Goal: Task Accomplishment & Management: Manage account settings

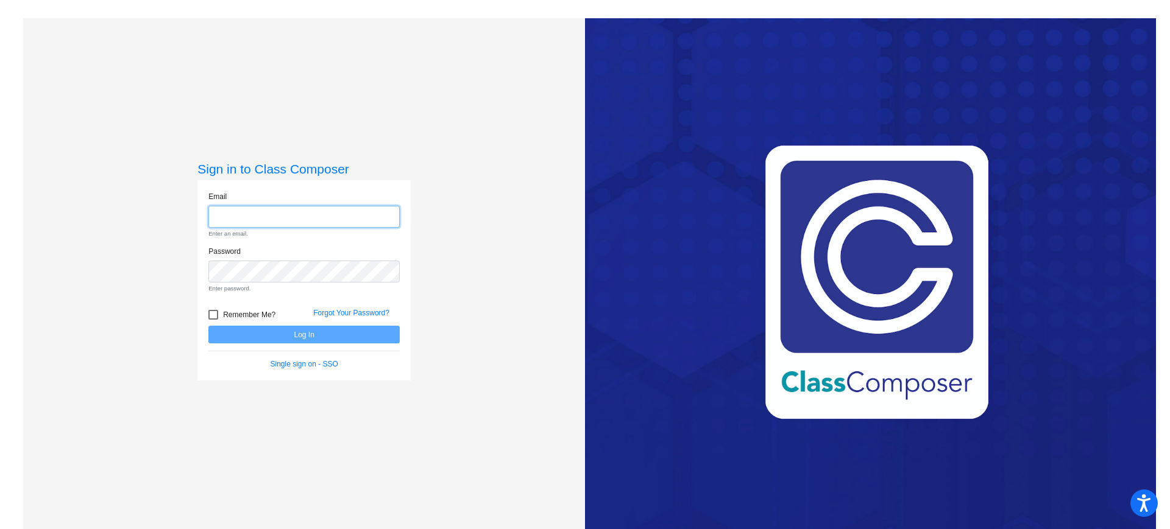
type input "[PERSON_NAME][EMAIL_ADDRESS][PERSON_NAME][DOMAIN_NAME]"
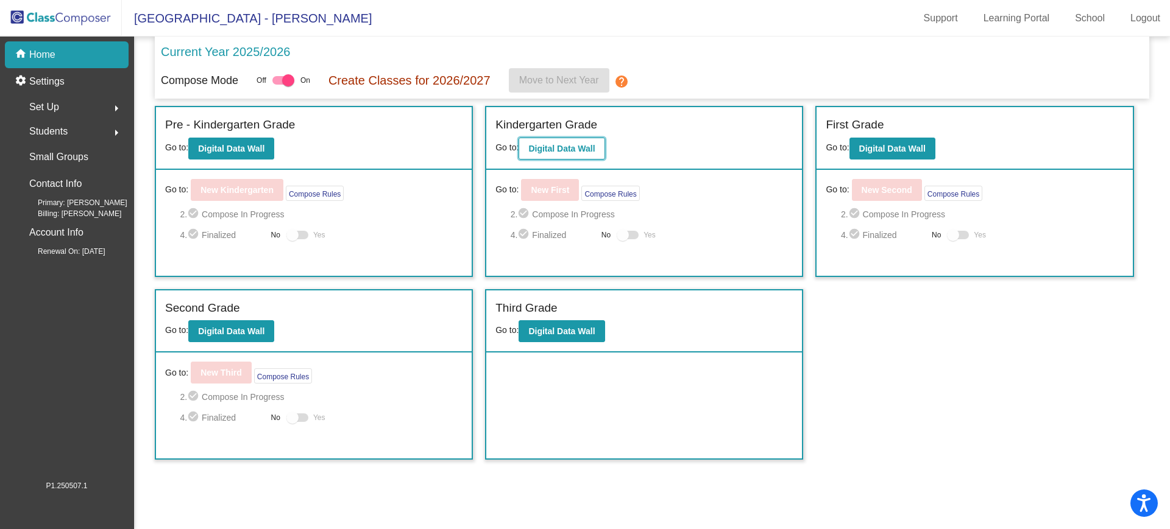
click at [542, 151] on b "Digital Data Wall" at bounding box center [561, 149] width 66 height 10
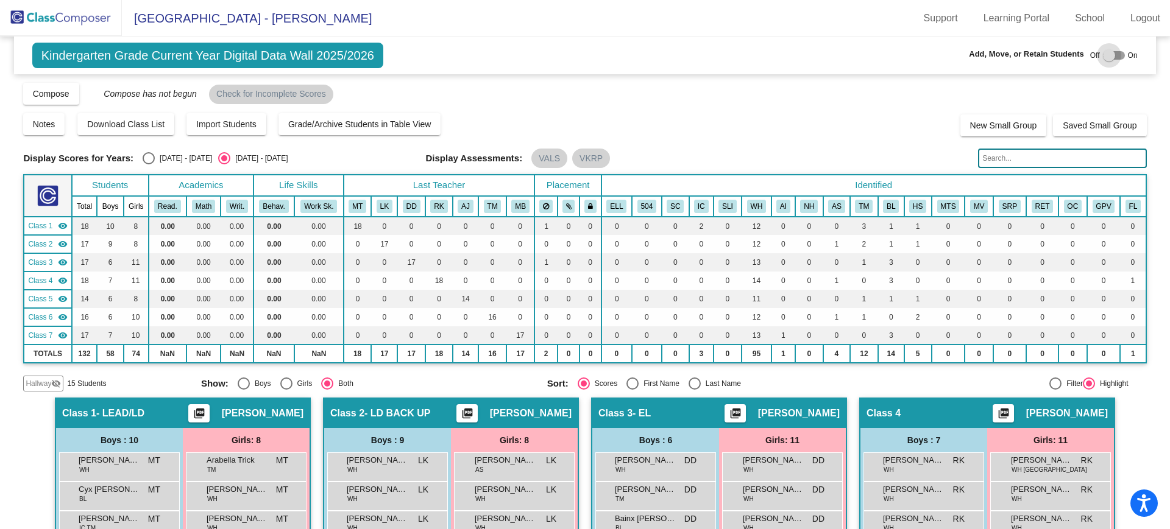
click at [1103, 57] on div at bounding box center [1109, 55] width 12 height 12
checkbox input "true"
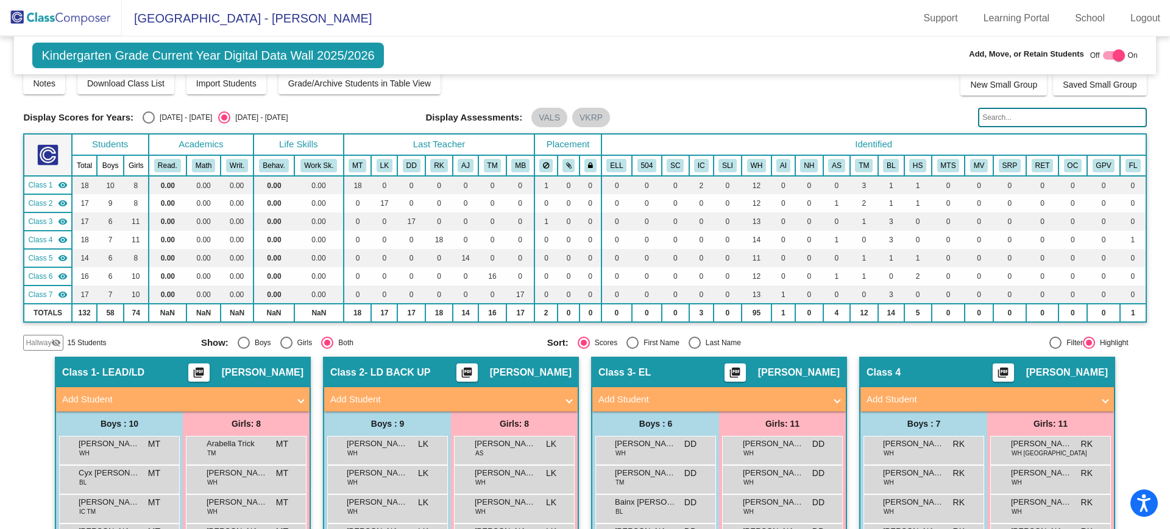
scroll to position [40, 0]
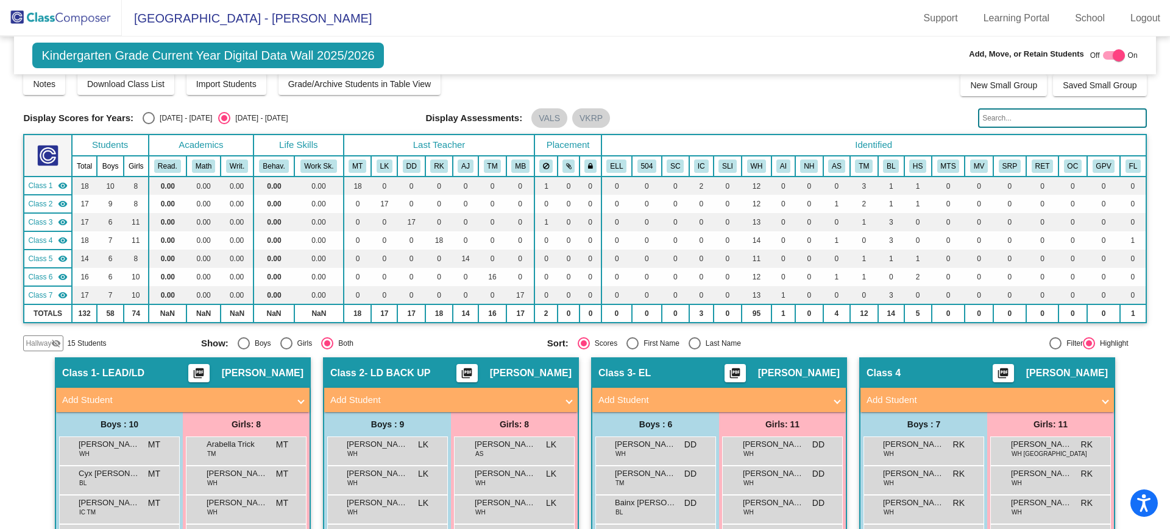
click at [43, 343] on span "Hallway" at bounding box center [39, 343] width 26 height 11
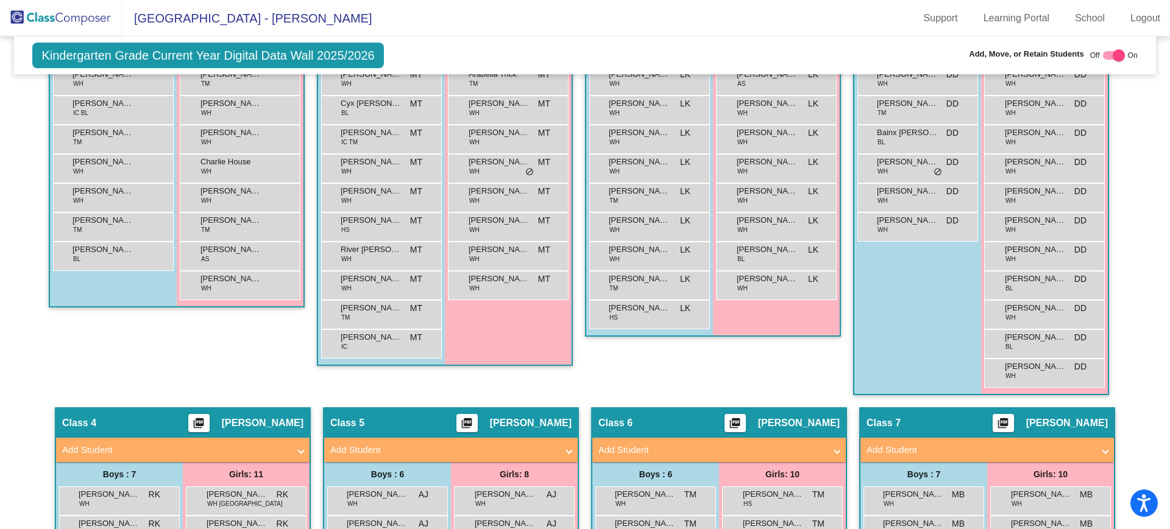
scroll to position [413, 0]
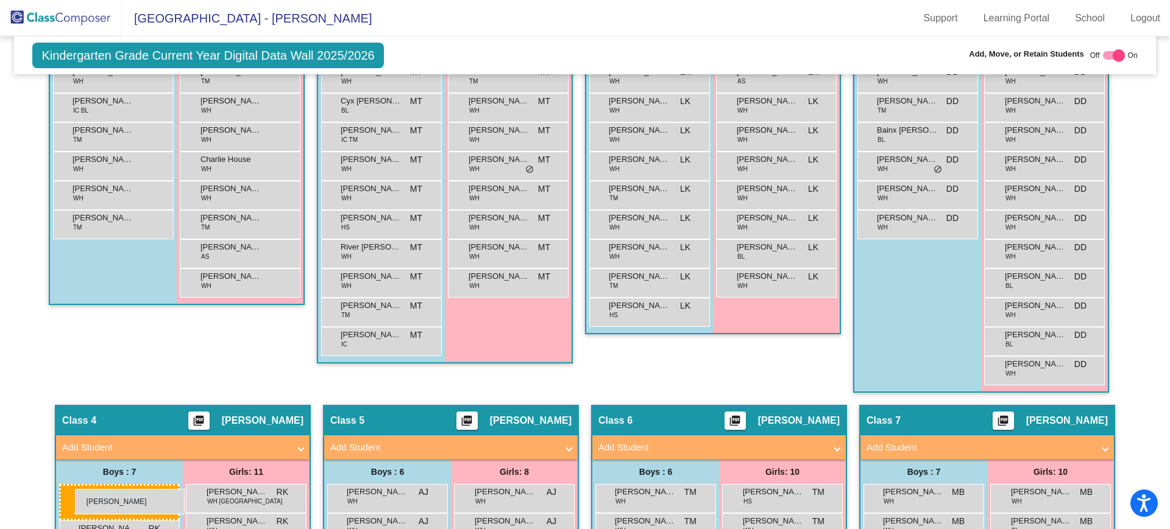
drag, startPoint x: 111, startPoint y: 252, endPoint x: 75, endPoint y: 489, distance: 240.4
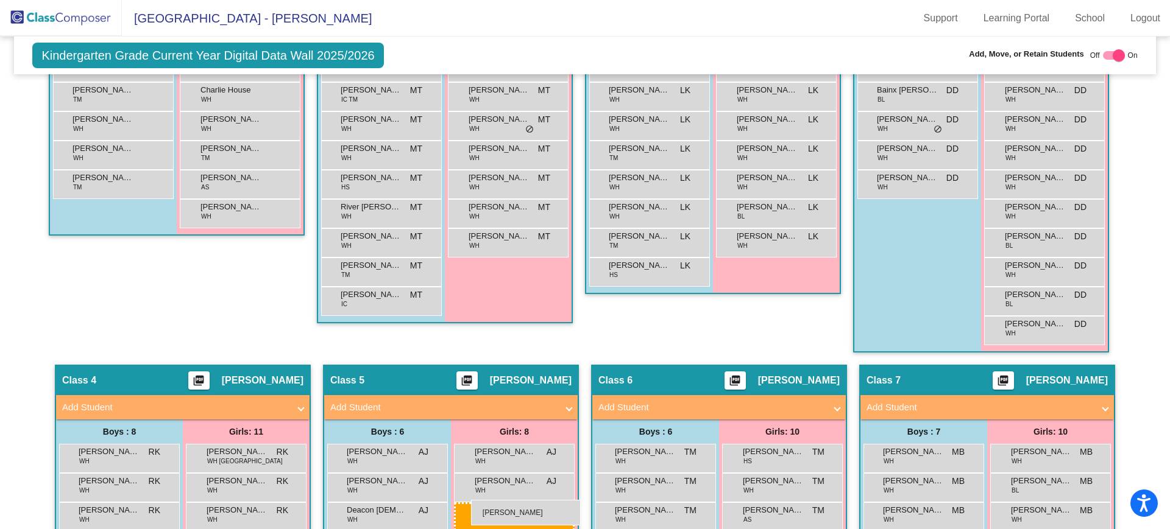
scroll to position [458, 0]
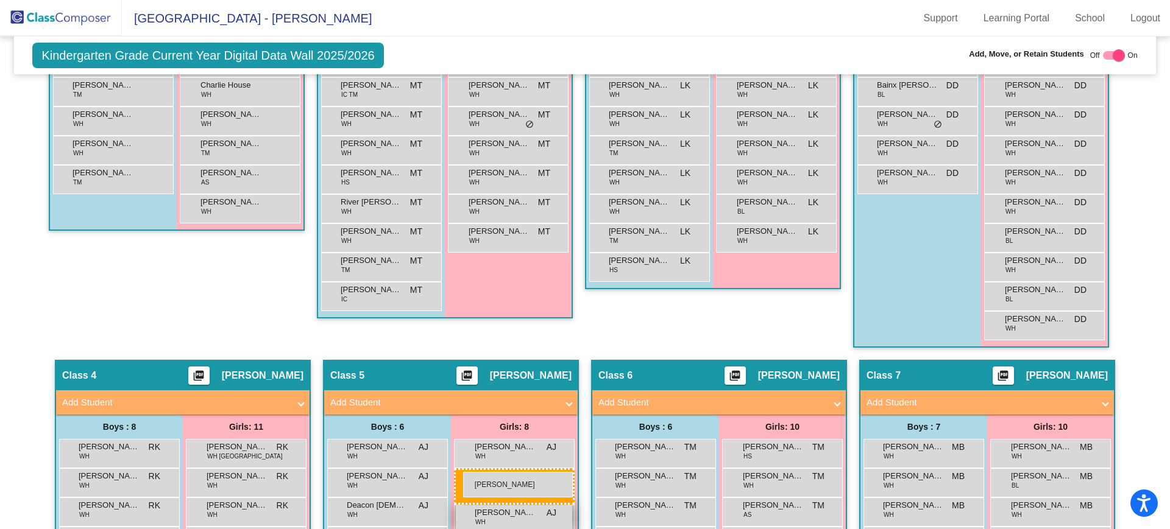
drag, startPoint x: 244, startPoint y: 186, endPoint x: 464, endPoint y: 471, distance: 360.0
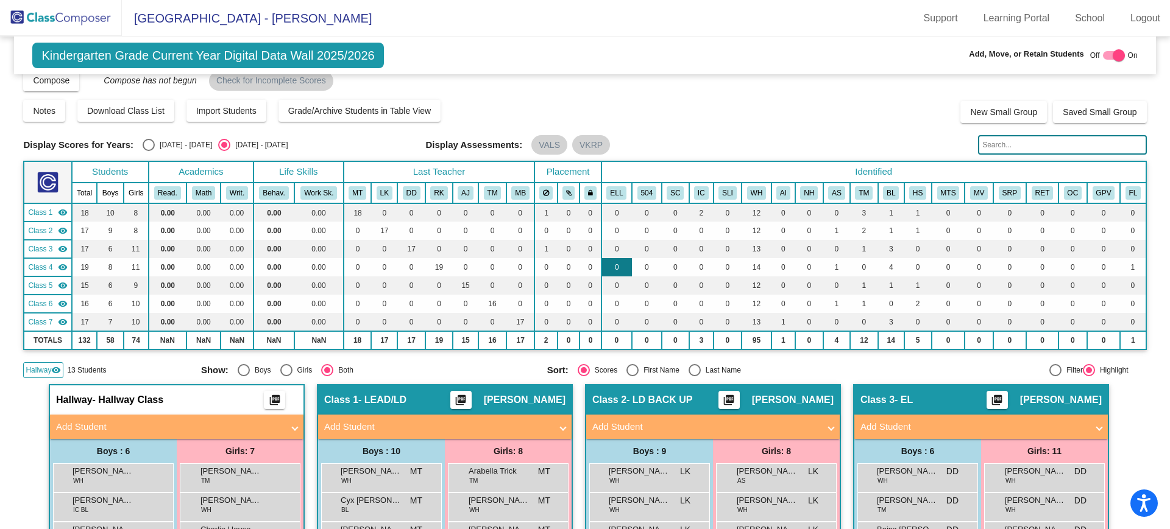
scroll to position [0, 0]
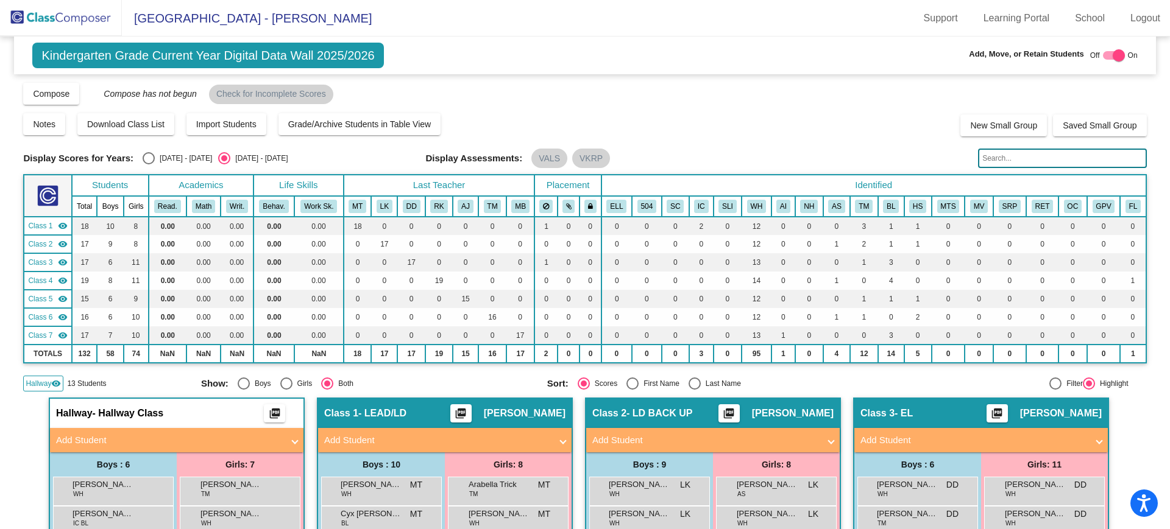
click at [1012, 158] on input "text" at bounding box center [1062, 158] width 168 height 19
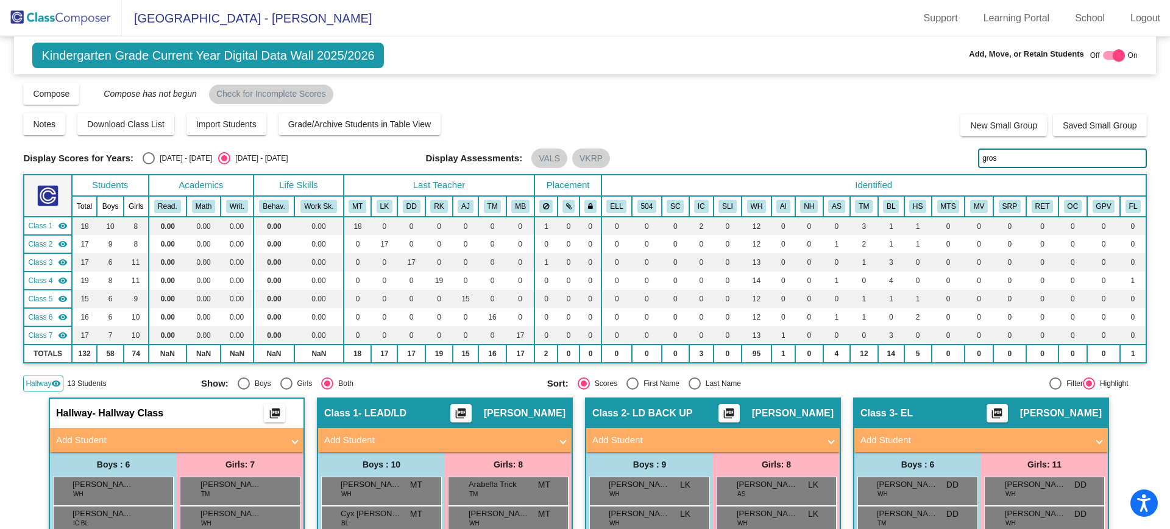
type input "gross"
drag, startPoint x: 995, startPoint y: 158, endPoint x: 958, endPoint y: 155, distance: 37.3
click at [958, 155] on div "Display Scores for Years: [DATE] - [DATE] [DATE] - [DATE] Display Assessments: …" at bounding box center [584, 158] width 1123 height 19
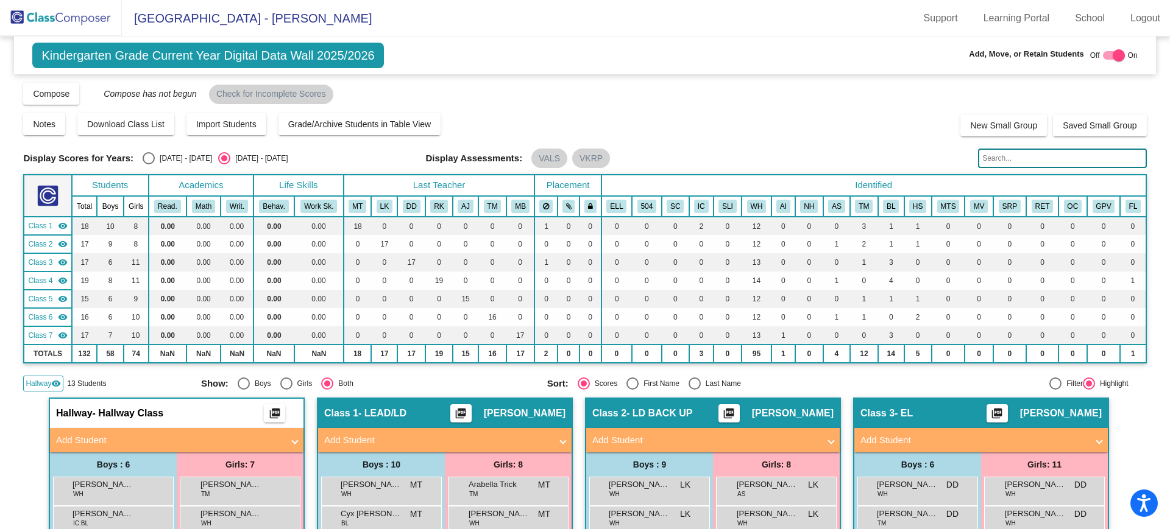
click at [74, 19] on img at bounding box center [61, 18] width 122 height 36
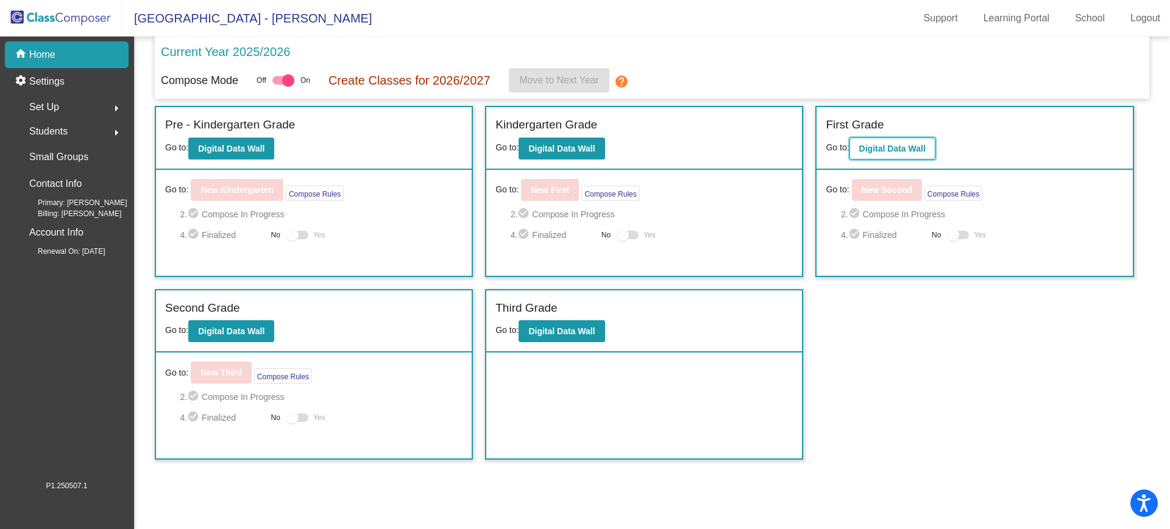
click at [864, 144] on b "Digital Data Wall" at bounding box center [892, 149] width 66 height 10
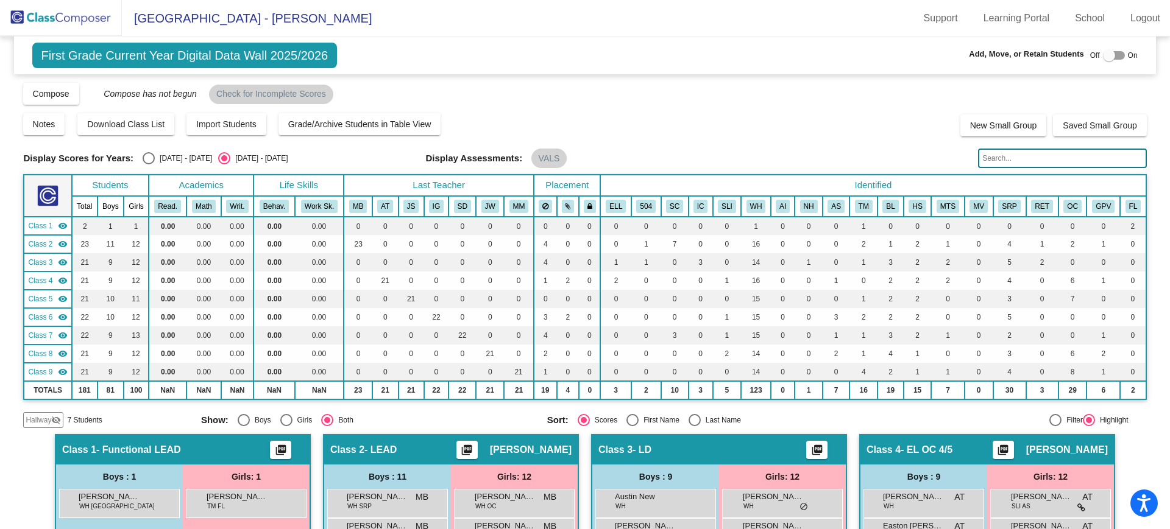
click at [42, 225] on span "Class 1" at bounding box center [40, 226] width 24 height 11
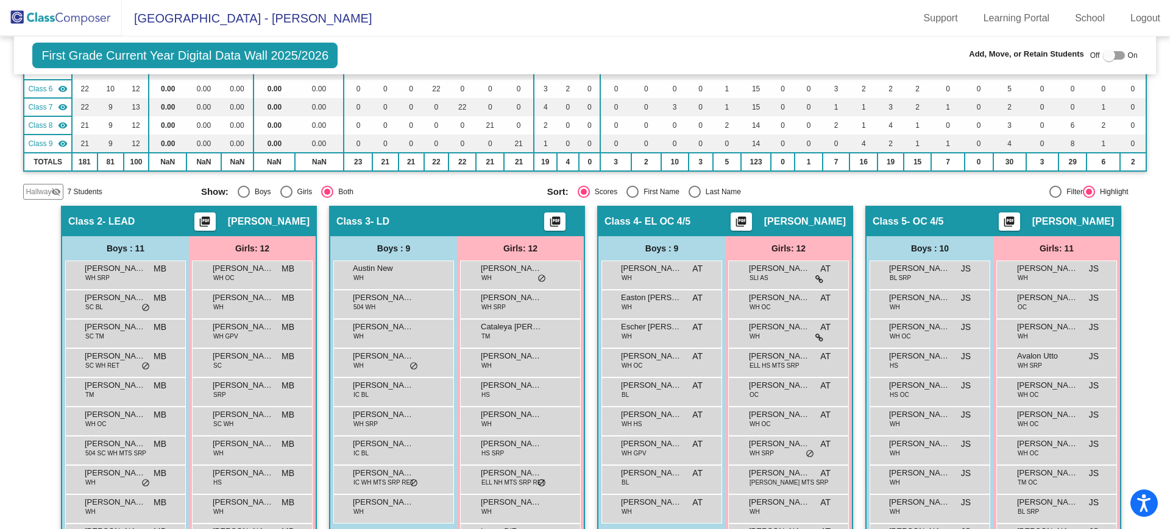
scroll to position [198, 0]
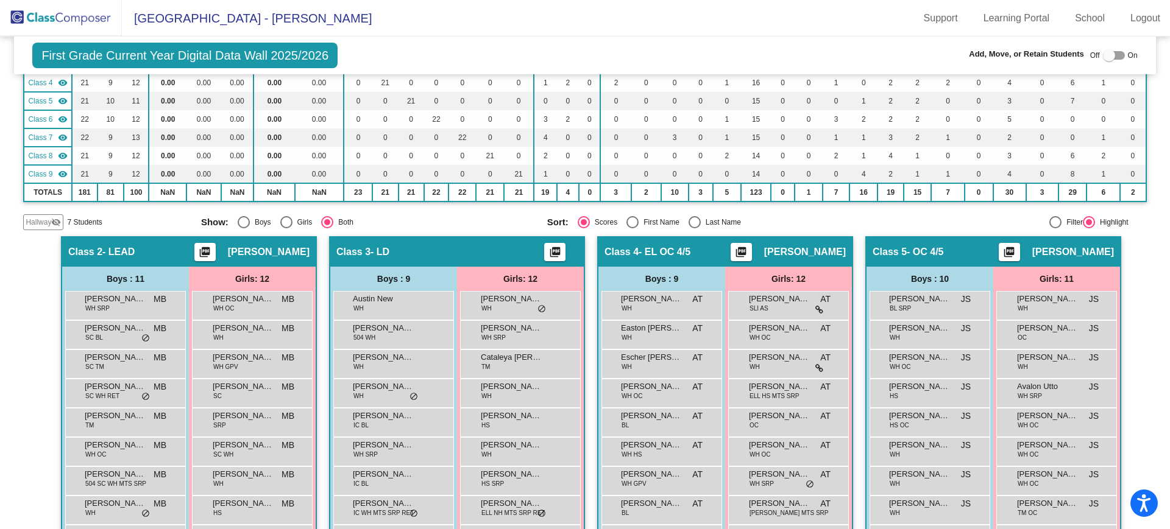
click at [38, 222] on span "Hallway" at bounding box center [39, 222] width 26 height 11
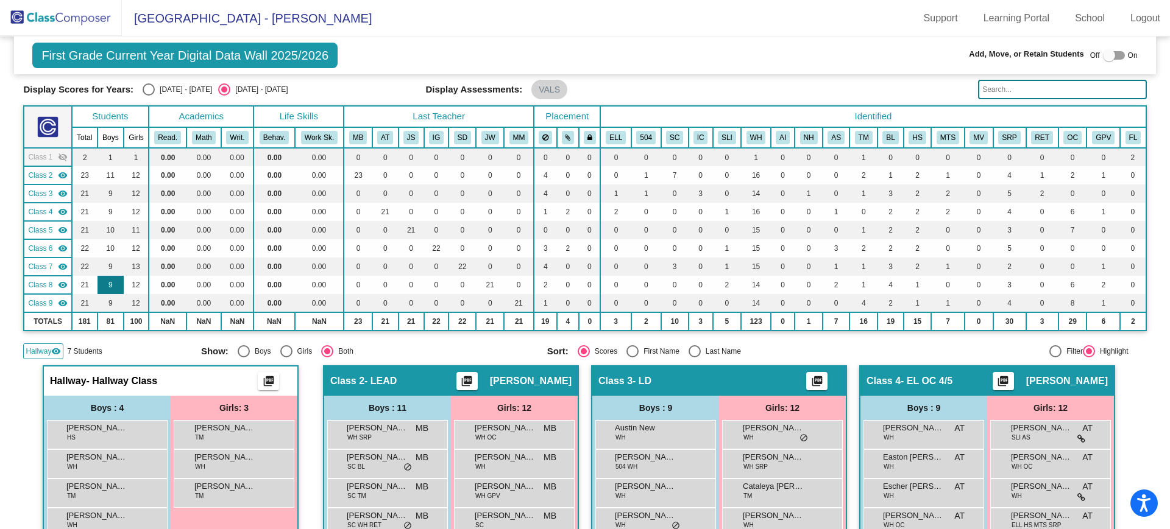
scroll to position [62, 0]
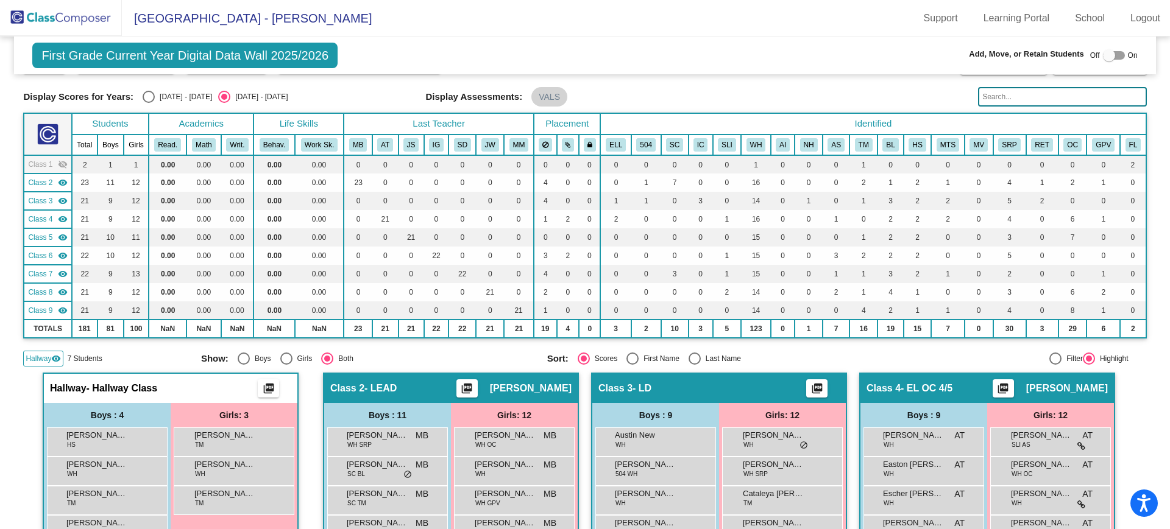
click at [44, 167] on span "Class 1" at bounding box center [40, 164] width 24 height 11
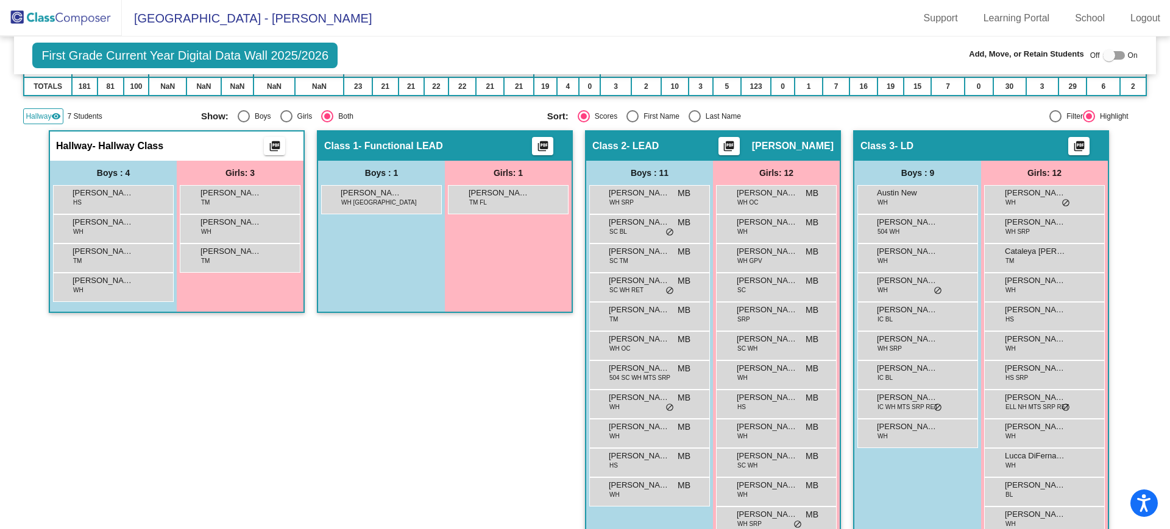
scroll to position [305, 0]
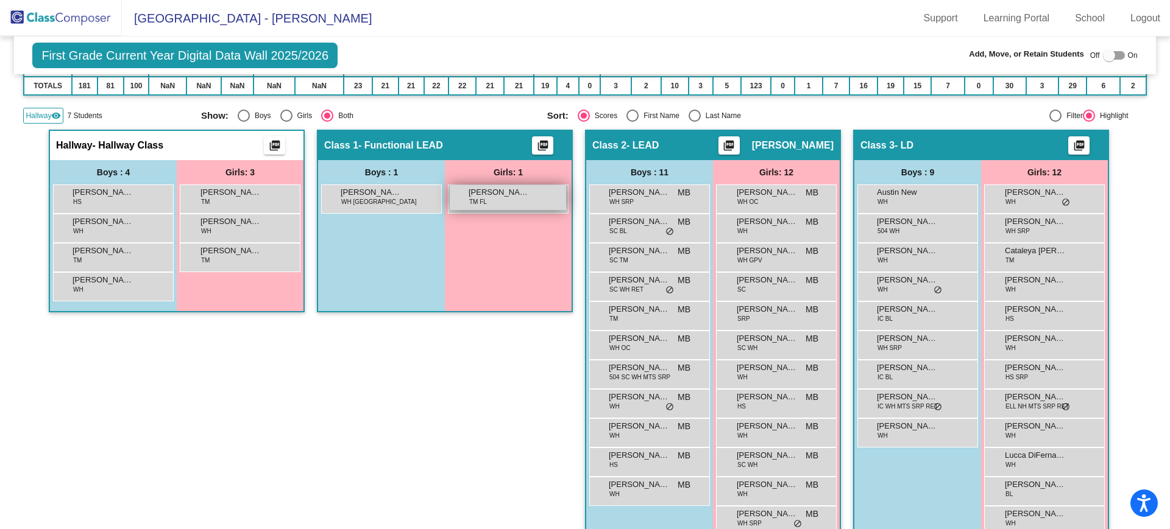
click at [491, 195] on span "[PERSON_NAME]" at bounding box center [498, 192] width 61 height 12
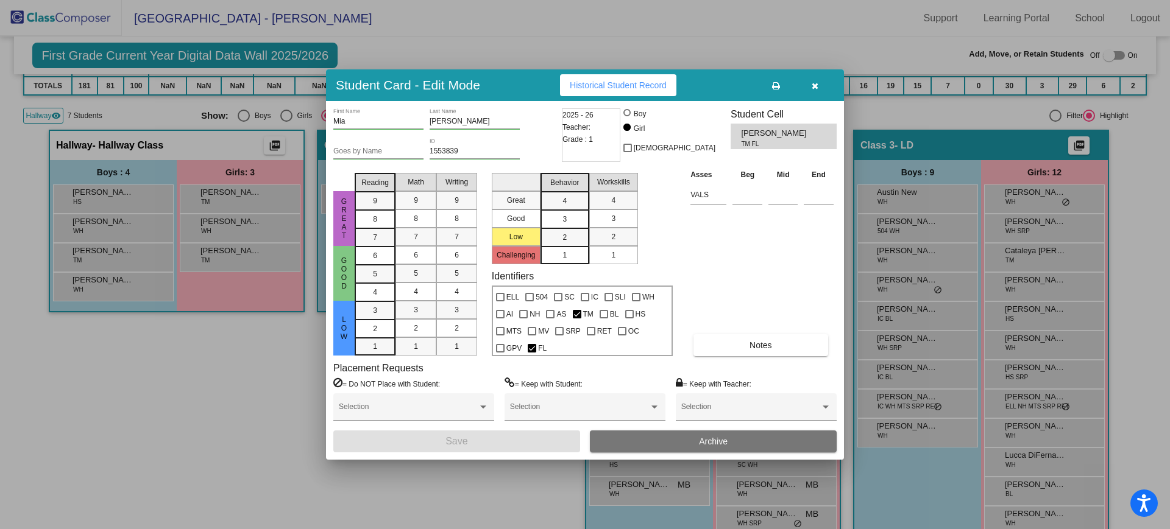
click at [632, 444] on button "Archive" at bounding box center [713, 442] width 247 height 22
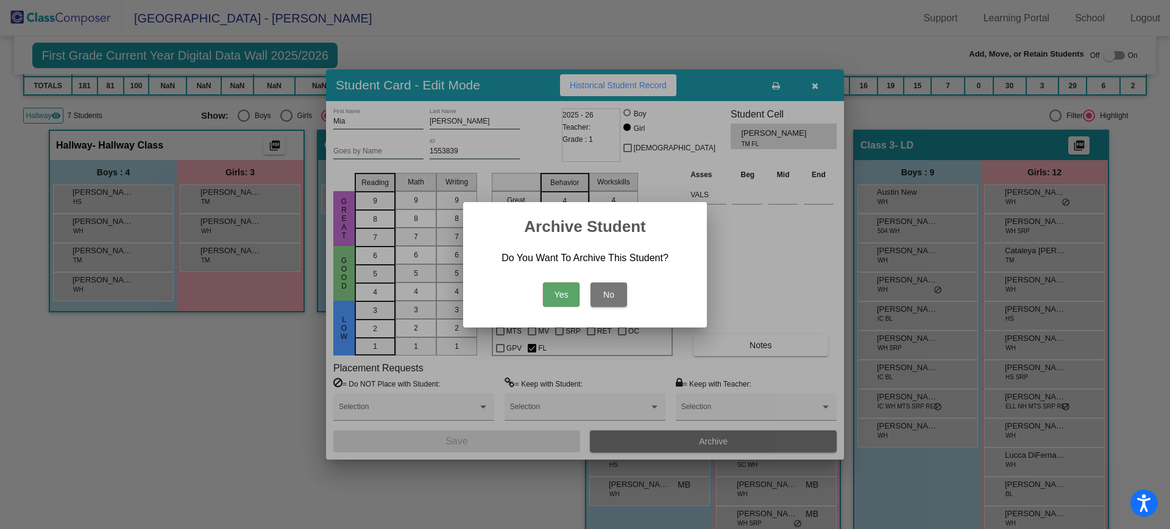
click at [553, 300] on button "Yes" at bounding box center [561, 295] width 37 height 24
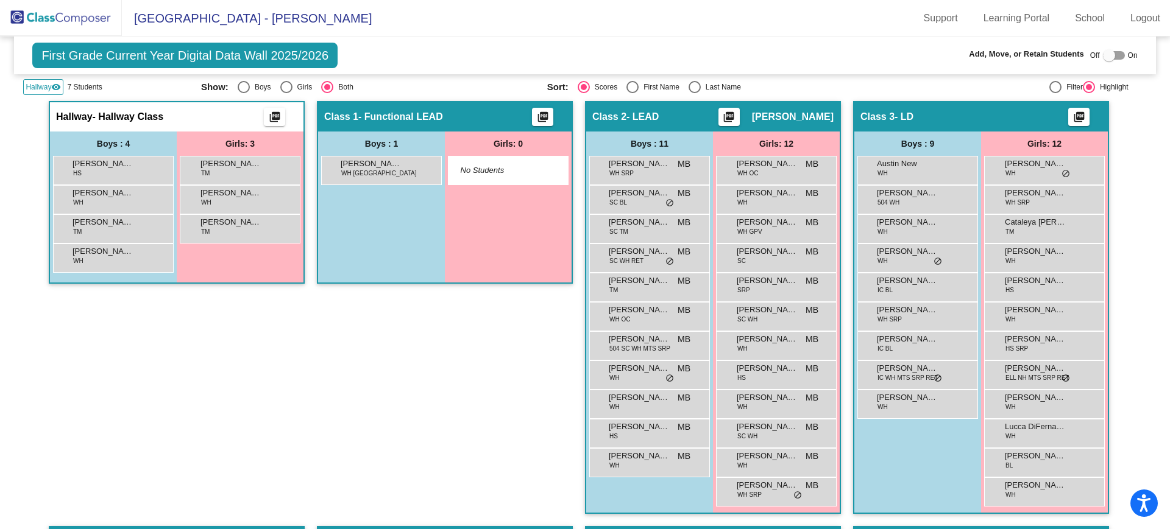
scroll to position [286, 0]
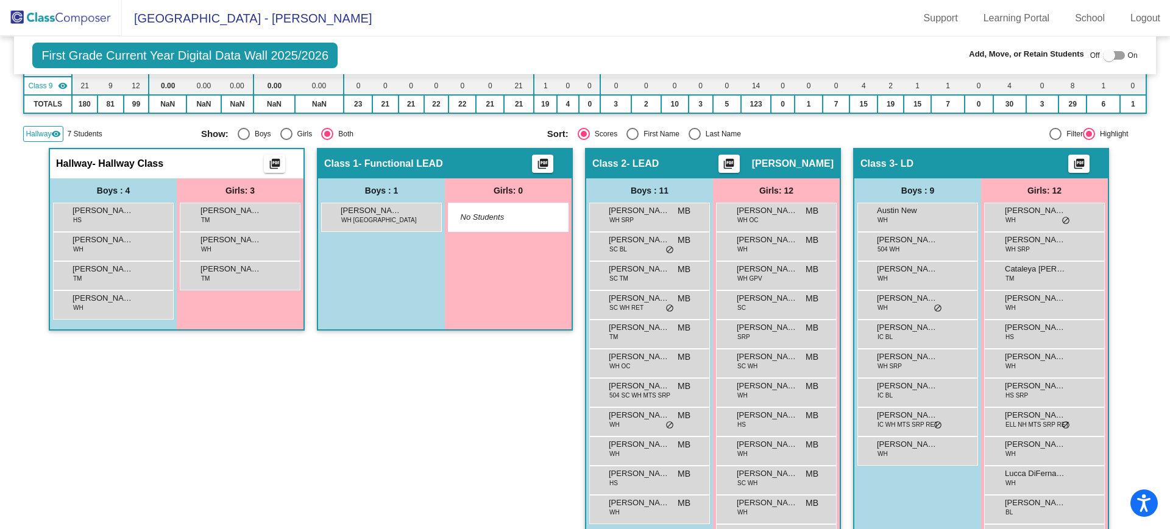
drag, startPoint x: 268, startPoint y: 275, endPoint x: 257, endPoint y: 370, distance: 95.7
click at [243, 437] on div "Hallway - Hallway Class picture_as_pdf Add Student First Name Last Name Student…" at bounding box center [177, 360] width 256 height 425
click at [1116, 59] on div at bounding box center [1114, 55] width 22 height 9
checkbox input "true"
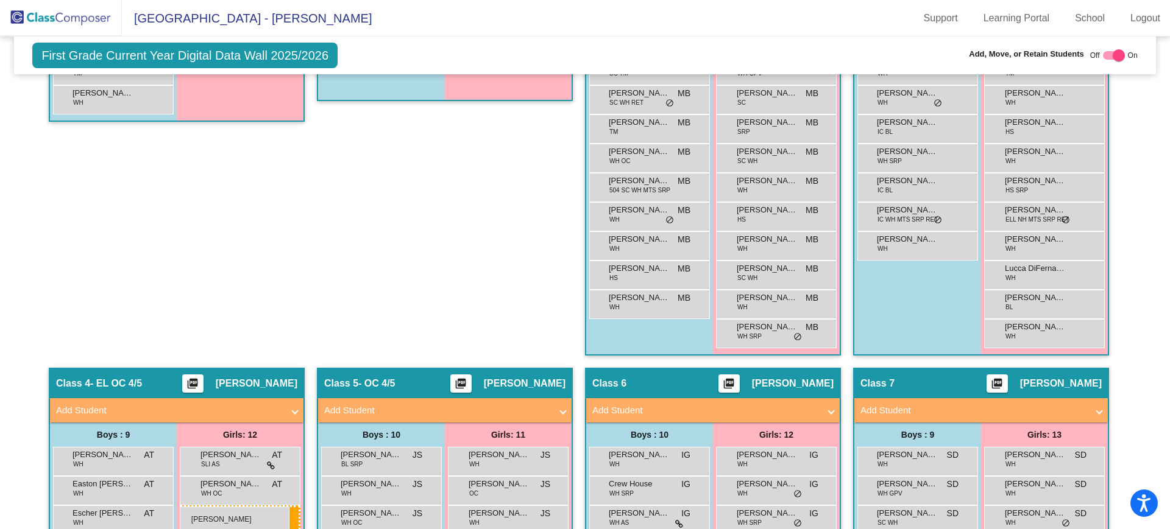
scroll to position [533, 0]
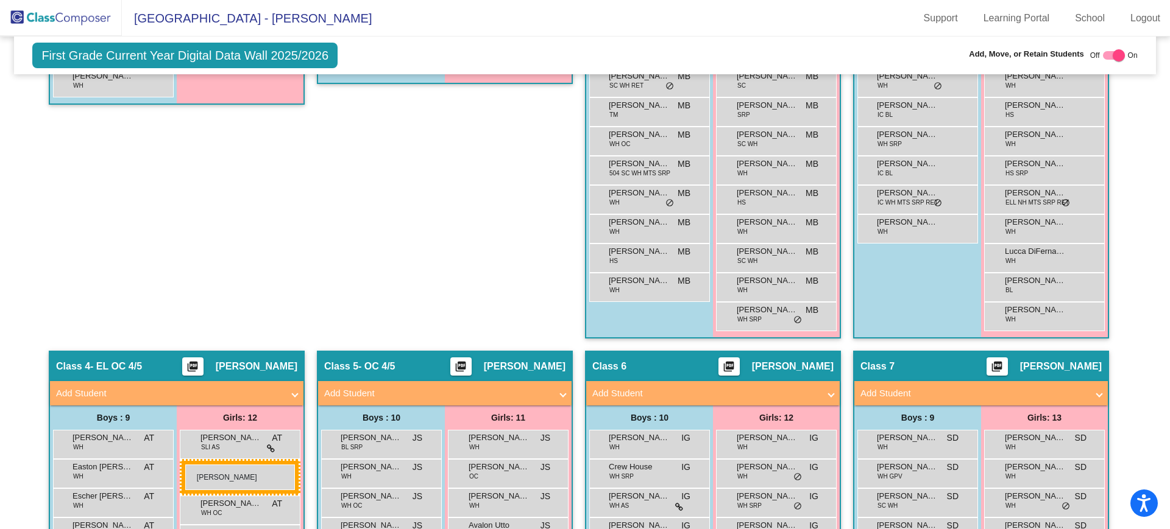
drag, startPoint x: 258, startPoint y: 177, endPoint x: 185, endPoint y: 465, distance: 297.7
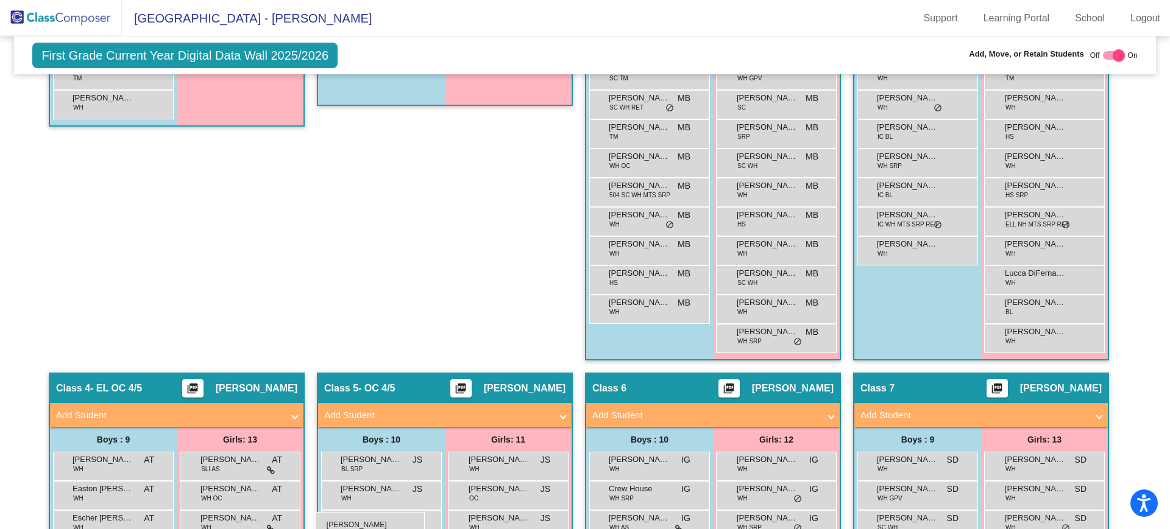
scroll to position [535, 0]
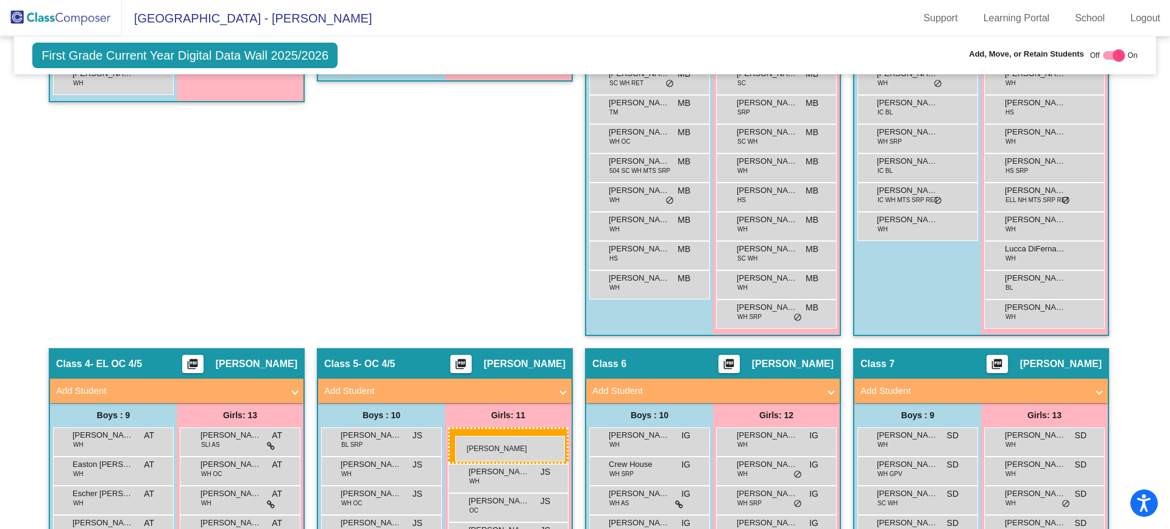
drag, startPoint x: 222, startPoint y: 314, endPoint x: 455, endPoint y: 436, distance: 263.5
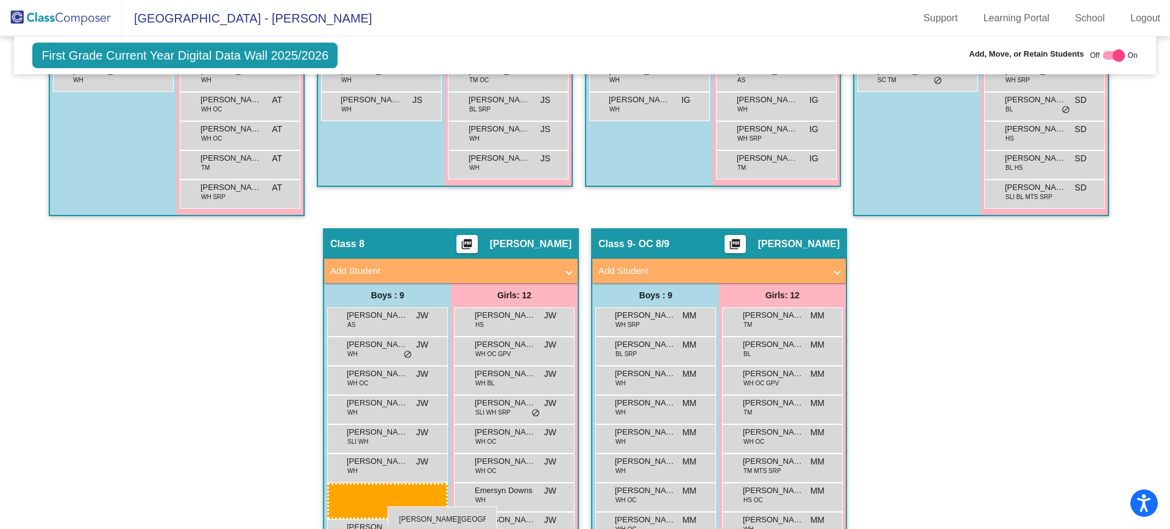
scroll to position [1139, 0]
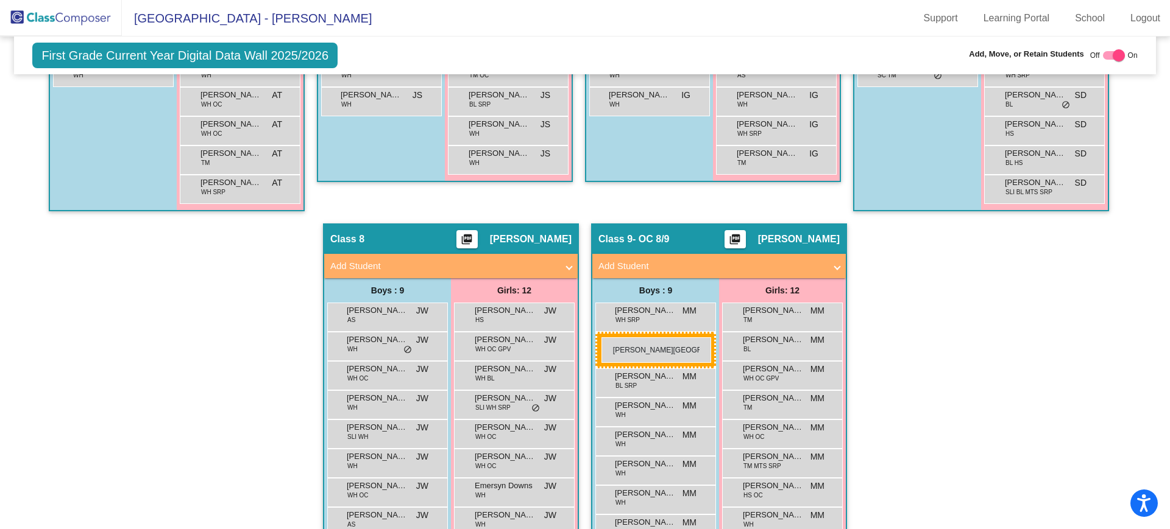
drag, startPoint x: 119, startPoint y: 180, endPoint x: 601, endPoint y: 337, distance: 507.4
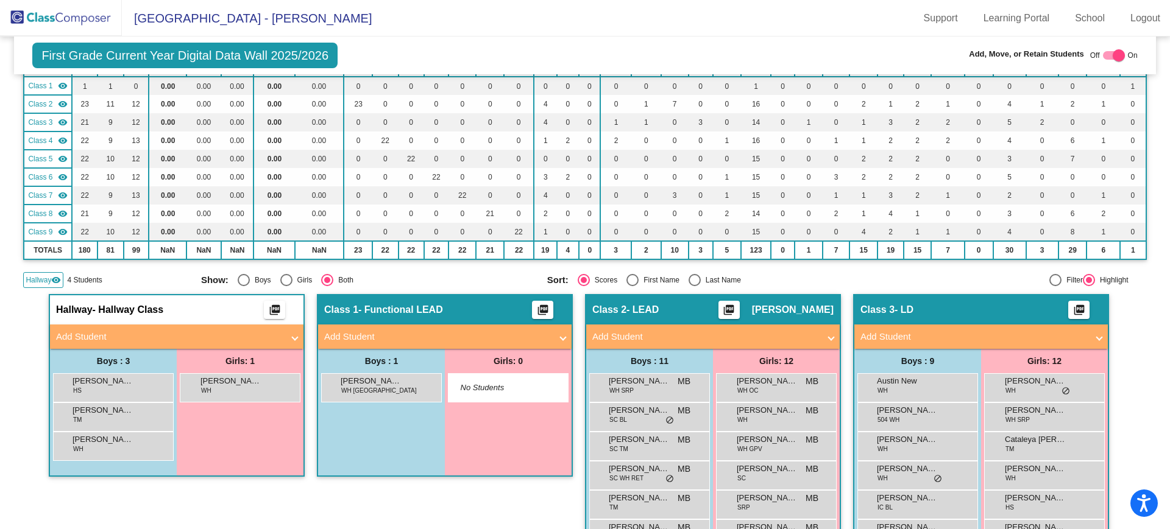
scroll to position [133, 0]
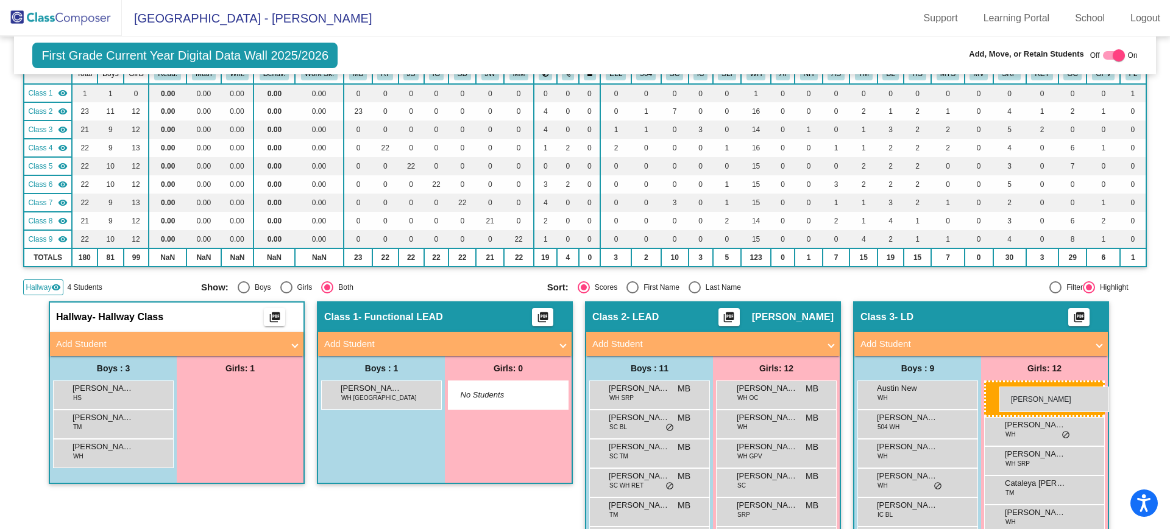
drag, startPoint x: 249, startPoint y: 398, endPoint x: 999, endPoint y: 387, distance: 750.6
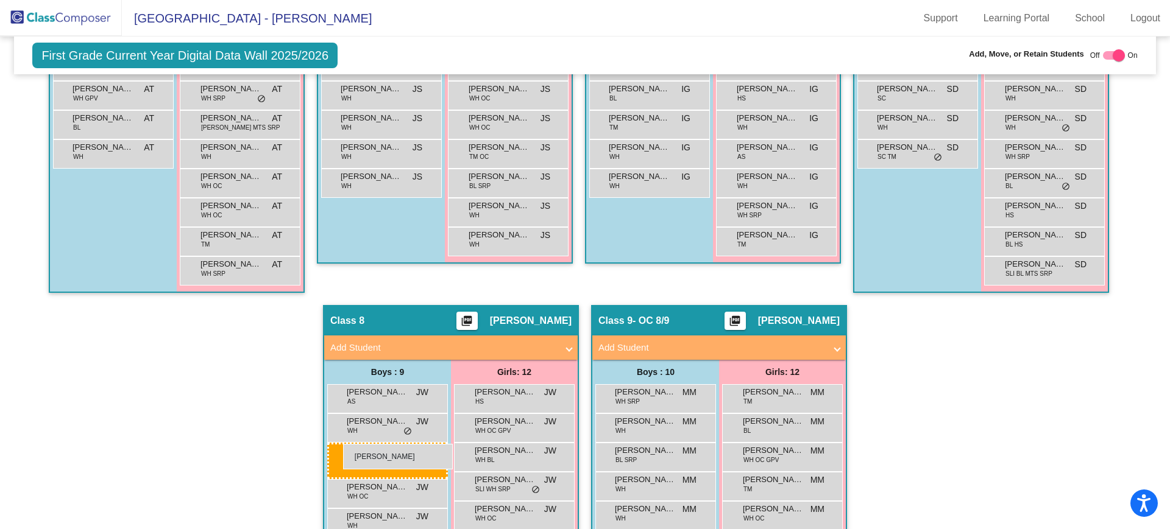
scroll to position [1092, 0]
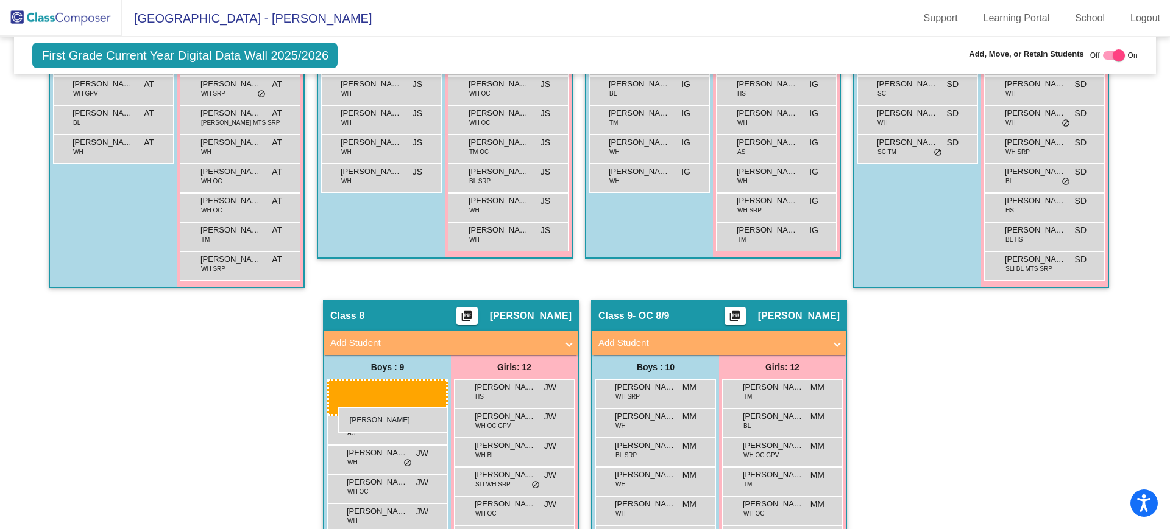
drag, startPoint x: 122, startPoint y: 178, endPoint x: 338, endPoint y: 408, distance: 315.0
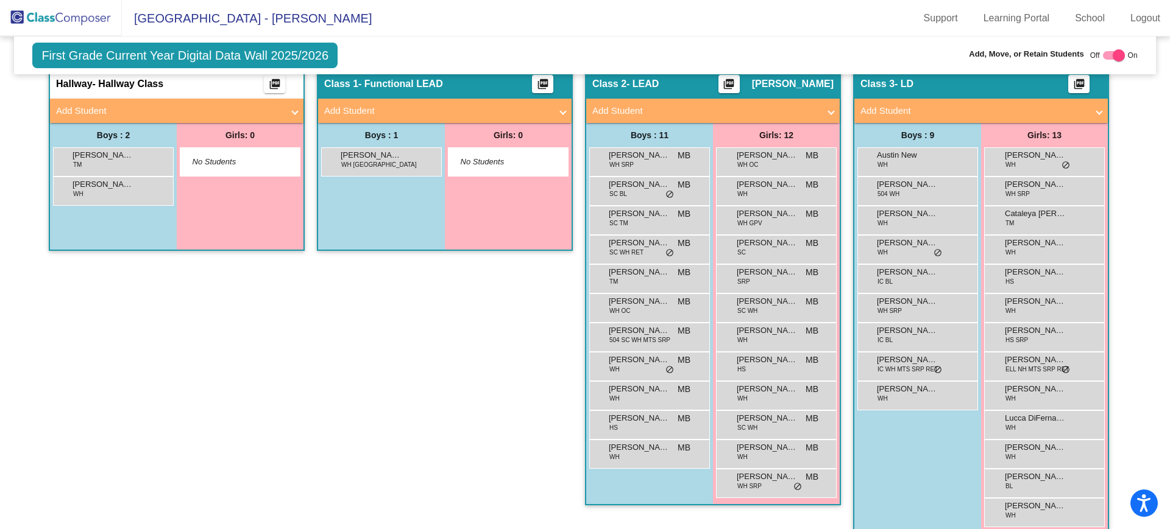
scroll to position [367, 0]
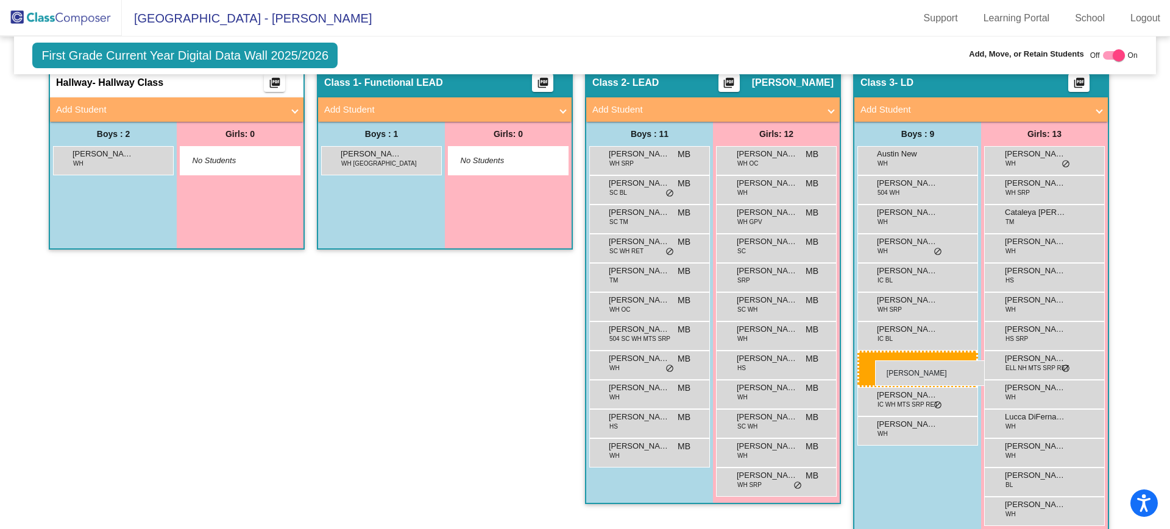
drag, startPoint x: 122, startPoint y: 164, endPoint x: 875, endPoint y: 361, distance: 778.1
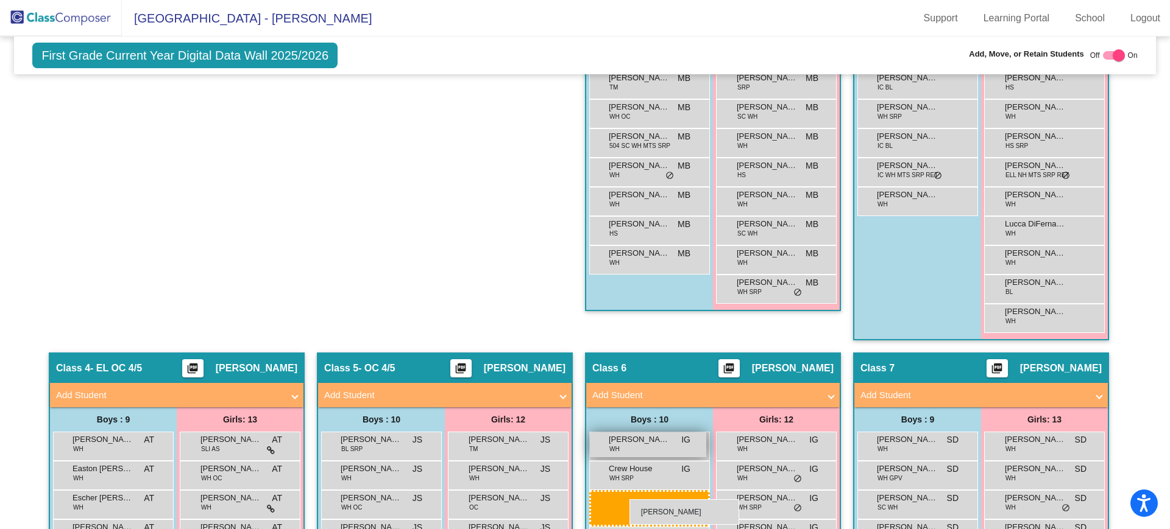
scroll to position [573, 0]
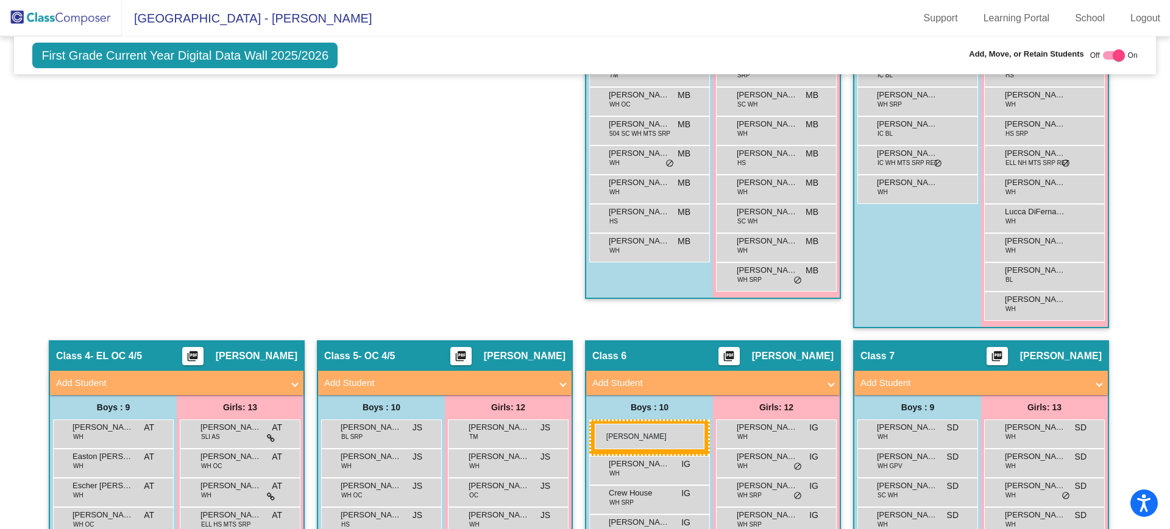
drag, startPoint x: 900, startPoint y: 244, endPoint x: 595, endPoint y: 424, distance: 354.5
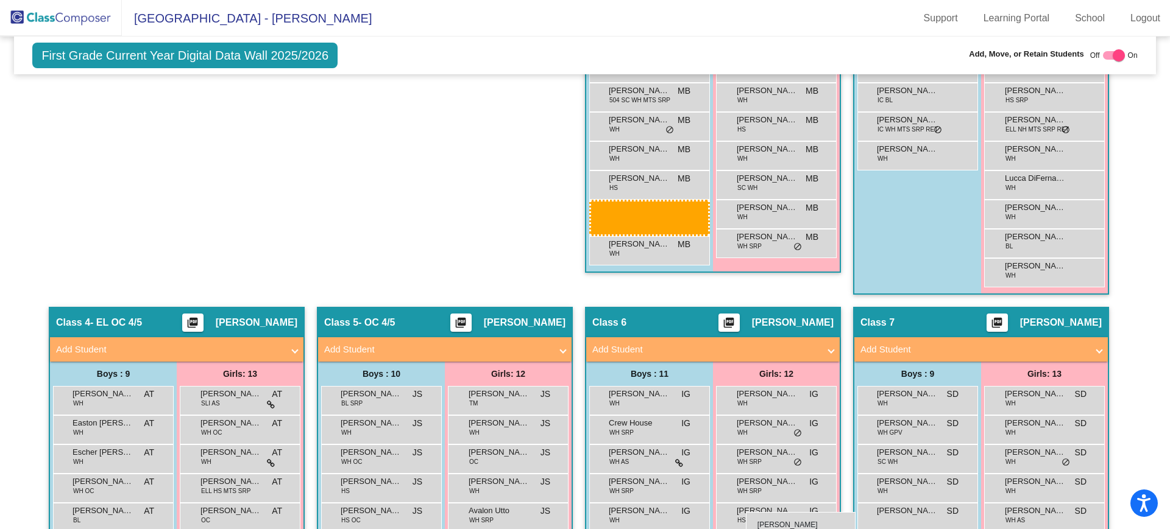
scroll to position [606, 0]
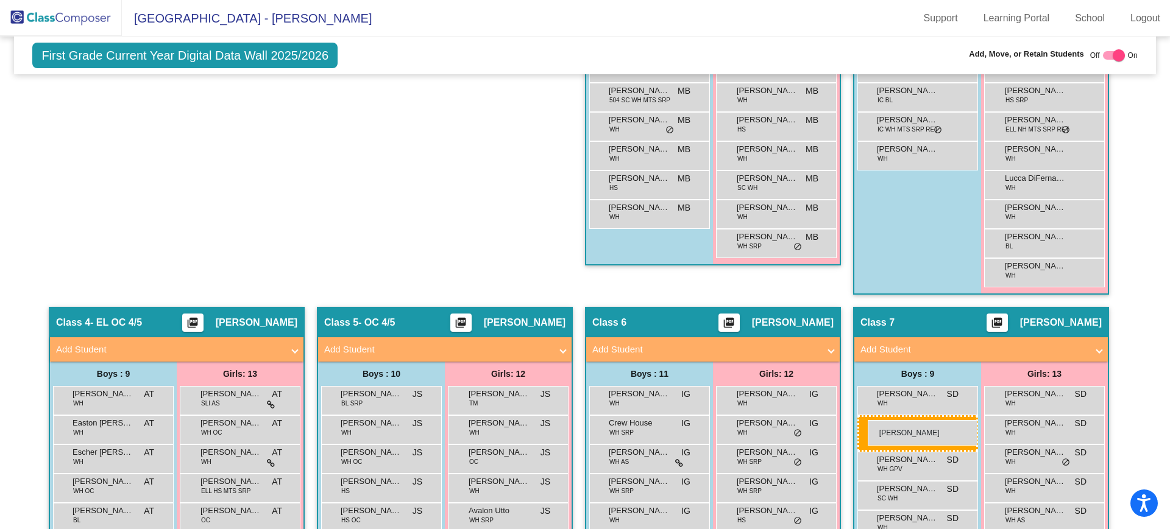
drag, startPoint x: 114, startPoint y: 204, endPoint x: 867, endPoint y: 420, distance: 784.0
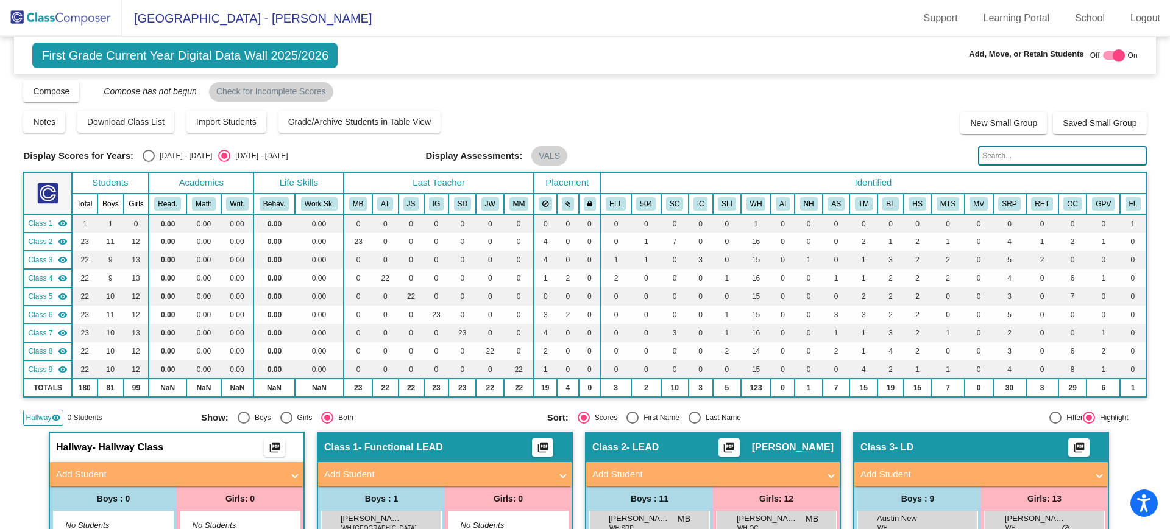
scroll to position [0, 0]
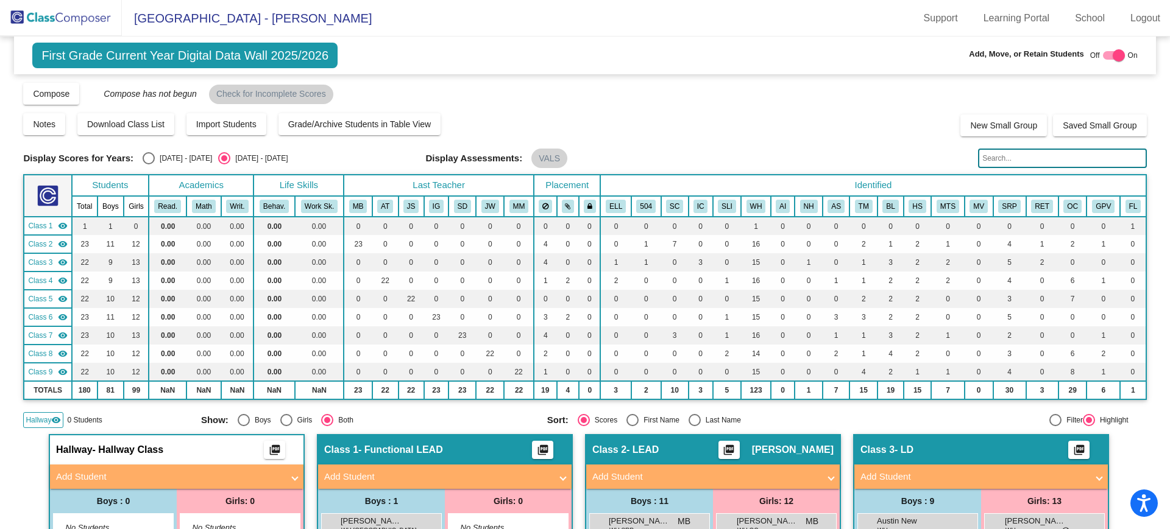
click at [88, 18] on img at bounding box center [61, 18] width 122 height 36
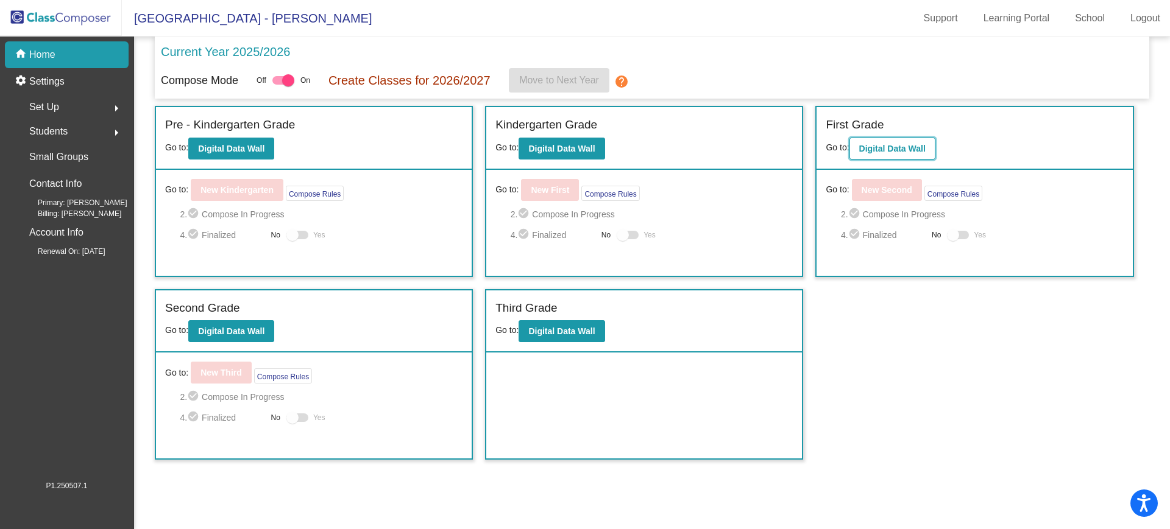
click at [869, 145] on b "Digital Data Wall" at bounding box center [892, 149] width 66 height 10
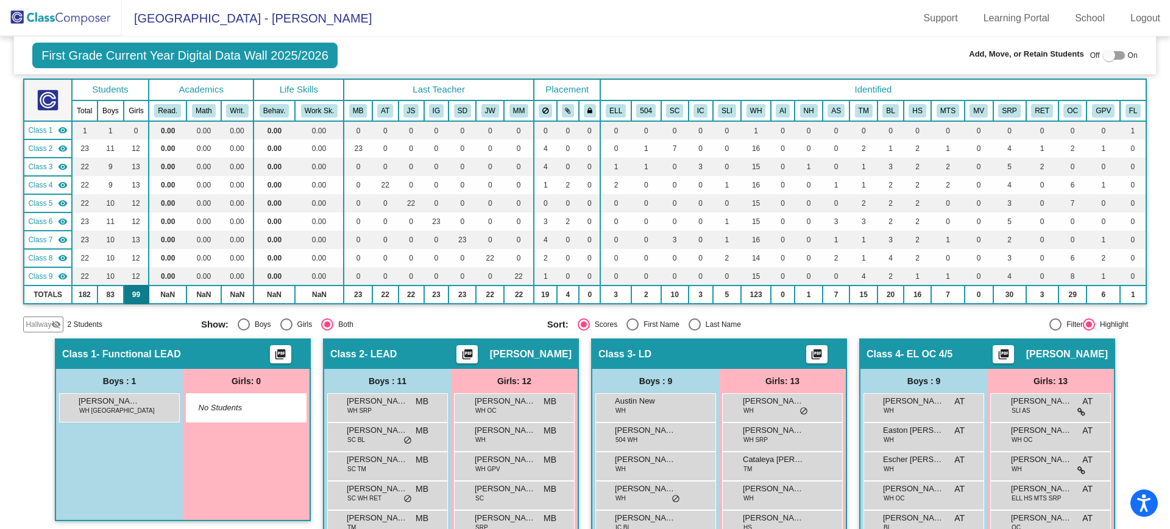
scroll to position [82, 0]
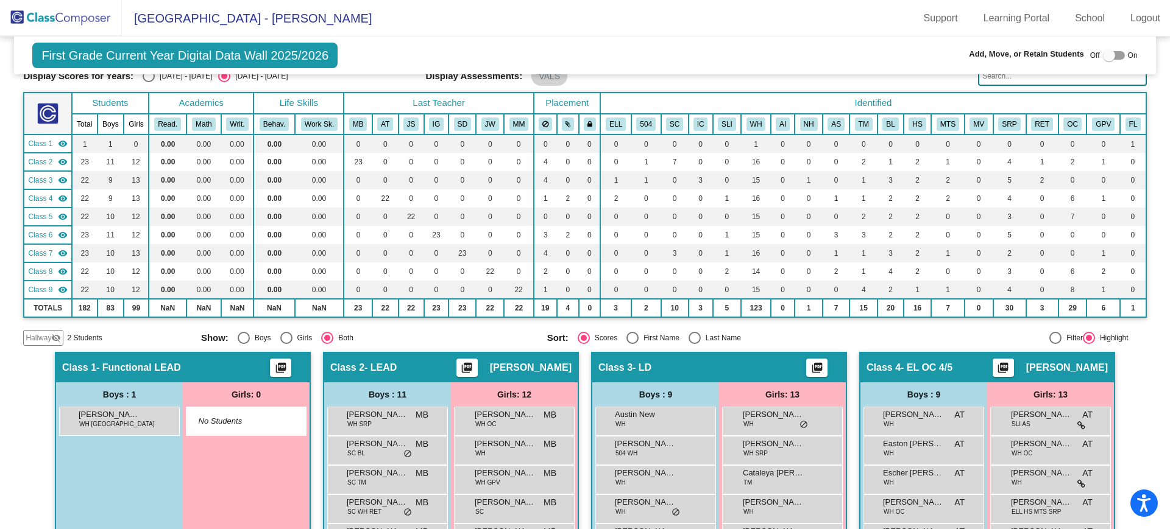
click at [42, 339] on span "Hallway" at bounding box center [39, 338] width 26 height 11
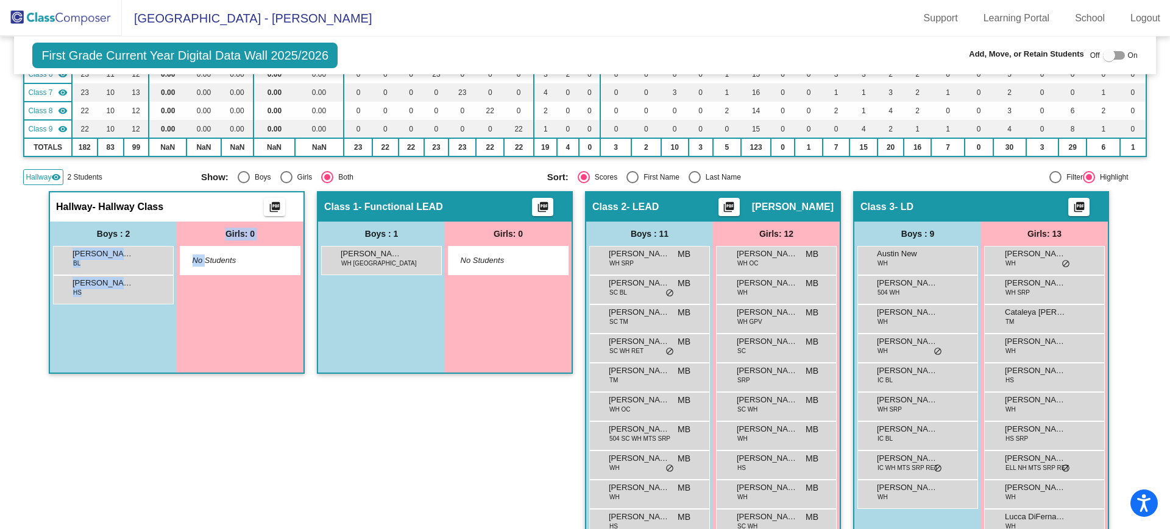
scroll to position [889, 0]
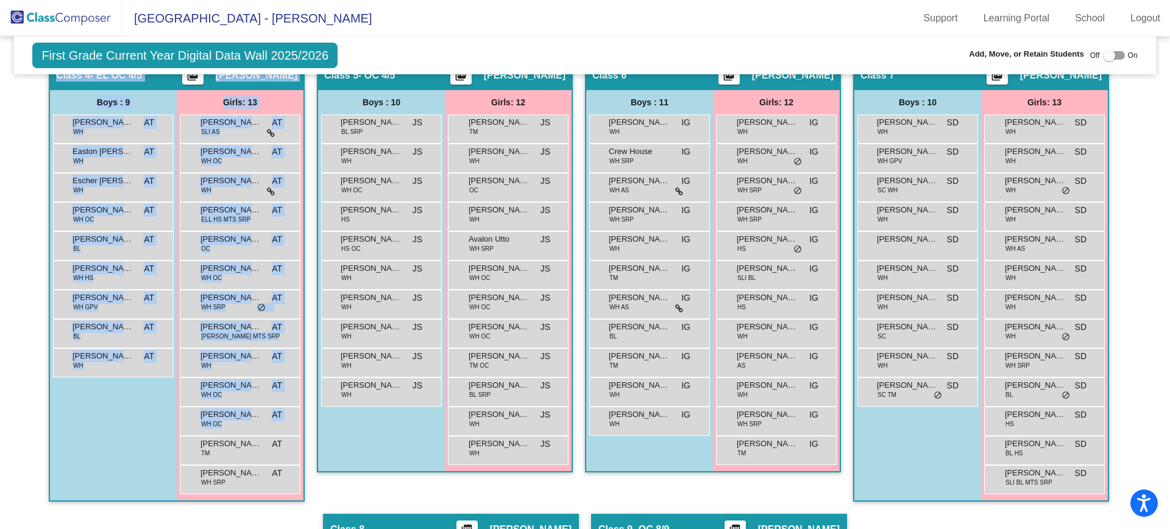
drag, startPoint x: 122, startPoint y: 268, endPoint x: 317, endPoint y: 431, distance: 253.9
click at [241, 515] on div "Hallway - Hallway Class picture_as_pdf Add Student First Name Last Name Student…" at bounding box center [584, 272] width 1123 height 1334
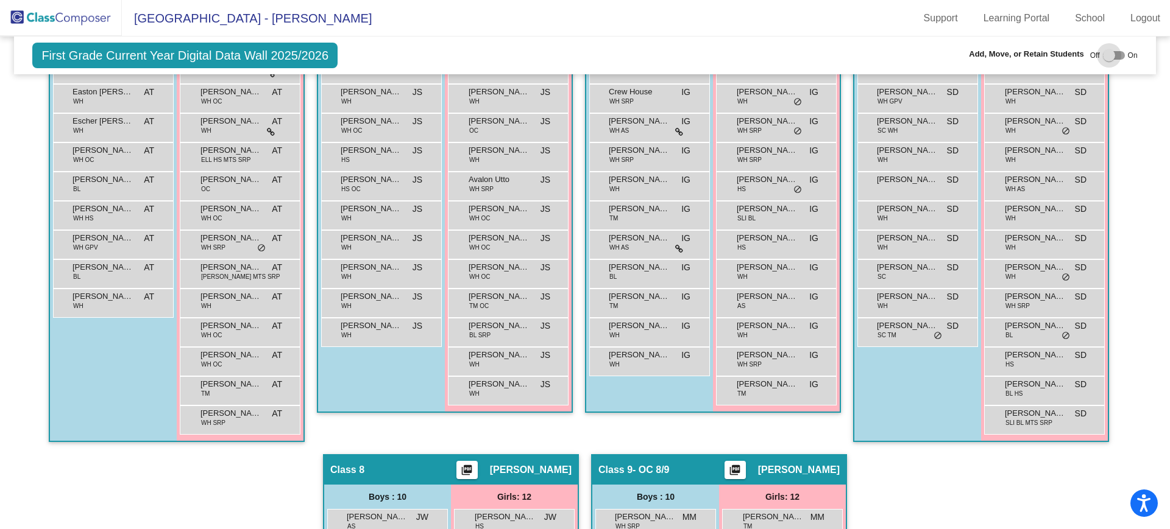
click at [1104, 59] on div at bounding box center [1109, 55] width 12 height 12
checkbox input "true"
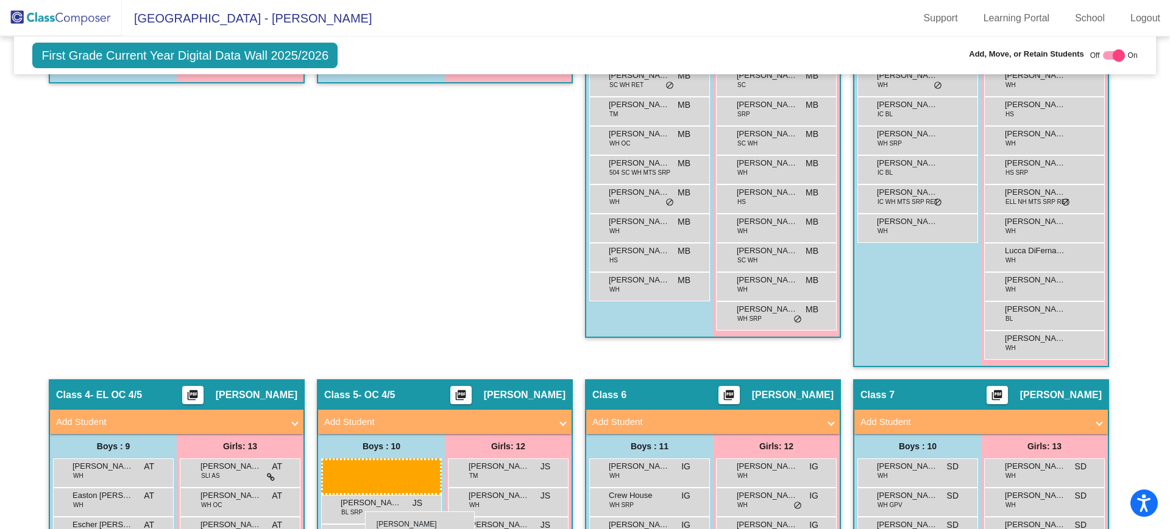
scroll to position [536, 0]
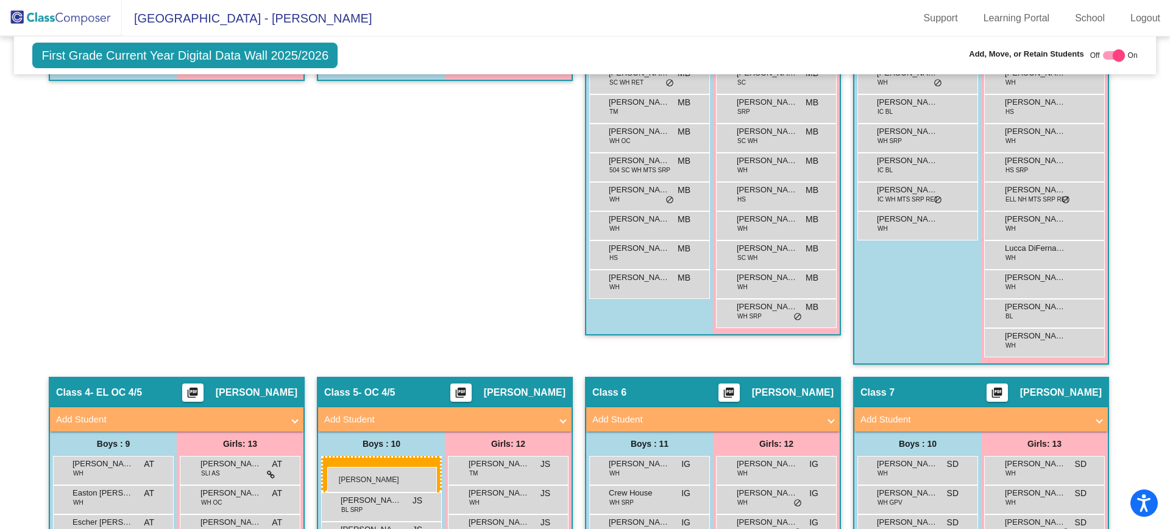
drag, startPoint x: 112, startPoint y: 118, endPoint x: 327, endPoint y: 467, distance: 410.5
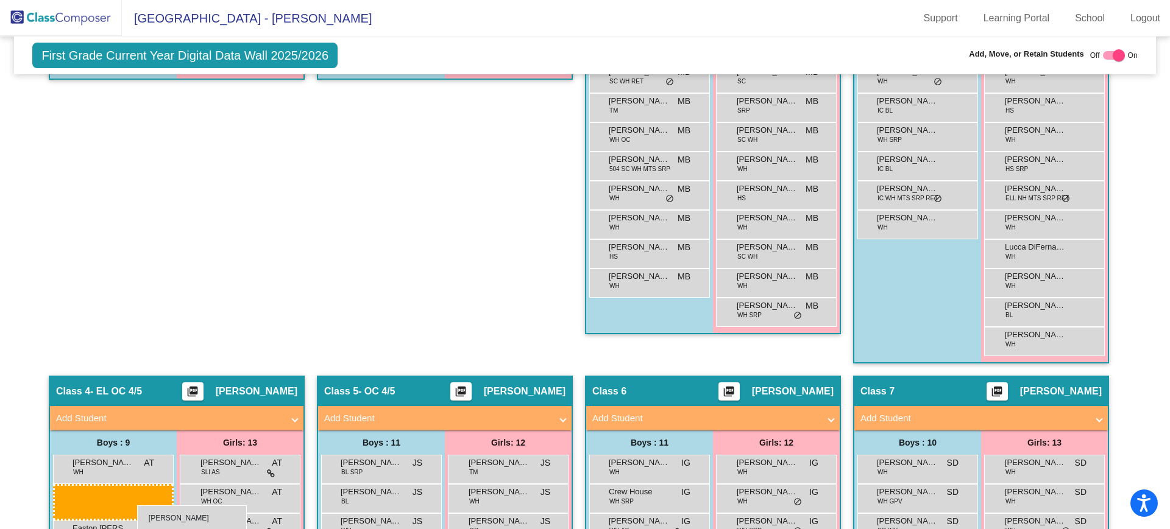
scroll to position [549, 0]
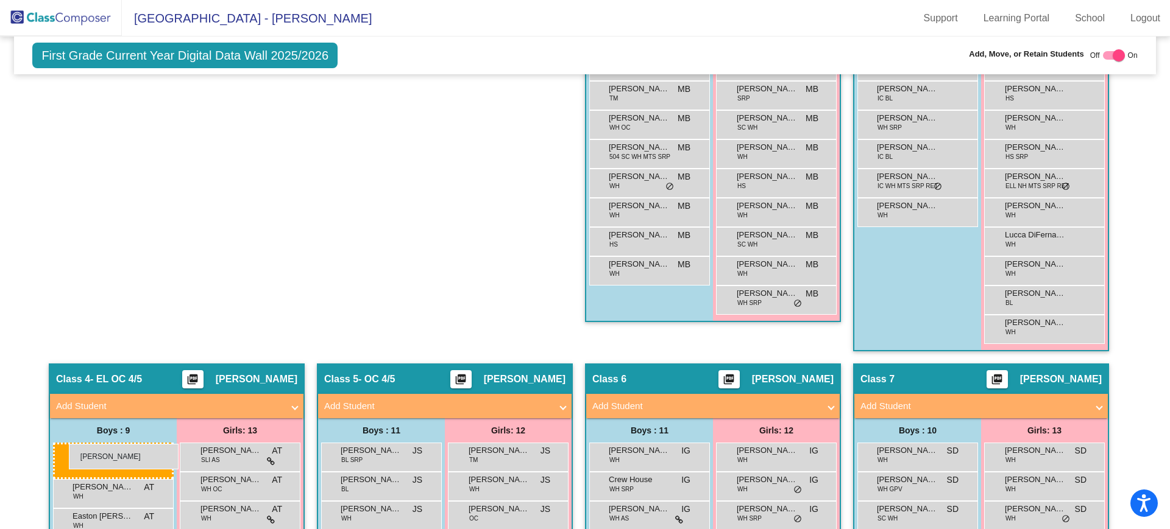
drag, startPoint x: 127, startPoint y: 193, endPoint x: 69, endPoint y: 444, distance: 257.7
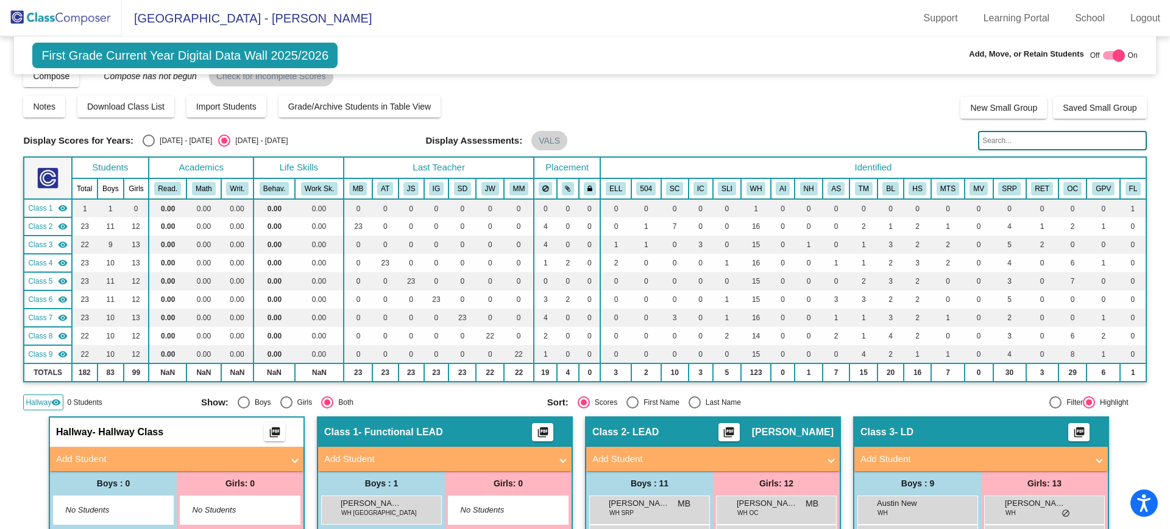
scroll to position [0, 0]
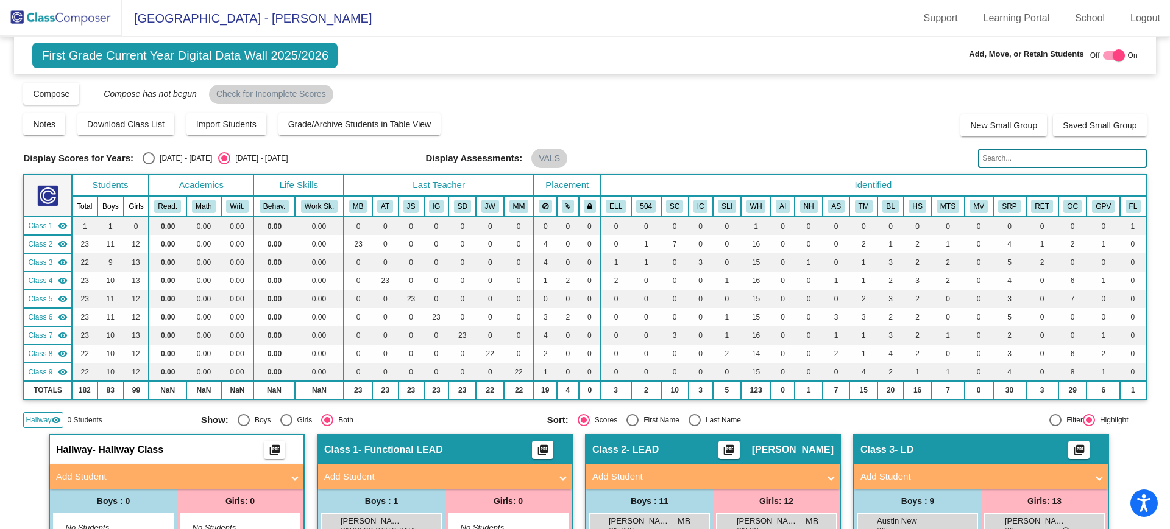
click at [75, 24] on img at bounding box center [61, 18] width 122 height 36
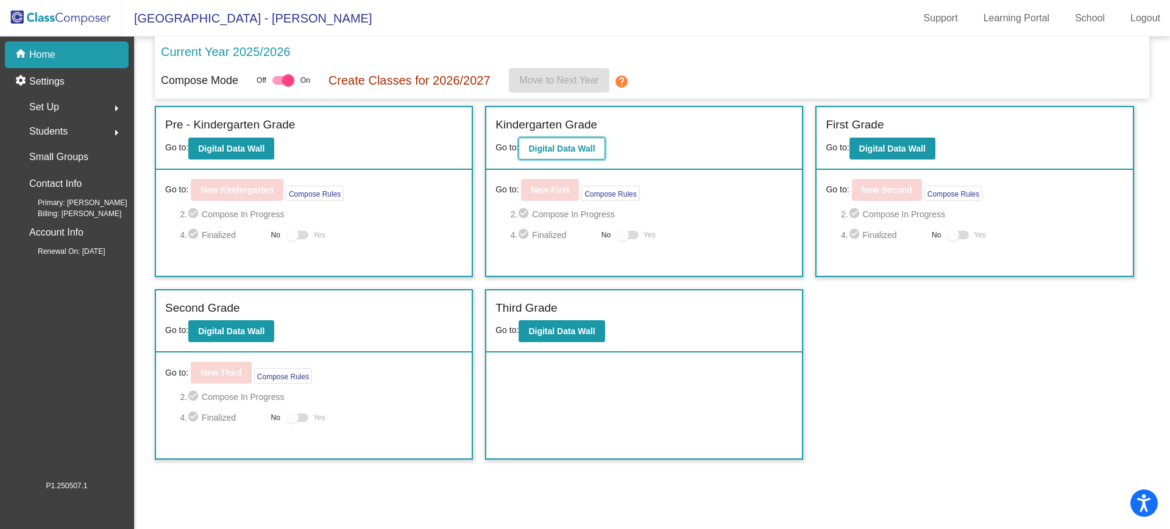
click at [551, 149] on b "Digital Data Wall" at bounding box center [561, 149] width 66 height 10
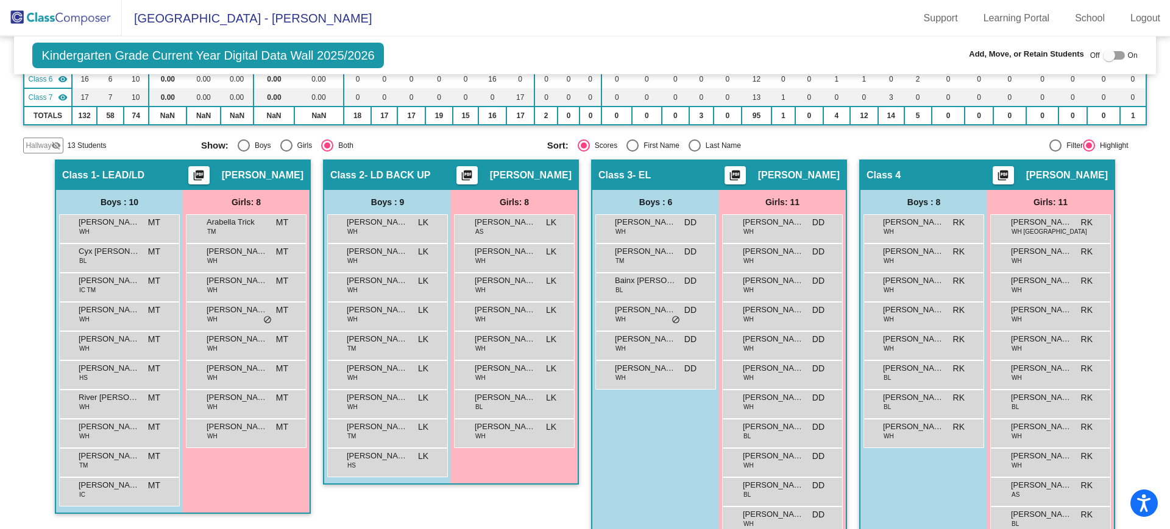
scroll to position [240, 0]
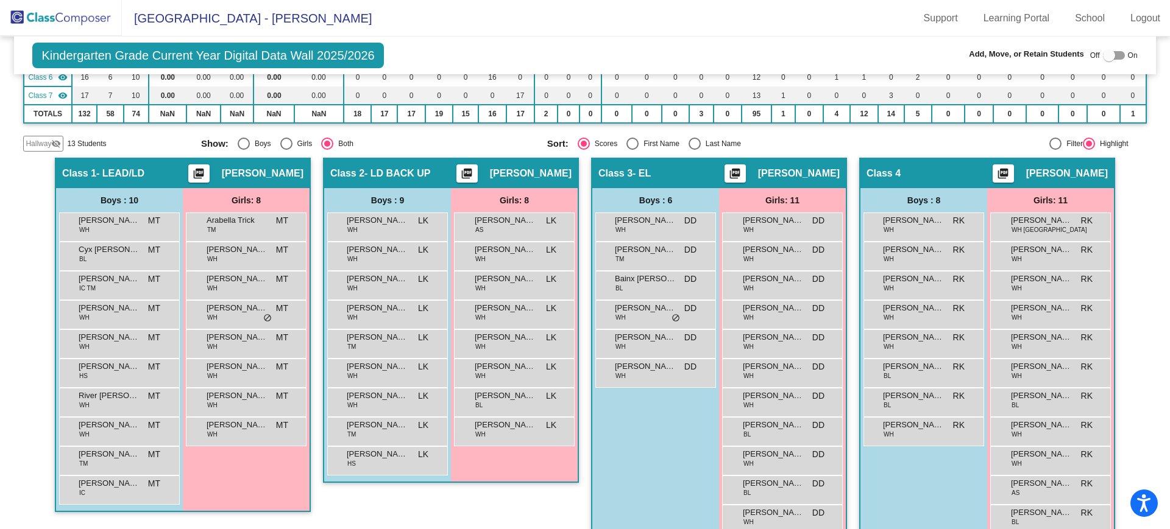
click at [1110, 57] on div at bounding box center [1114, 55] width 22 height 9
checkbox input "true"
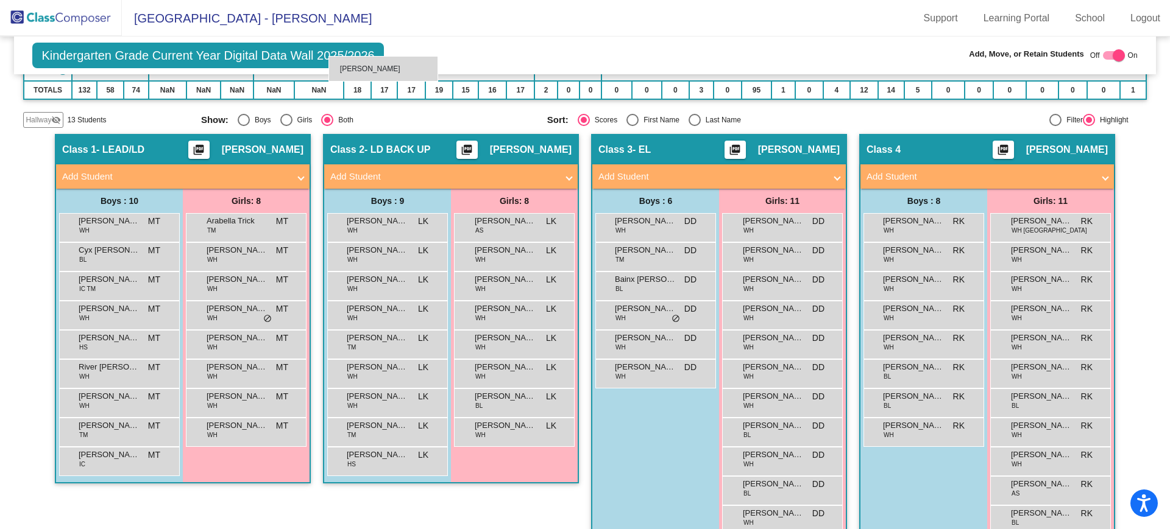
scroll to position [254, 0]
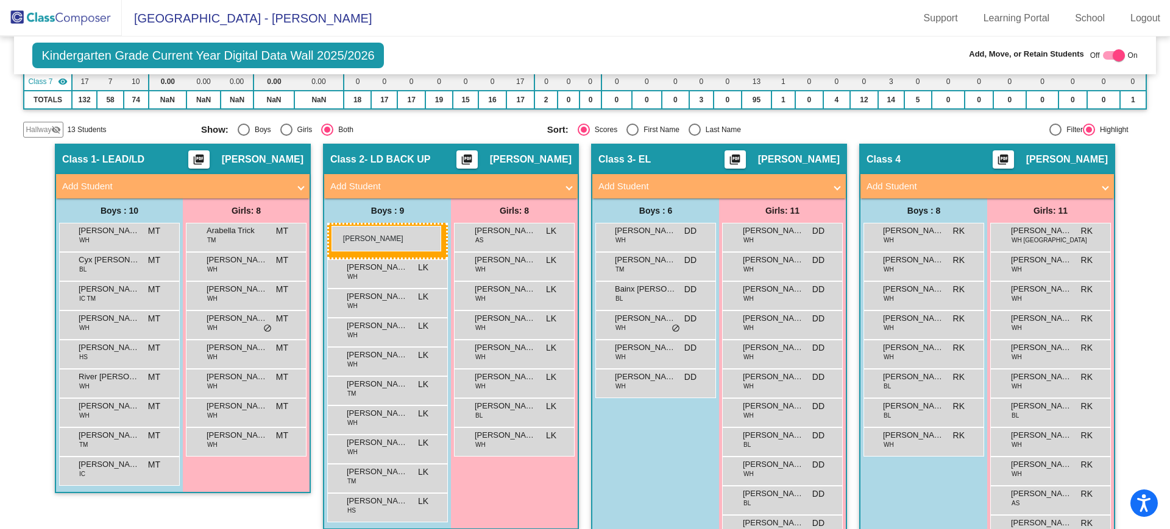
drag, startPoint x: 125, startPoint y: 296, endPoint x: 331, endPoint y: 226, distance: 217.5
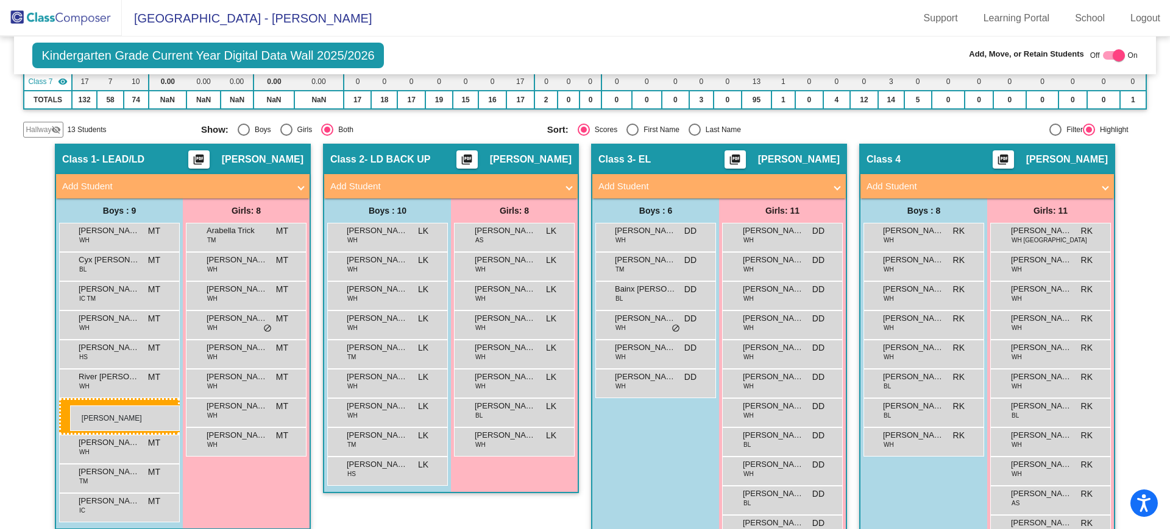
drag, startPoint x: 387, startPoint y: 420, endPoint x: 70, endPoint y: 406, distance: 317.1
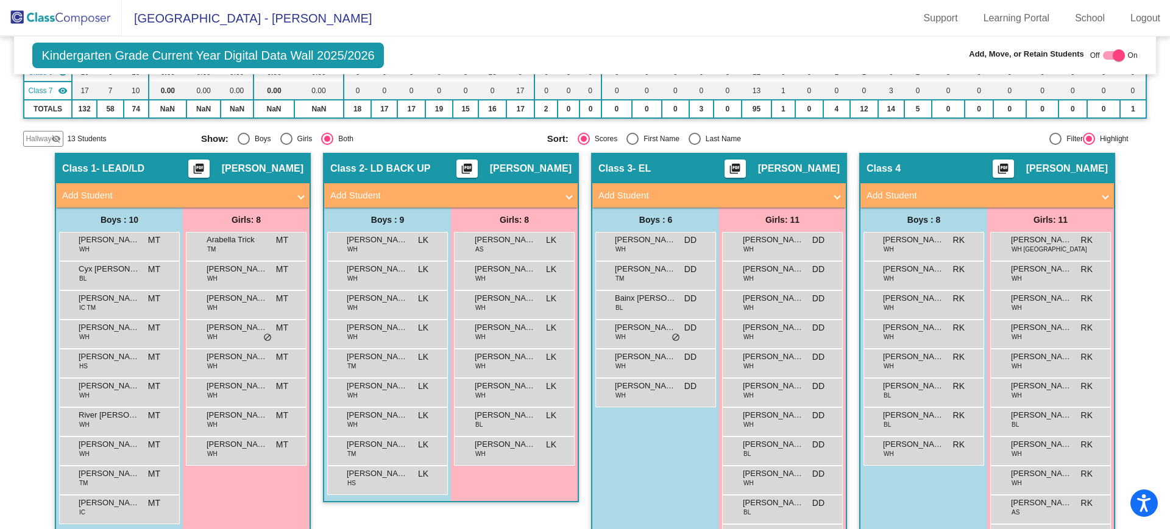
scroll to position [239, 0]
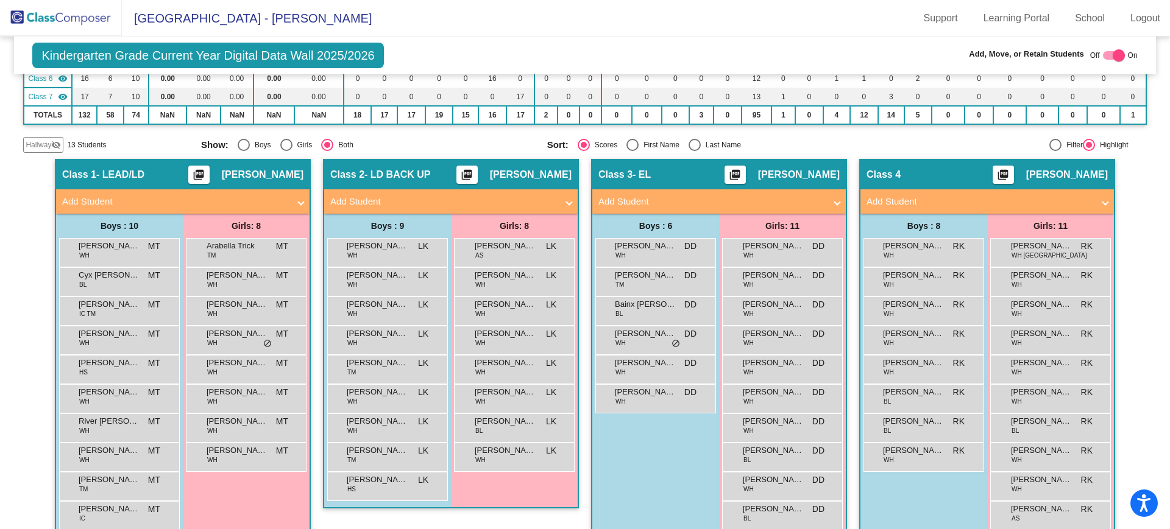
click at [47, 147] on span "Hallway" at bounding box center [39, 144] width 26 height 11
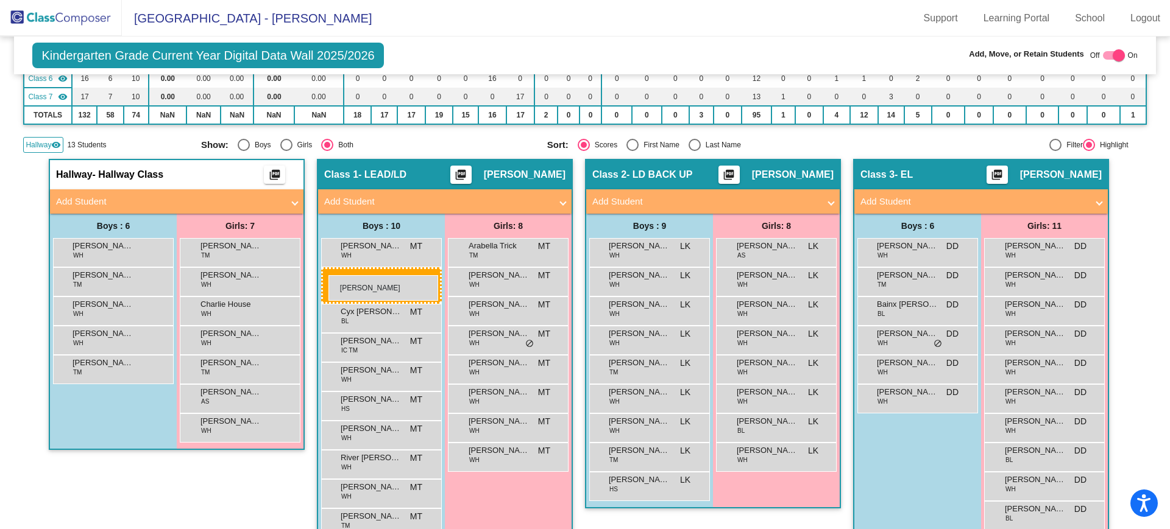
drag, startPoint x: 115, startPoint y: 281, endPoint x: 328, endPoint y: 275, distance: 213.9
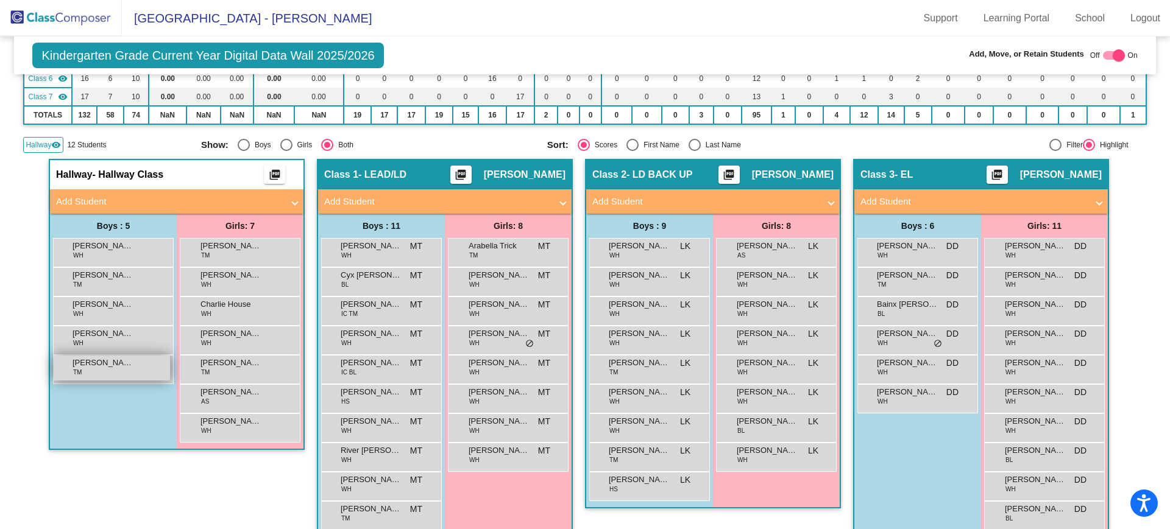
click at [122, 377] on div "[PERSON_NAME] TM lock do_not_disturb_alt" at bounding box center [112, 368] width 116 height 25
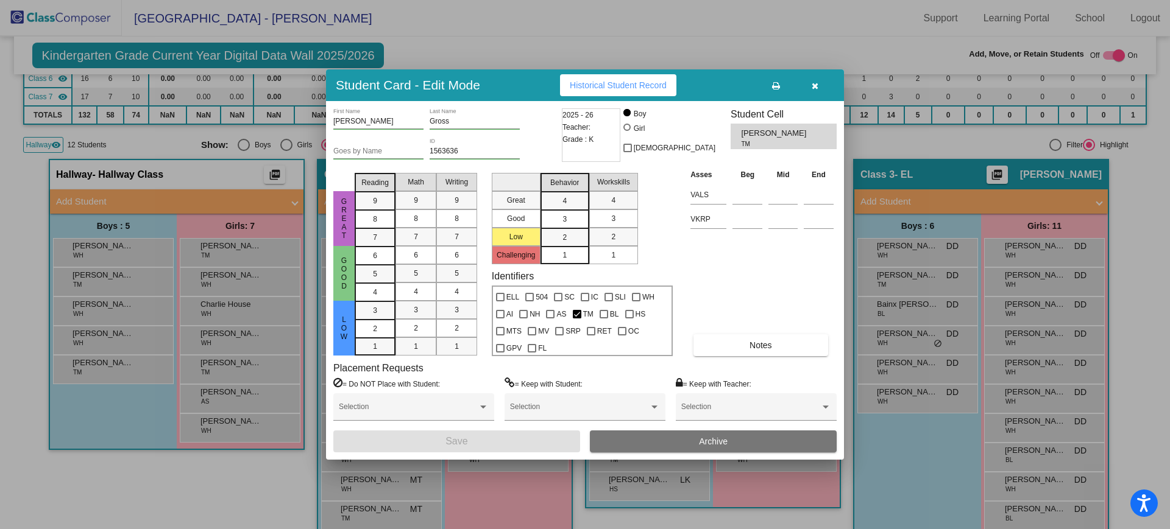
click at [815, 89] on icon "button" at bounding box center [814, 86] width 7 height 9
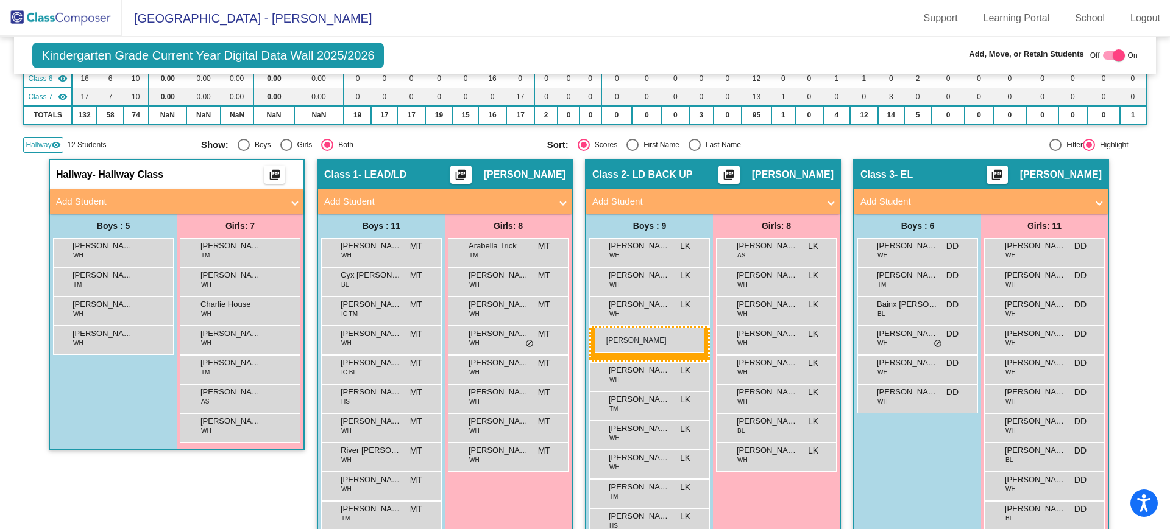
drag, startPoint x: 141, startPoint y: 373, endPoint x: 595, endPoint y: 328, distance: 455.5
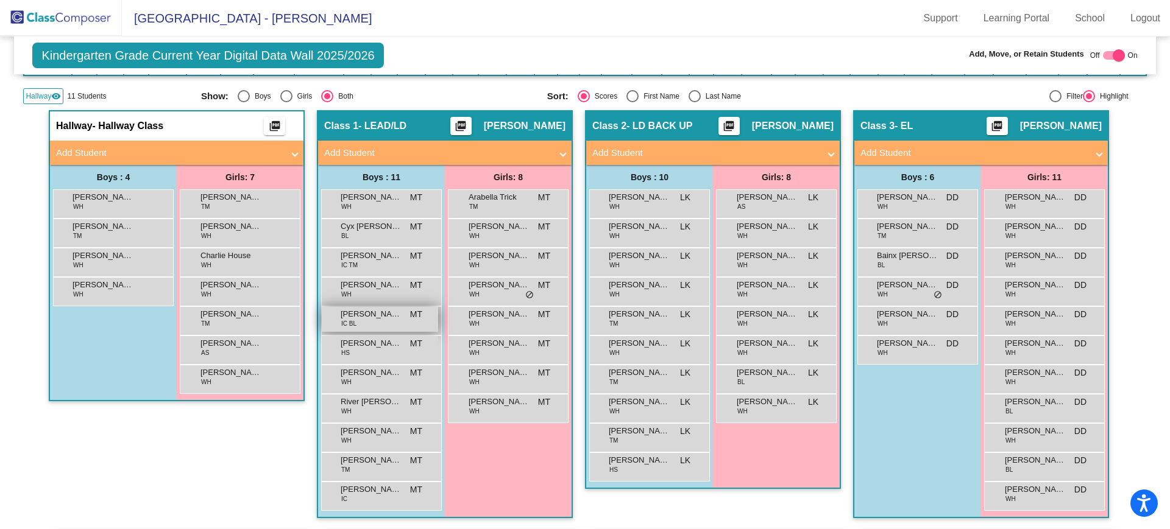
scroll to position [297, 0]
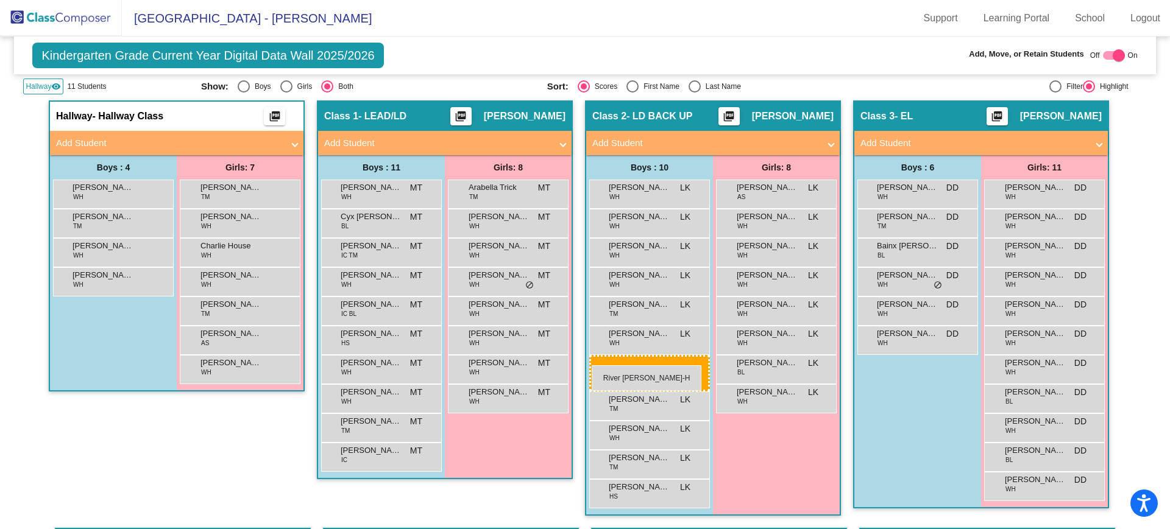
drag, startPoint x: 367, startPoint y: 399, endPoint x: 591, endPoint y: 365, distance: 227.3
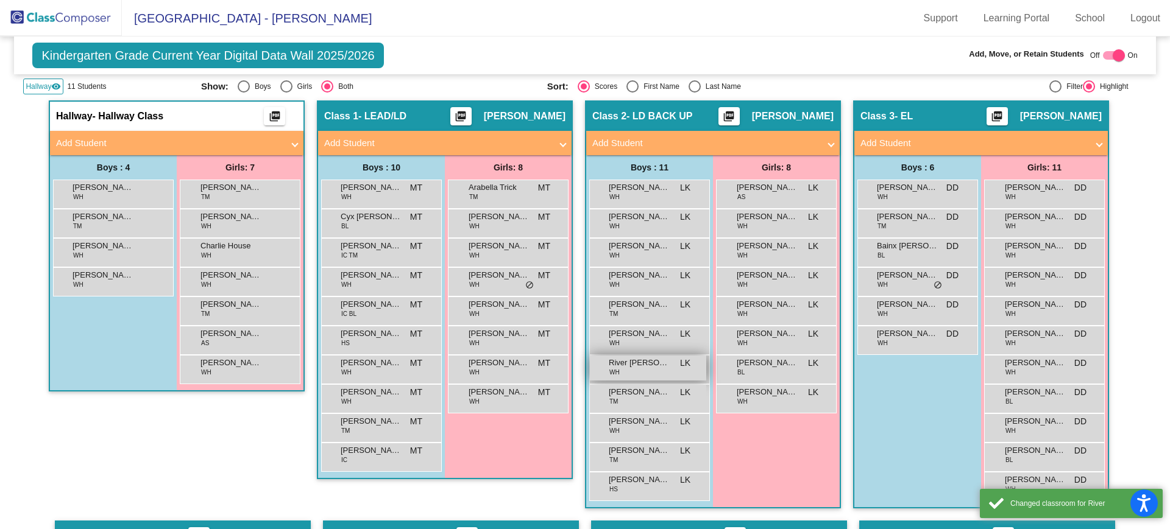
click at [640, 370] on div "River [PERSON_NAME]-House WH LK lock do_not_disturb_alt" at bounding box center [648, 368] width 116 height 25
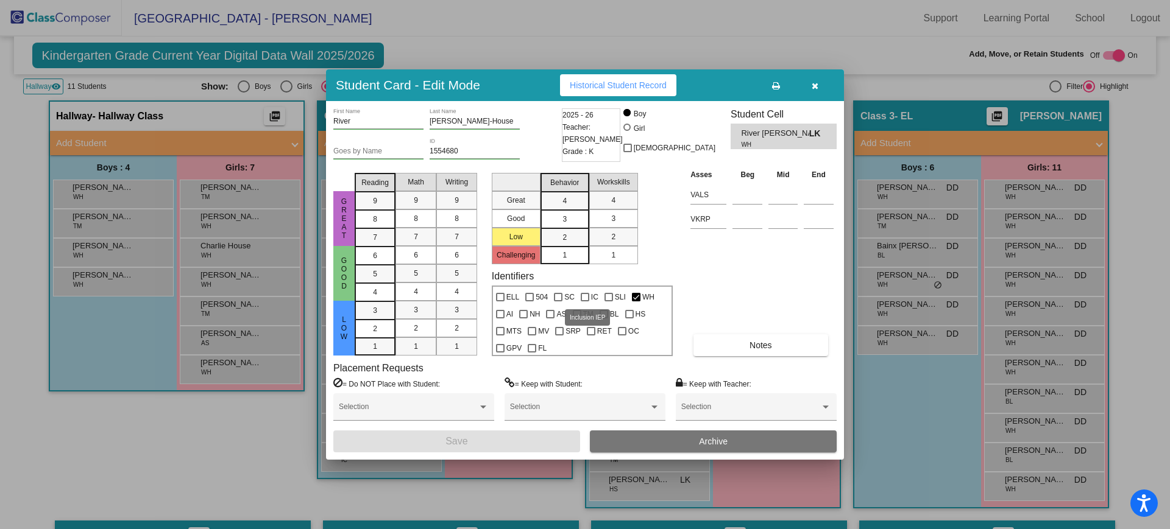
click at [581, 295] on div at bounding box center [585, 297] width 9 height 9
click at [584, 302] on input "IC" at bounding box center [584, 302] width 1 height 1
checkbox input "true"
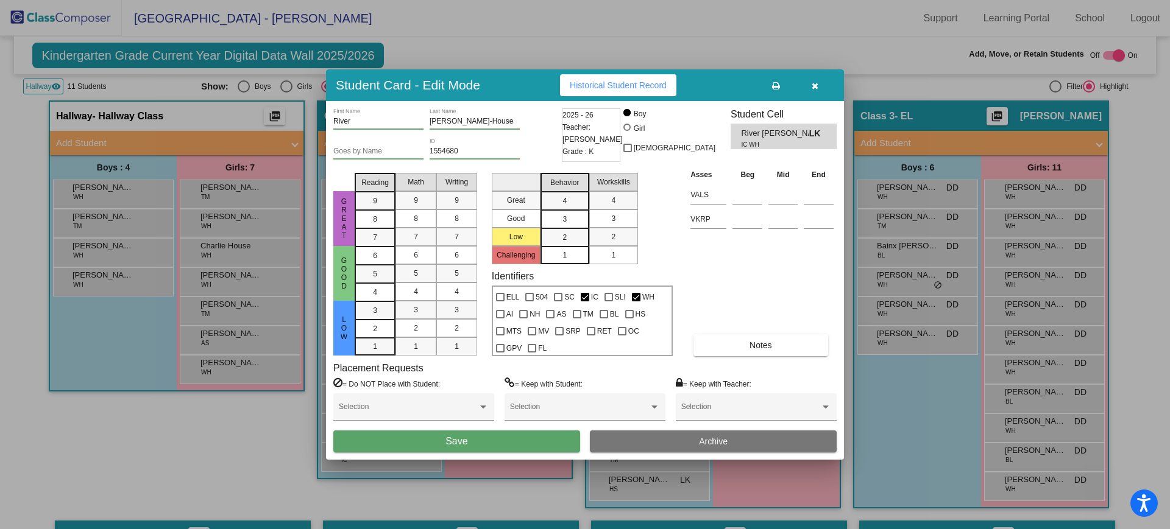
click at [529, 442] on button "Save" at bounding box center [456, 442] width 247 height 22
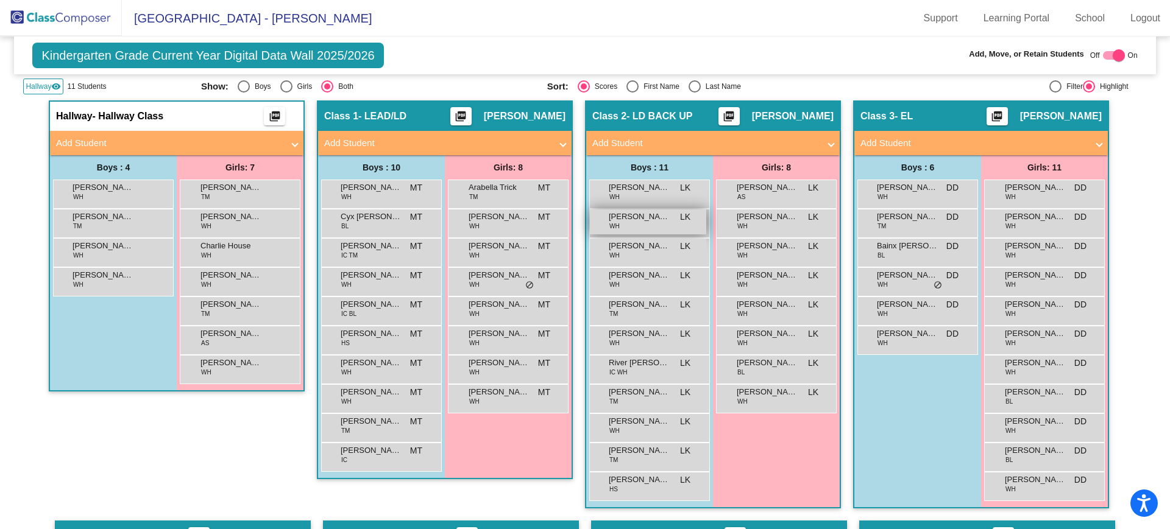
click at [638, 228] on div "[PERSON_NAME] WH LK lock do_not_disturb_alt" at bounding box center [648, 222] width 116 height 25
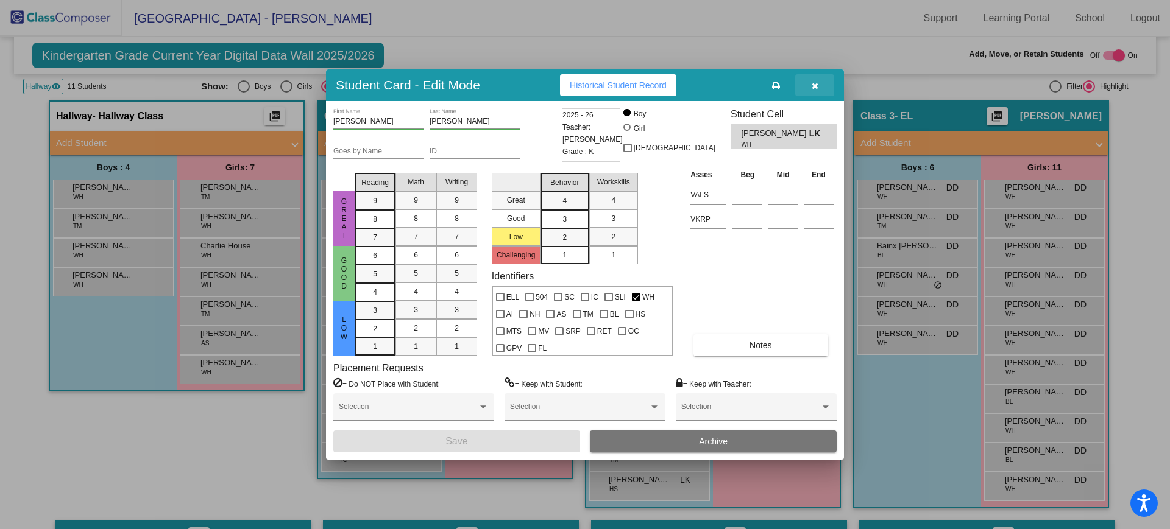
click at [817, 85] on icon "button" at bounding box center [814, 86] width 7 height 9
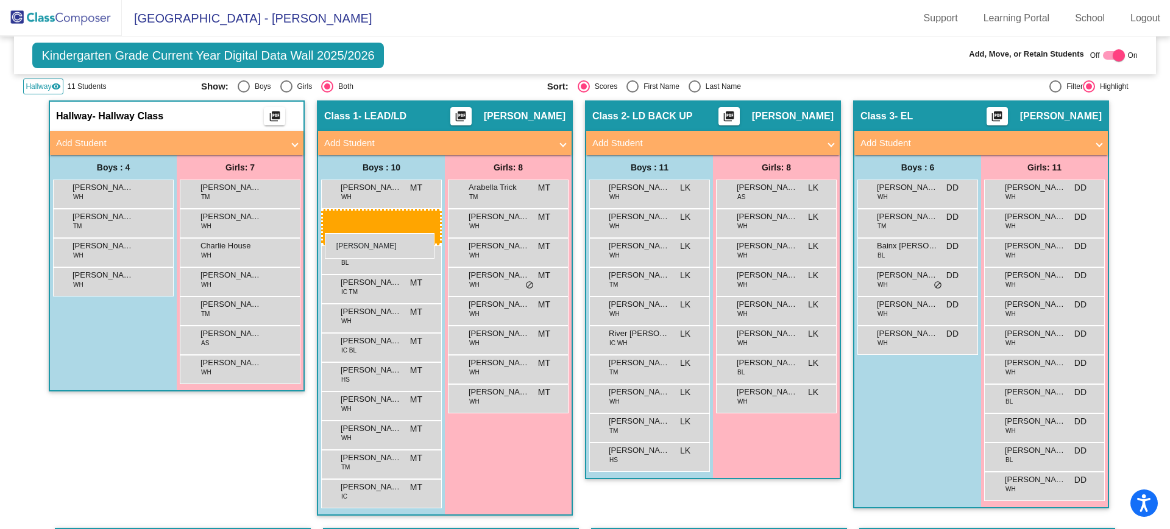
drag, startPoint x: 627, startPoint y: 229, endPoint x: 325, endPoint y: 233, distance: 302.8
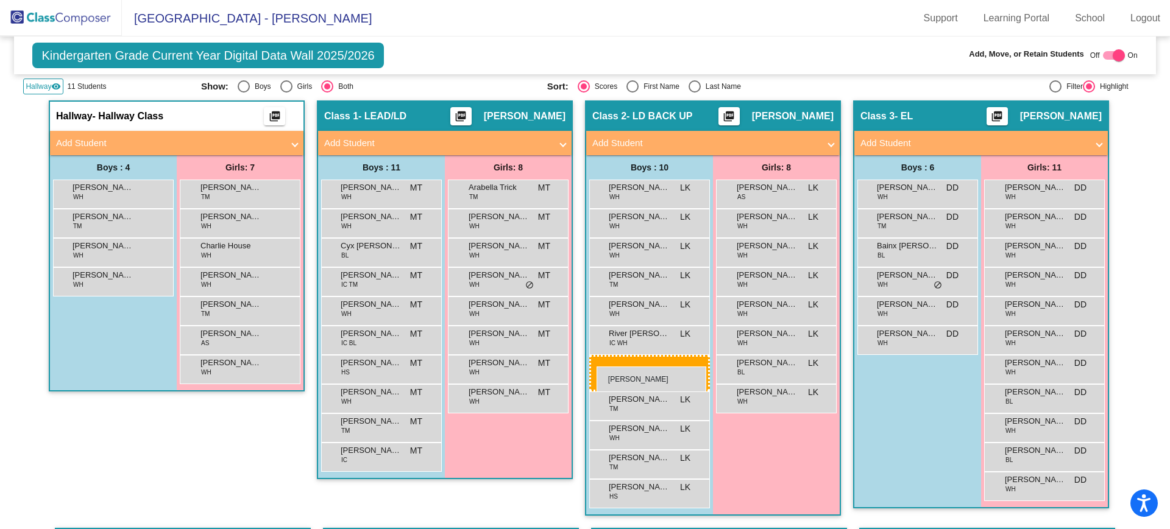
drag, startPoint x: 383, startPoint y: 425, endPoint x: 596, endPoint y: 367, distance: 221.1
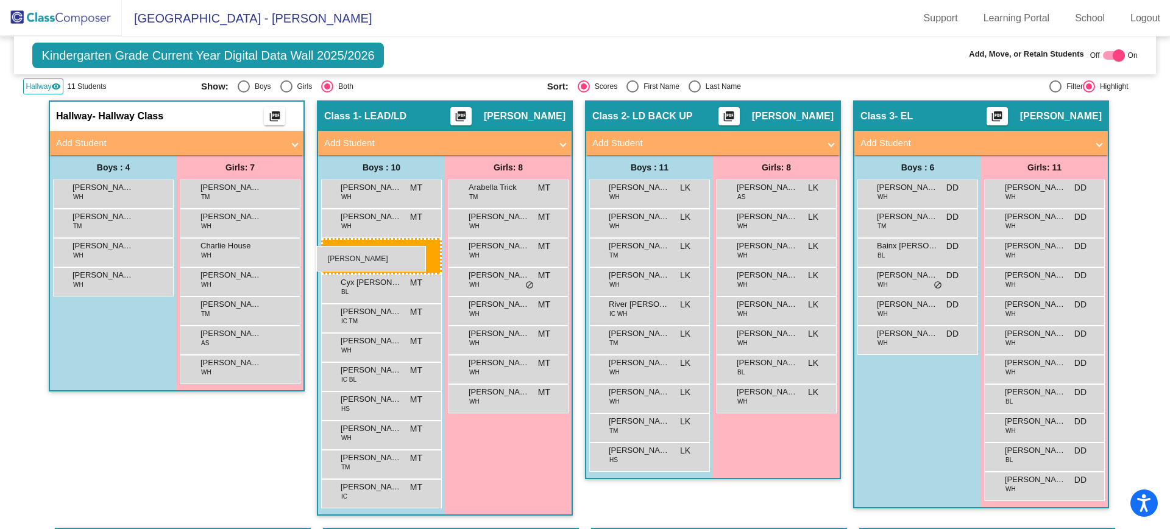
drag, startPoint x: 639, startPoint y: 222, endPoint x: 312, endPoint y: 243, distance: 327.8
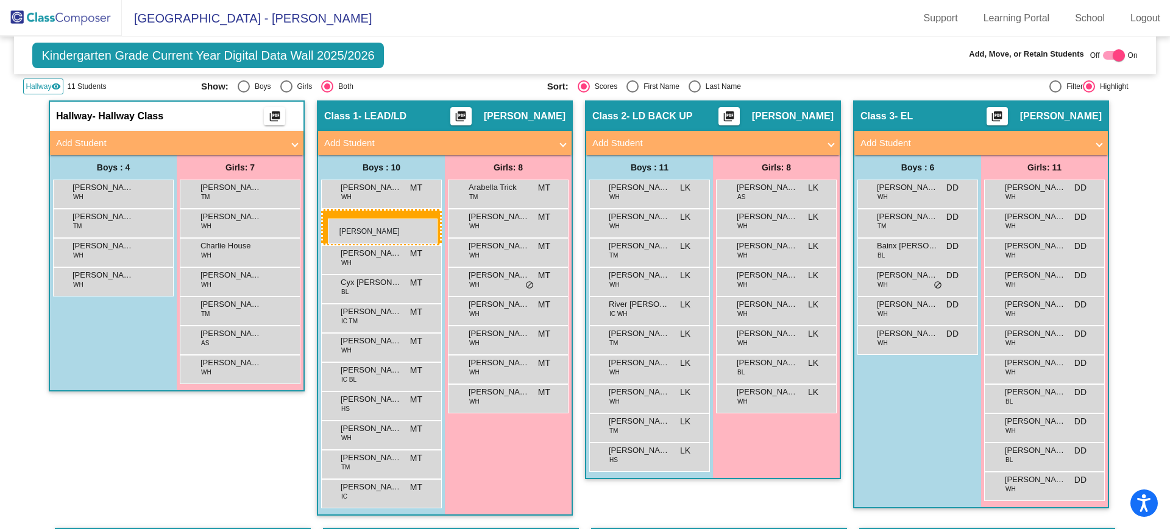
drag, startPoint x: 629, startPoint y: 232, endPoint x: 328, endPoint y: 219, distance: 301.8
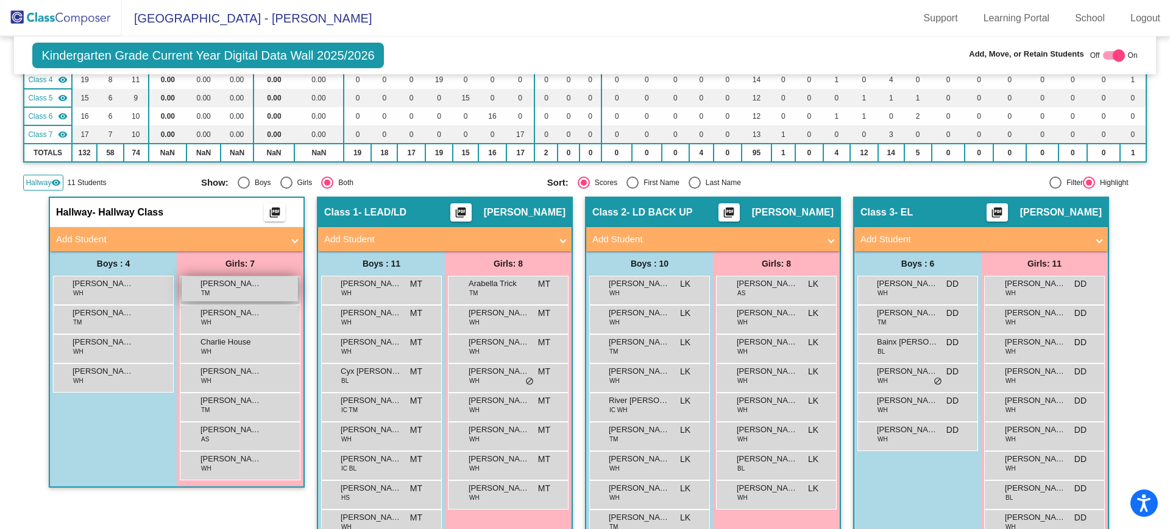
scroll to position [212, 0]
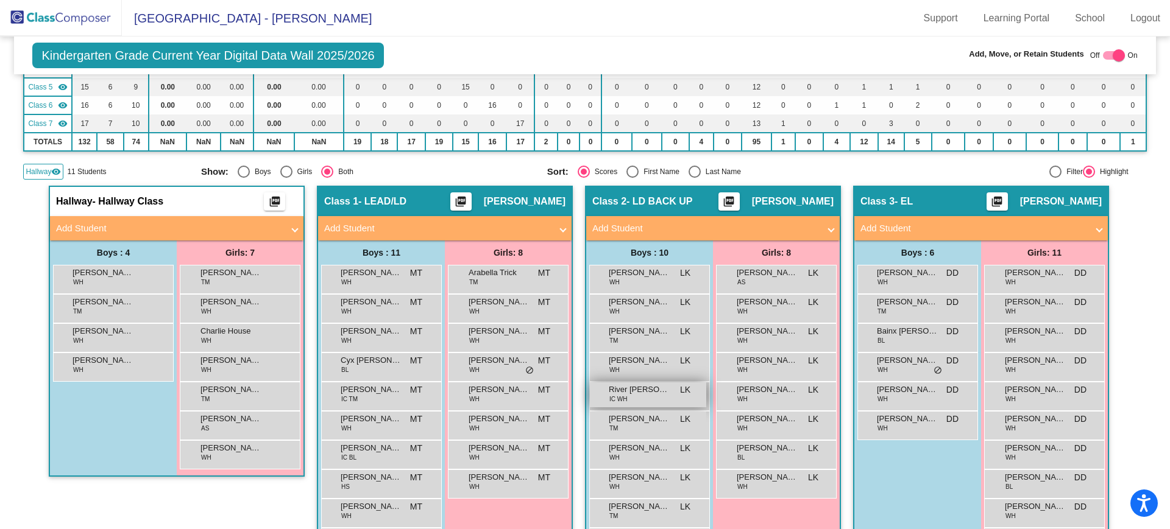
click at [621, 401] on span "IC WH" at bounding box center [618, 399] width 18 height 9
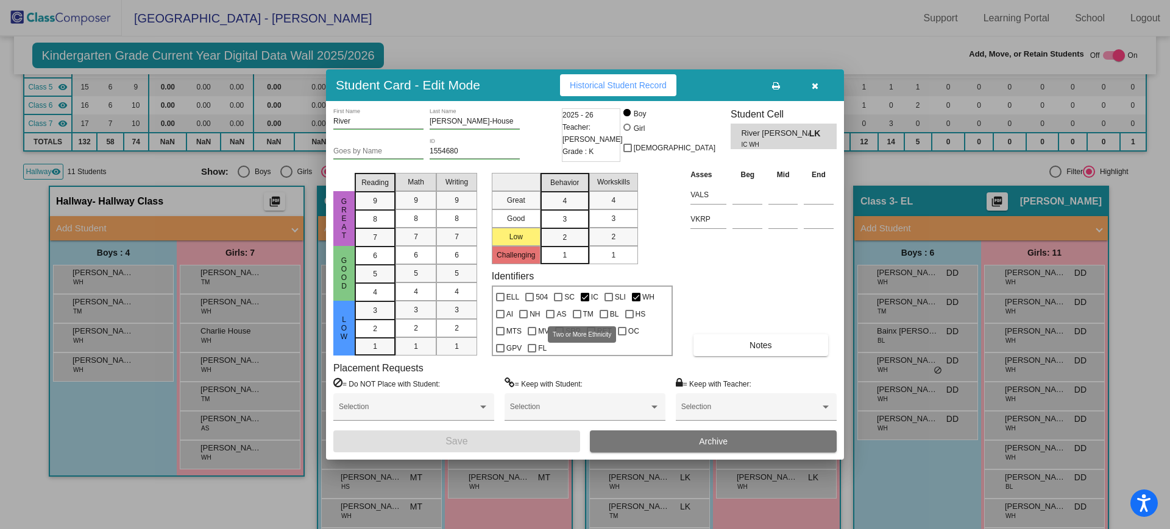
click at [573, 313] on div at bounding box center [577, 314] width 9 height 9
click at [576, 319] on input "TM" at bounding box center [576, 319] width 1 height 1
checkbox input "true"
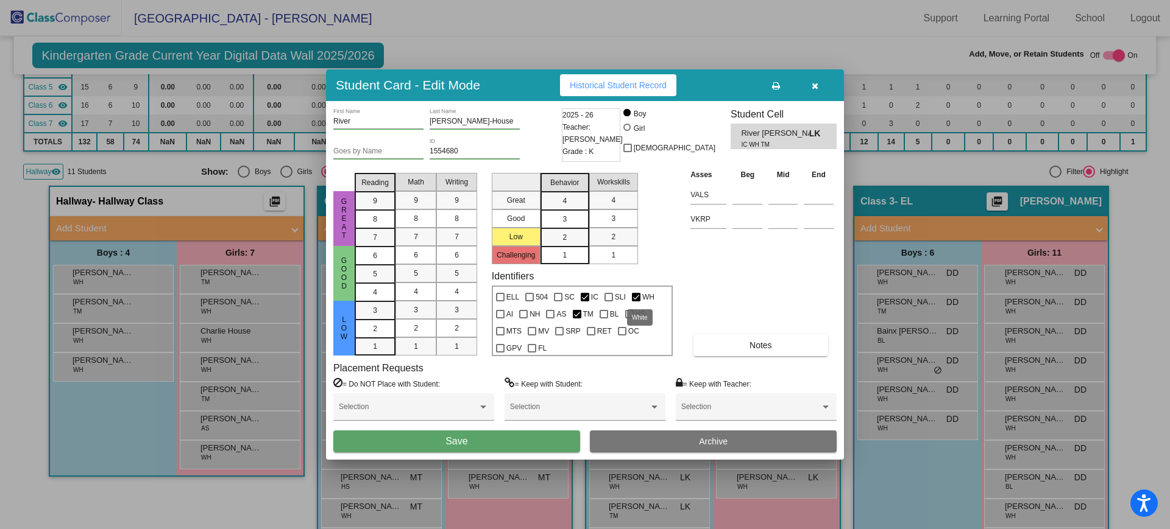
drag, startPoint x: 636, startPoint y: 296, endPoint x: 630, endPoint y: 301, distance: 7.8
click at [636, 297] on div at bounding box center [636, 297] width 9 height 9
click at [636, 302] on input "WH" at bounding box center [635, 302] width 1 height 1
checkbox input "false"
click at [524, 453] on div "River First Name [PERSON_NAME]-House Last Name Goes by Name 1554680 ID 2025 - 2…" at bounding box center [585, 280] width 518 height 359
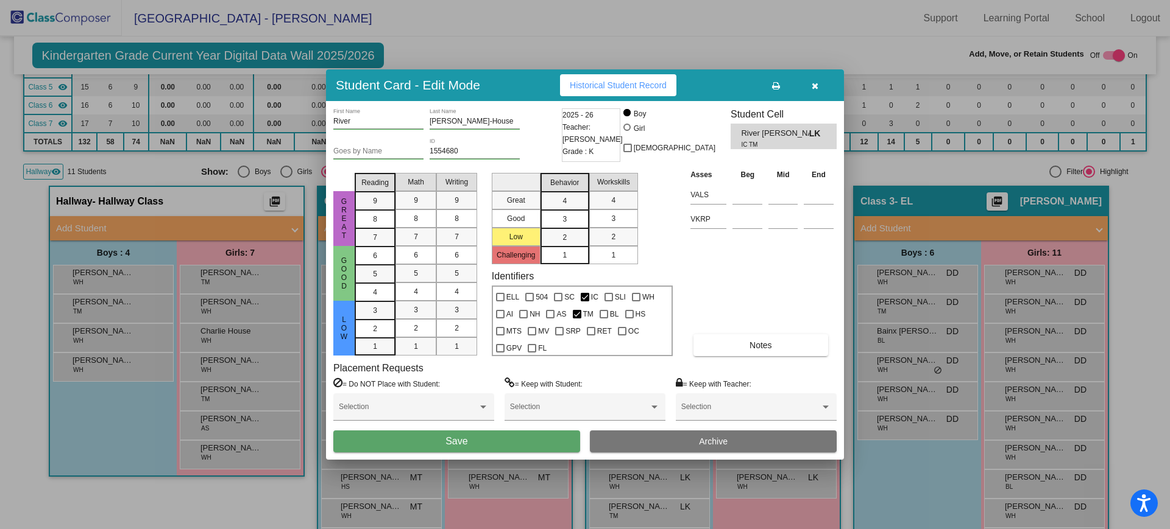
click at [525, 441] on button "Save" at bounding box center [456, 442] width 247 height 22
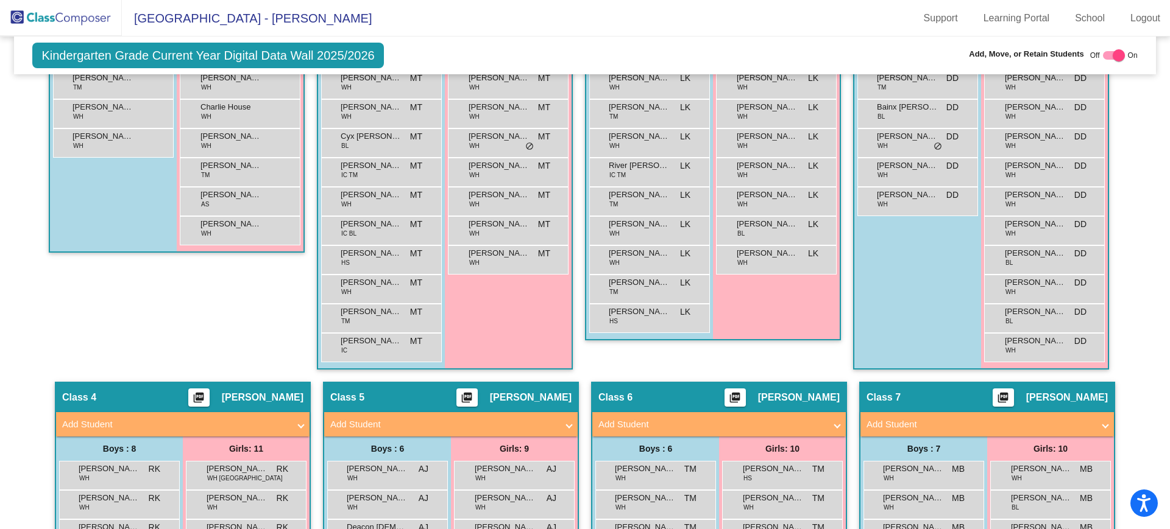
scroll to position [265, 0]
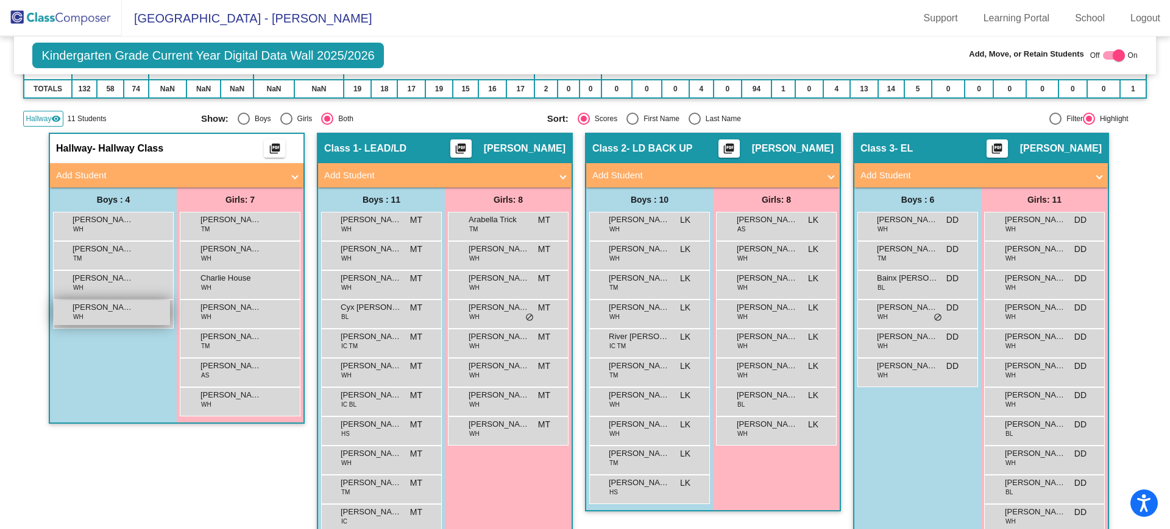
click at [121, 321] on div "[PERSON_NAME] WH lock do_not_disturb_alt" at bounding box center [112, 312] width 116 height 25
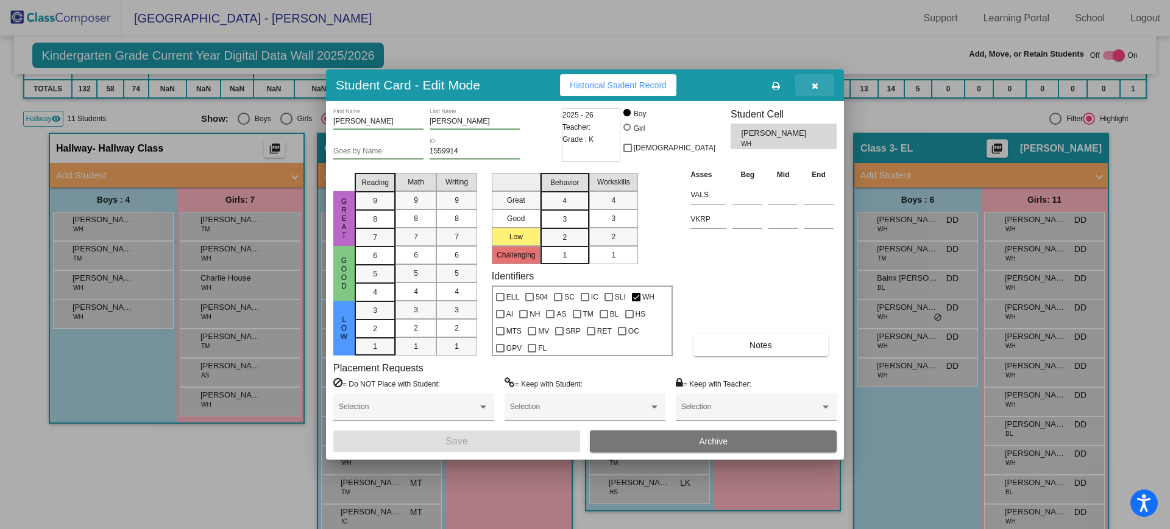
drag, startPoint x: 821, startPoint y: 83, endPoint x: 774, endPoint y: 107, distance: 52.3
click at [820, 85] on button "button" at bounding box center [814, 85] width 39 height 22
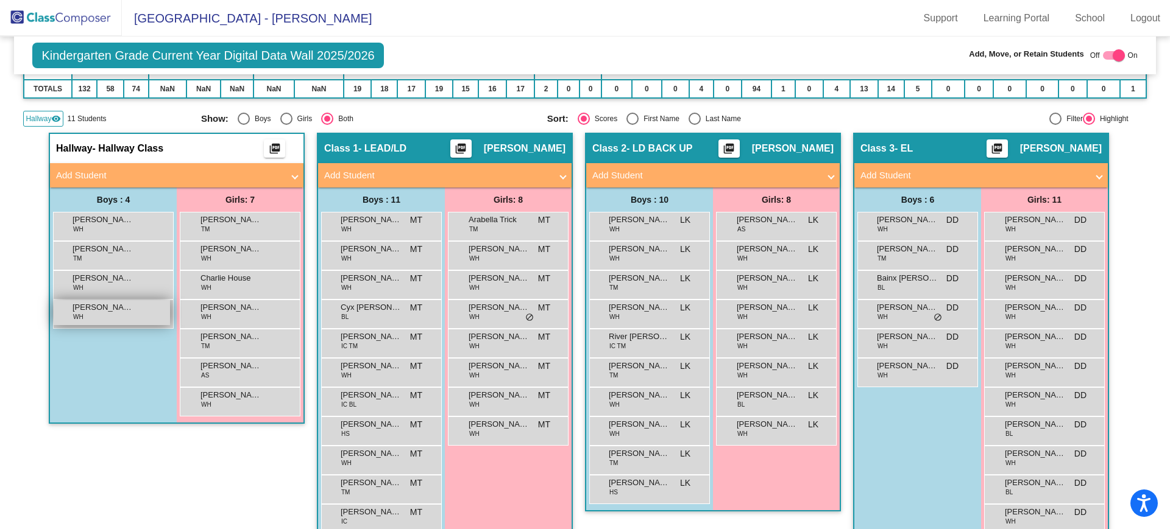
click at [106, 314] on div "[PERSON_NAME] WH lock do_not_disturb_alt" at bounding box center [112, 312] width 116 height 25
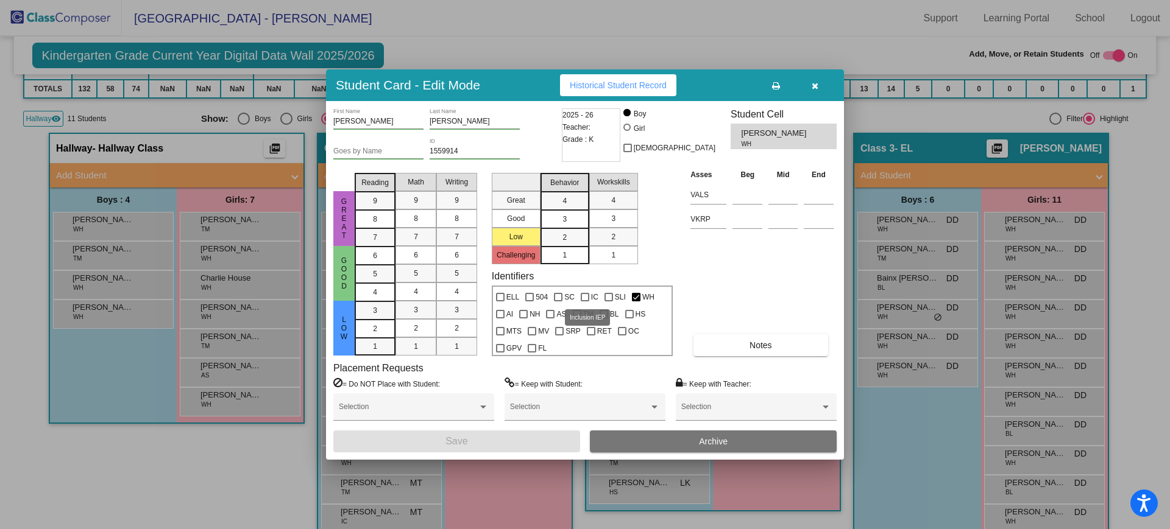
click at [581, 295] on div at bounding box center [585, 297] width 9 height 9
click at [584, 302] on input "IC" at bounding box center [584, 302] width 1 height 1
checkbox input "true"
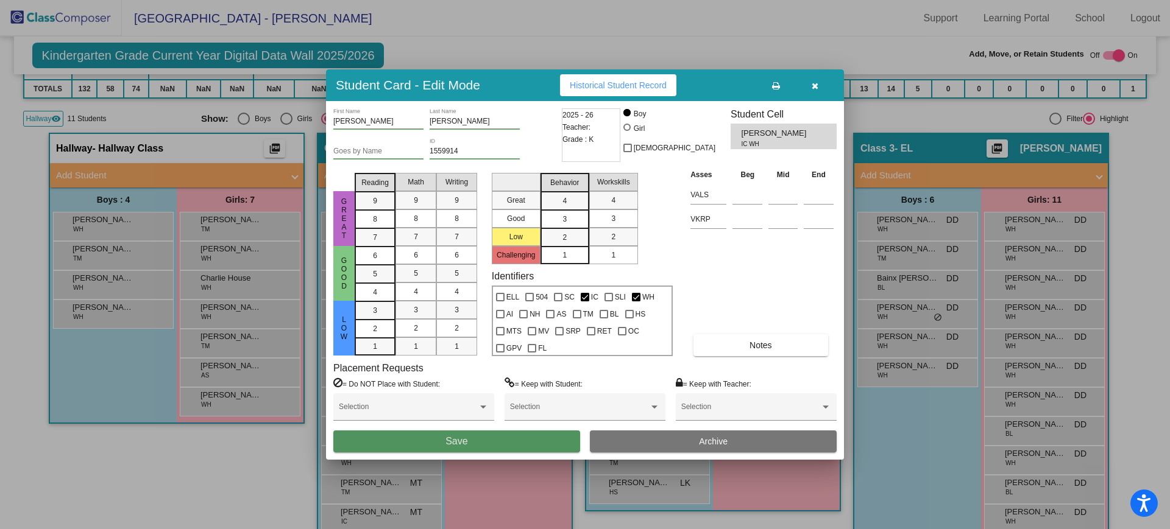
click at [526, 443] on button "Save" at bounding box center [456, 442] width 247 height 22
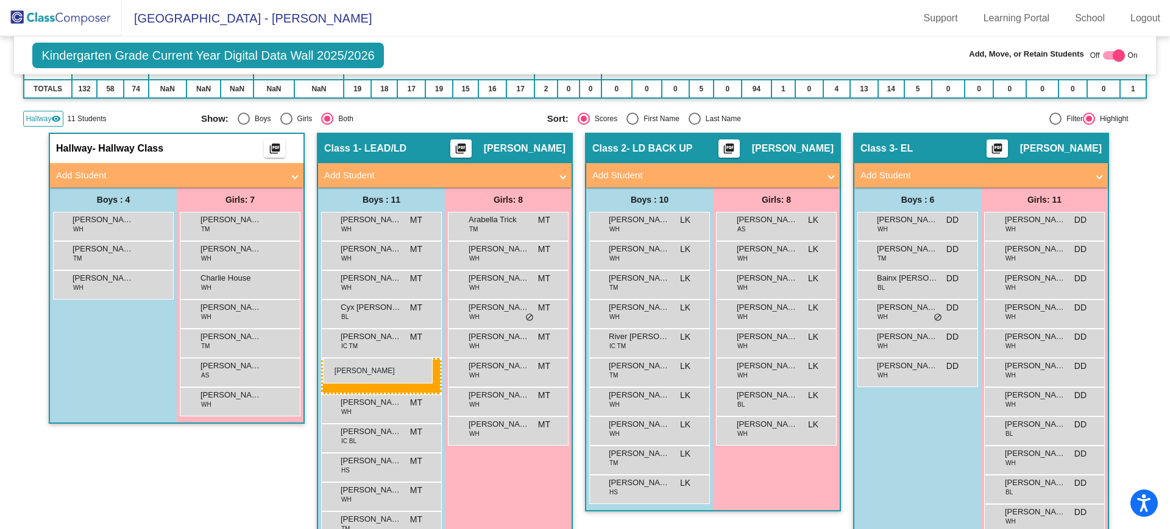
drag, startPoint x: 125, startPoint y: 317, endPoint x: 323, endPoint y: 358, distance: 202.1
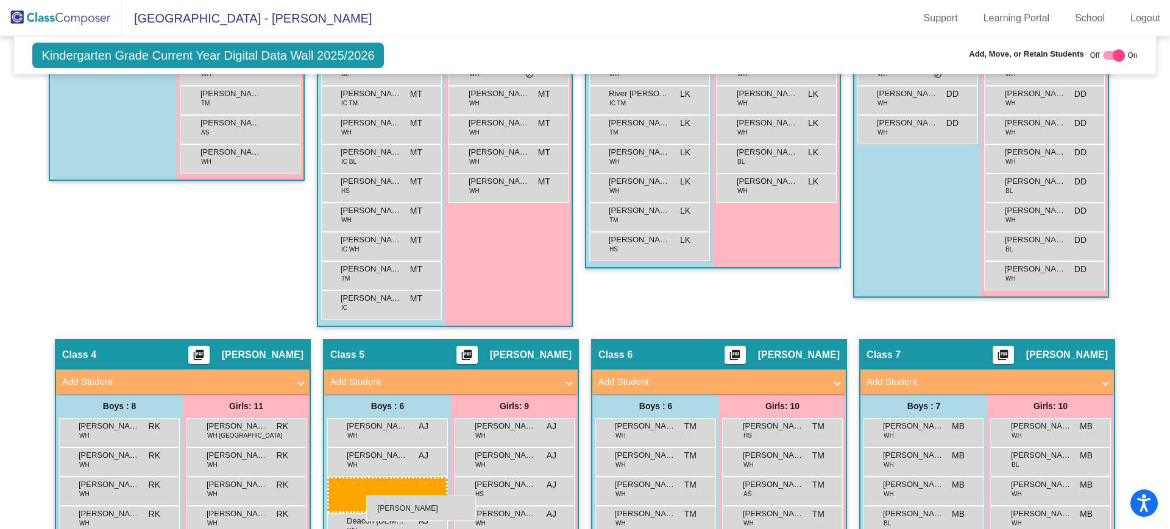
scroll to position [510, 0]
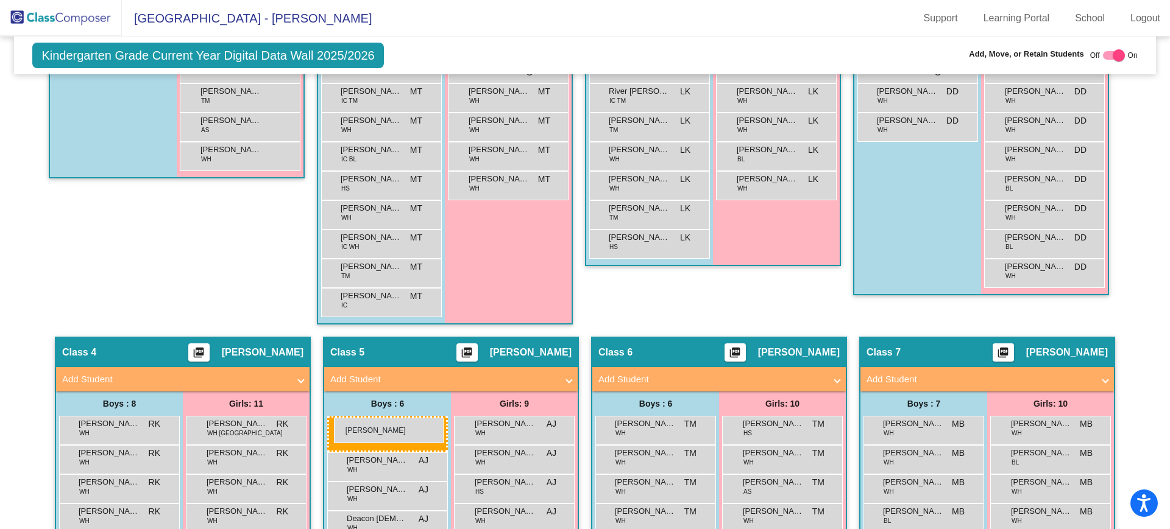
drag, startPoint x: 99, startPoint y: 185, endPoint x: 334, endPoint y: 418, distance: 330.8
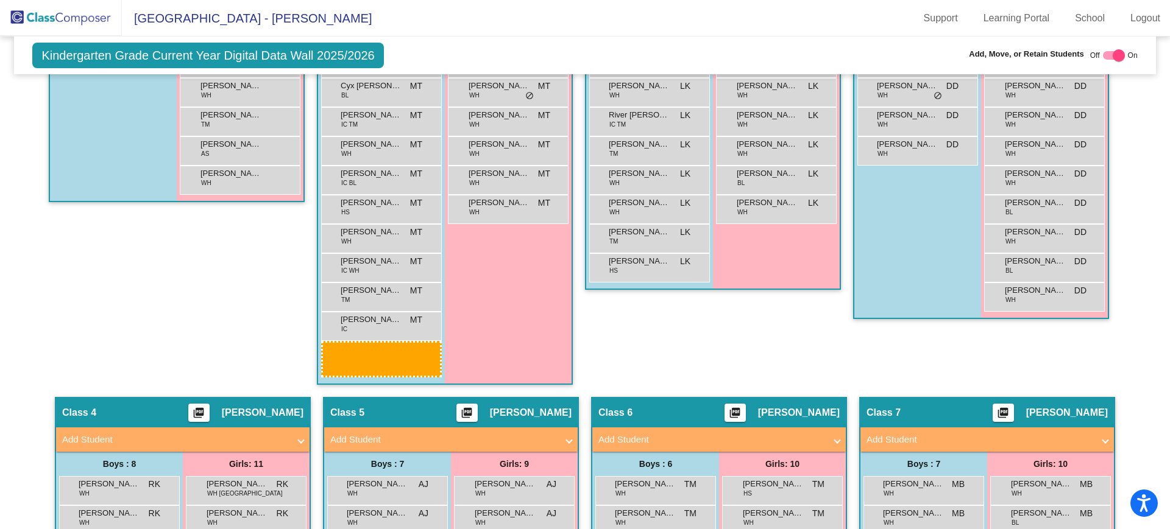
scroll to position [506, 0]
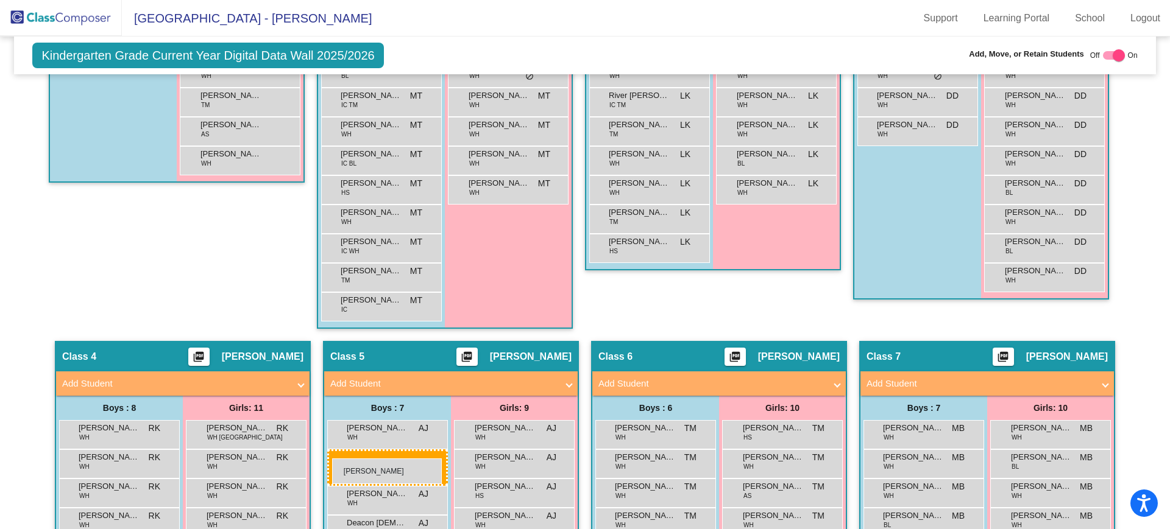
drag, startPoint x: 83, startPoint y: 119, endPoint x: 331, endPoint y: 459, distance: 420.6
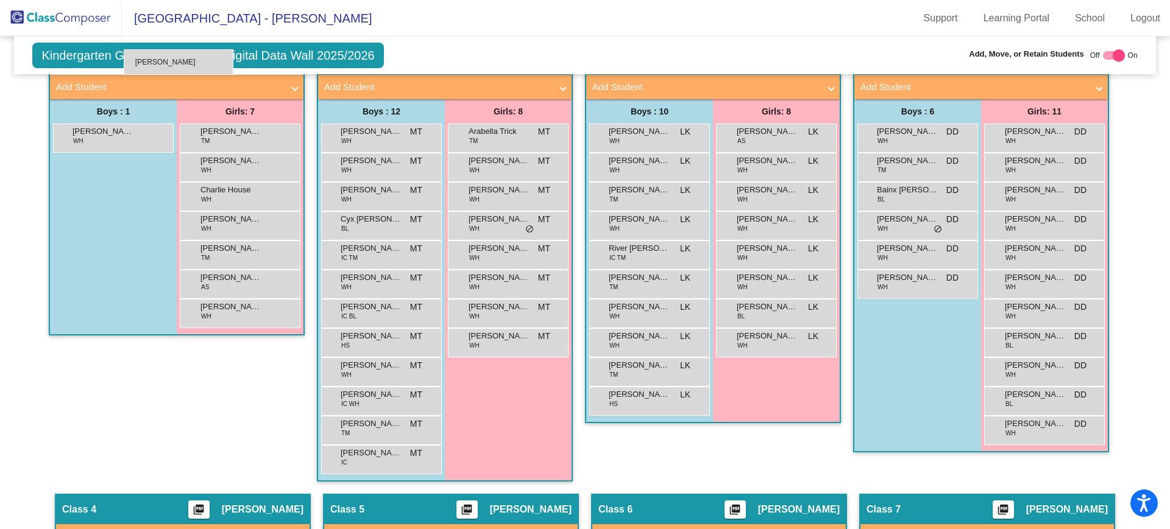
scroll to position [351, 0]
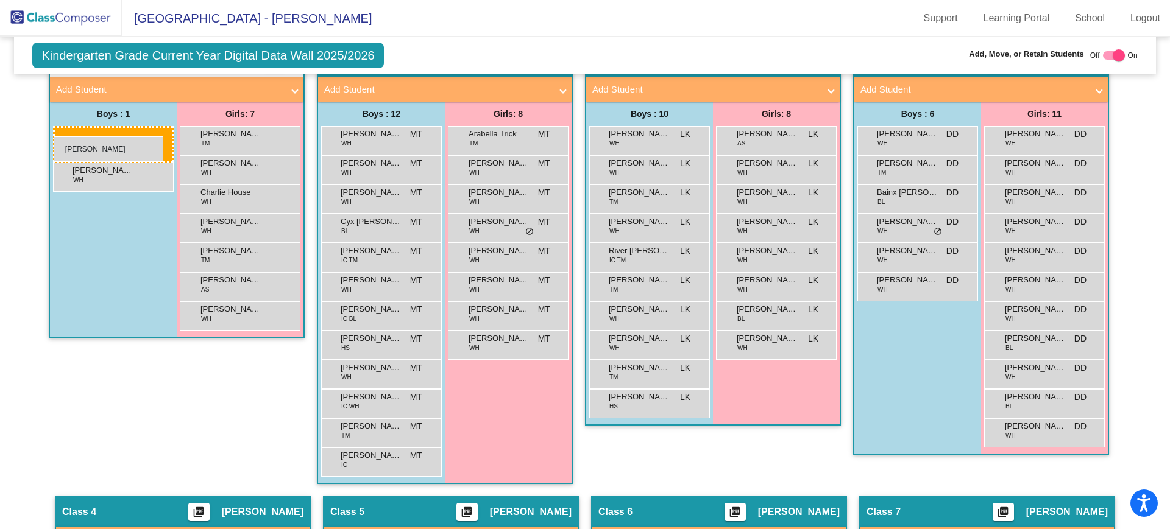
drag, startPoint x: 386, startPoint y: 380, endPoint x: 54, endPoint y: 136, distance: 412.3
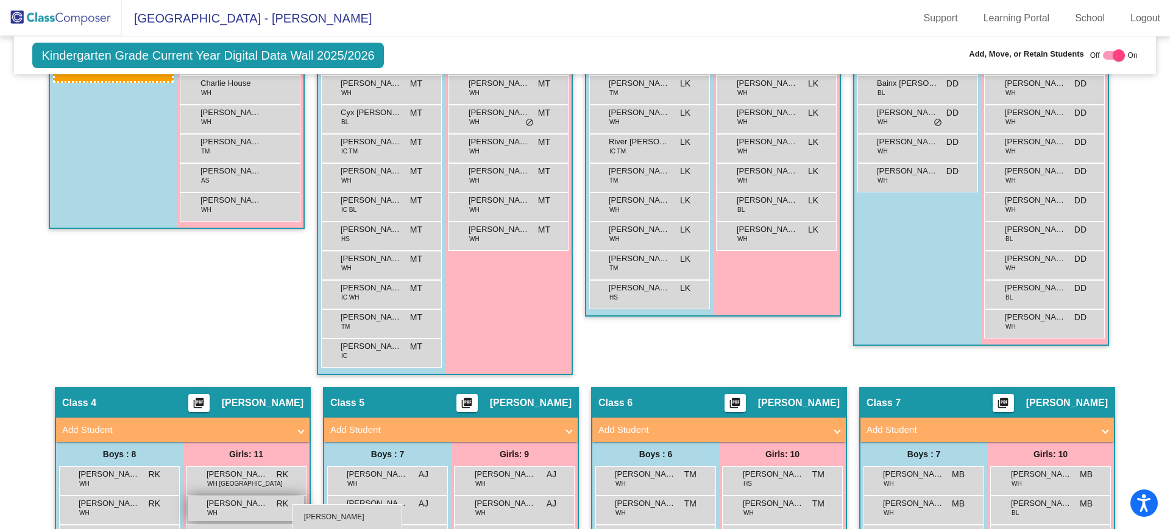
scroll to position [460, 0]
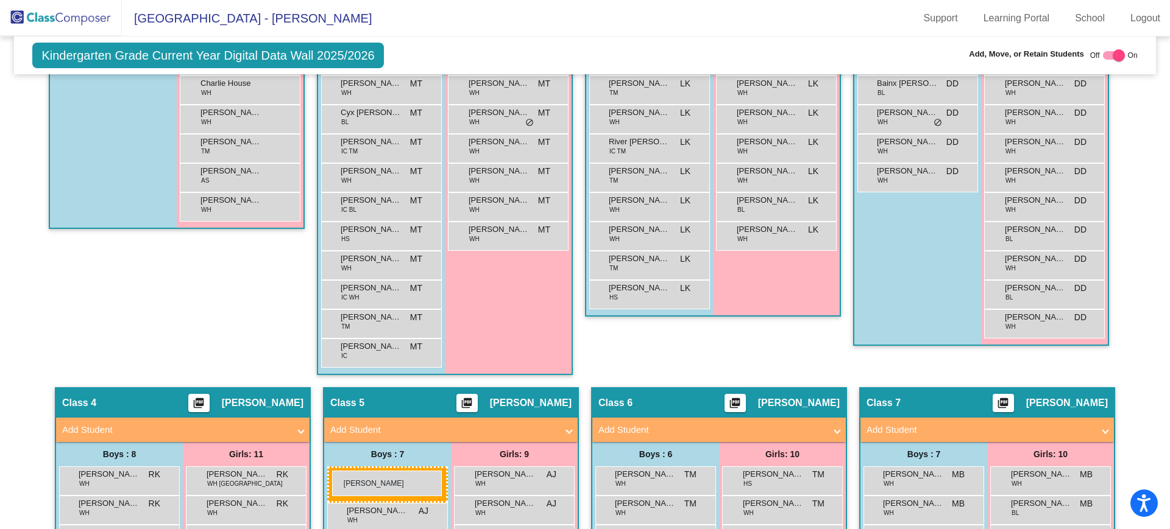
drag, startPoint x: 92, startPoint y: 141, endPoint x: 332, endPoint y: 471, distance: 407.7
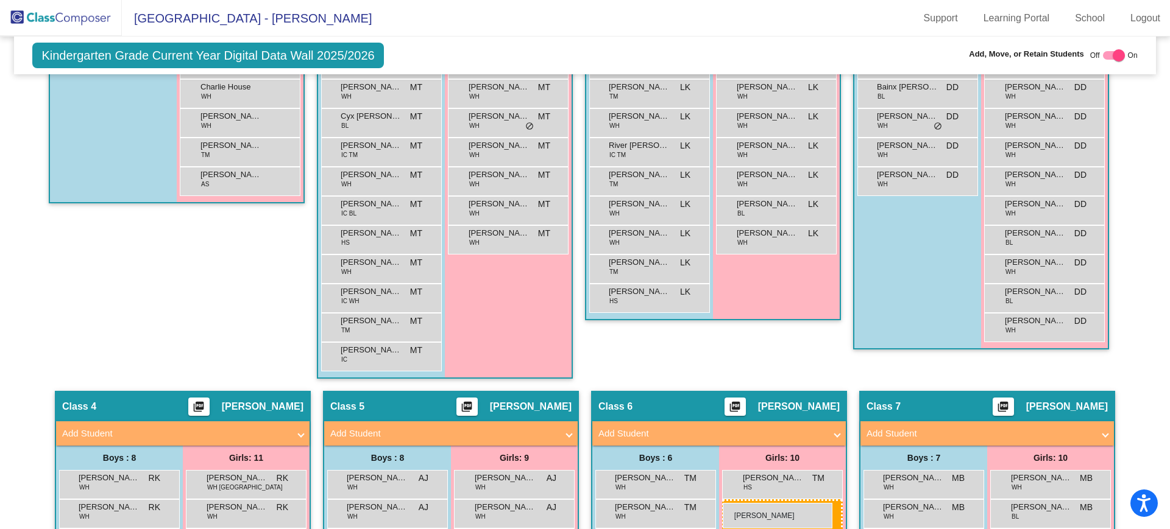
scroll to position [468, 0]
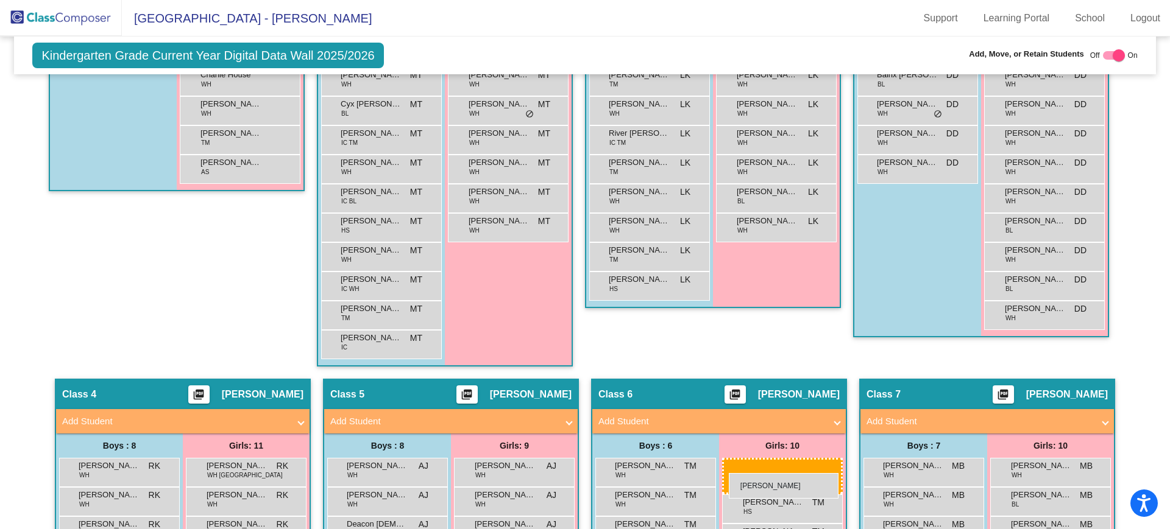
drag, startPoint x: 230, startPoint y: 285, endPoint x: 729, endPoint y: 473, distance: 533.2
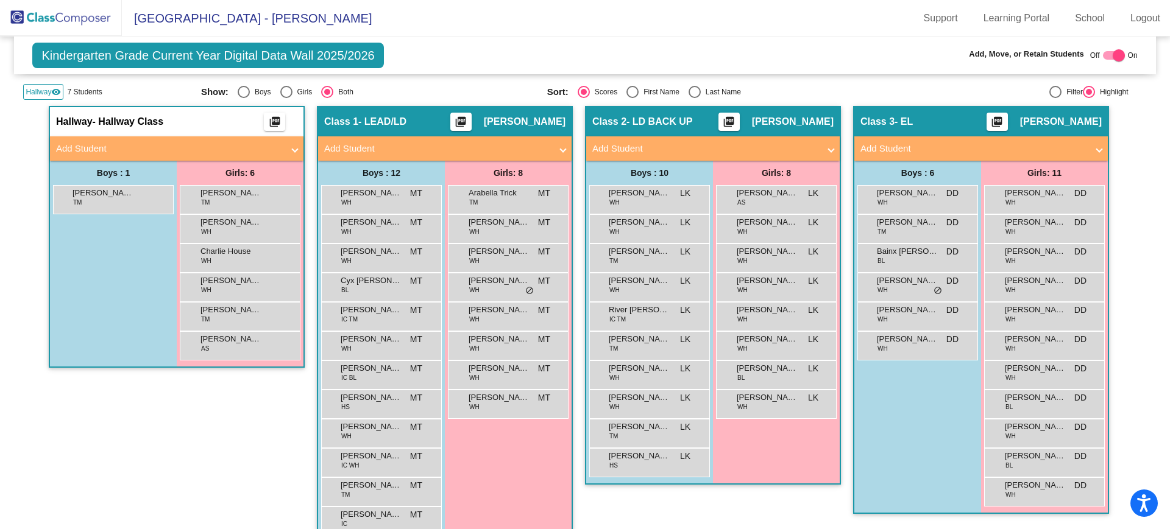
scroll to position [286, 0]
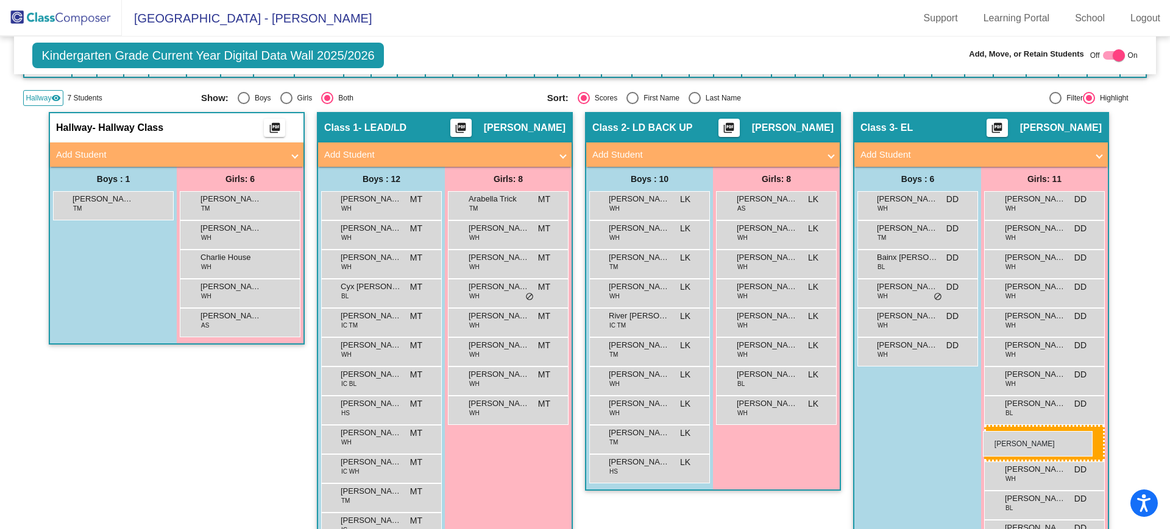
drag, startPoint x: 229, startPoint y: 328, endPoint x: 983, endPoint y: 431, distance: 760.6
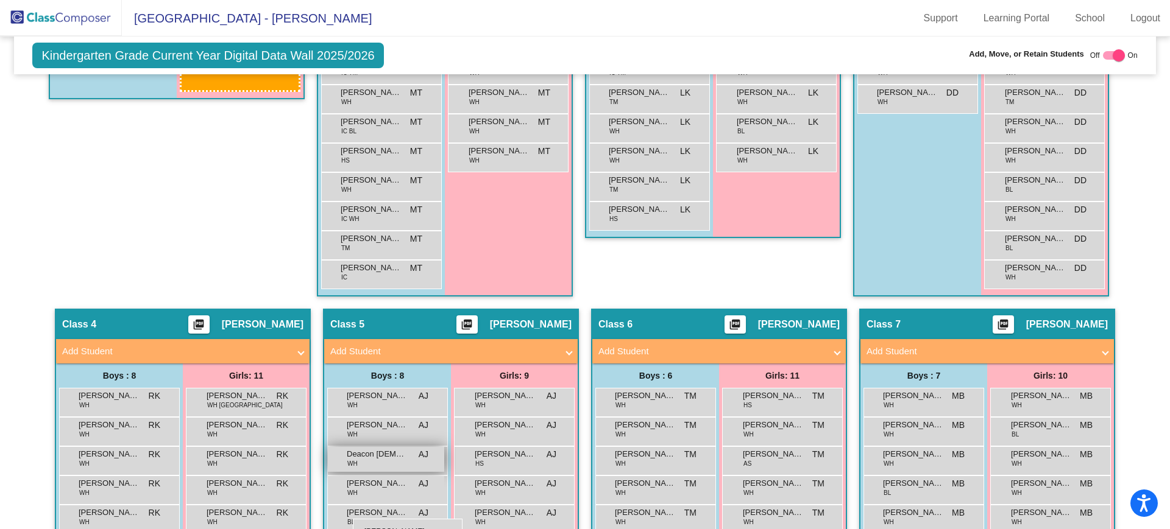
scroll to position [538, 0]
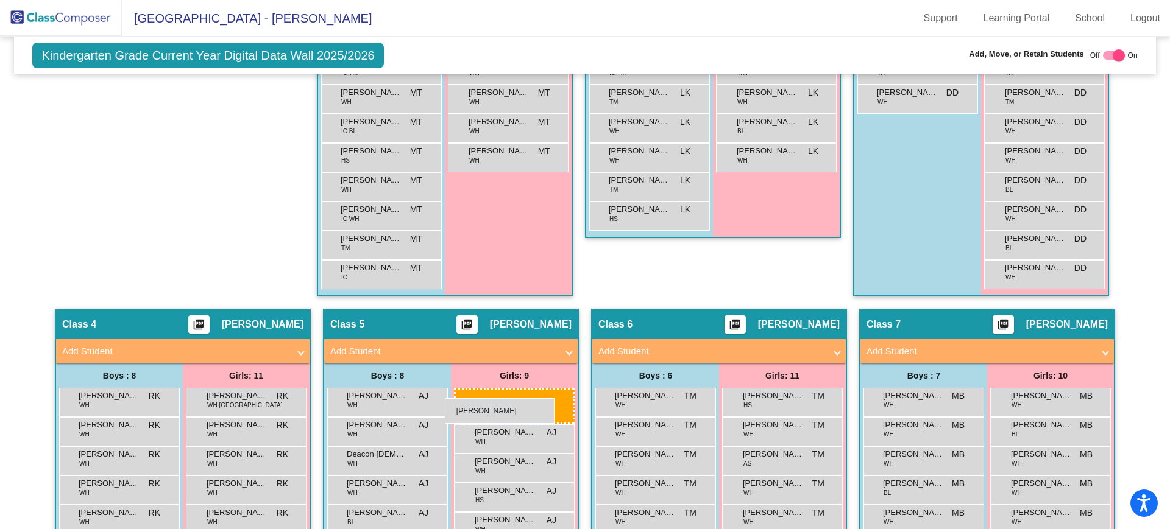
drag, startPoint x: 225, startPoint y: 273, endPoint x: 445, endPoint y: 398, distance: 252.7
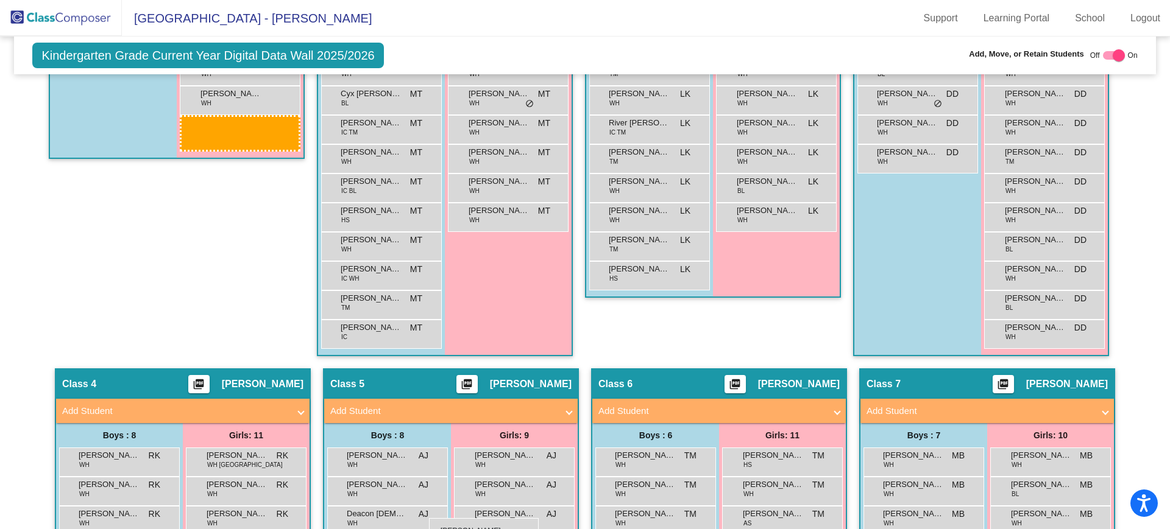
scroll to position [479, 0]
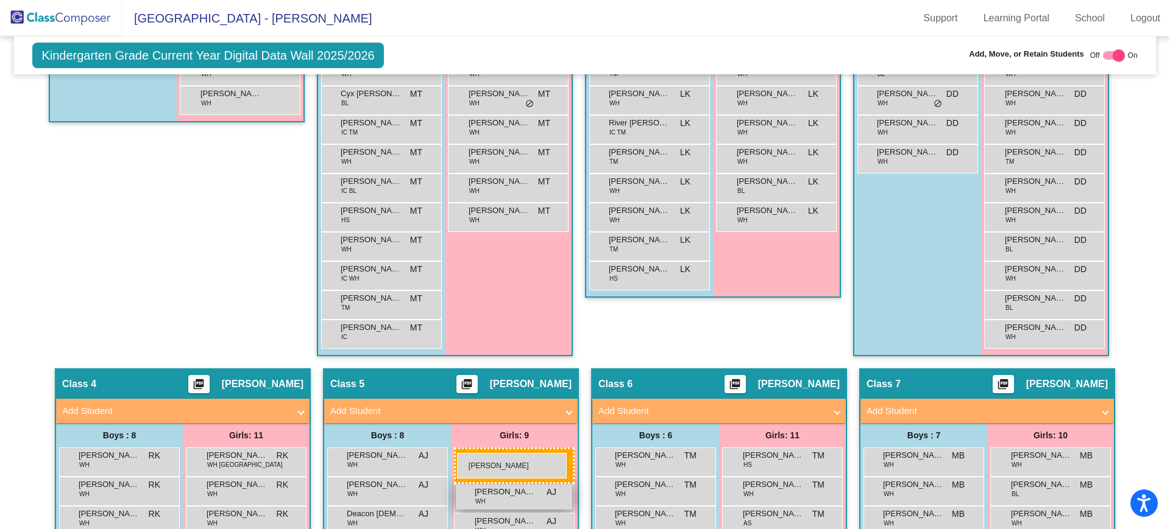
drag, startPoint x: 230, startPoint y: 203, endPoint x: 455, endPoint y: 451, distance: 335.1
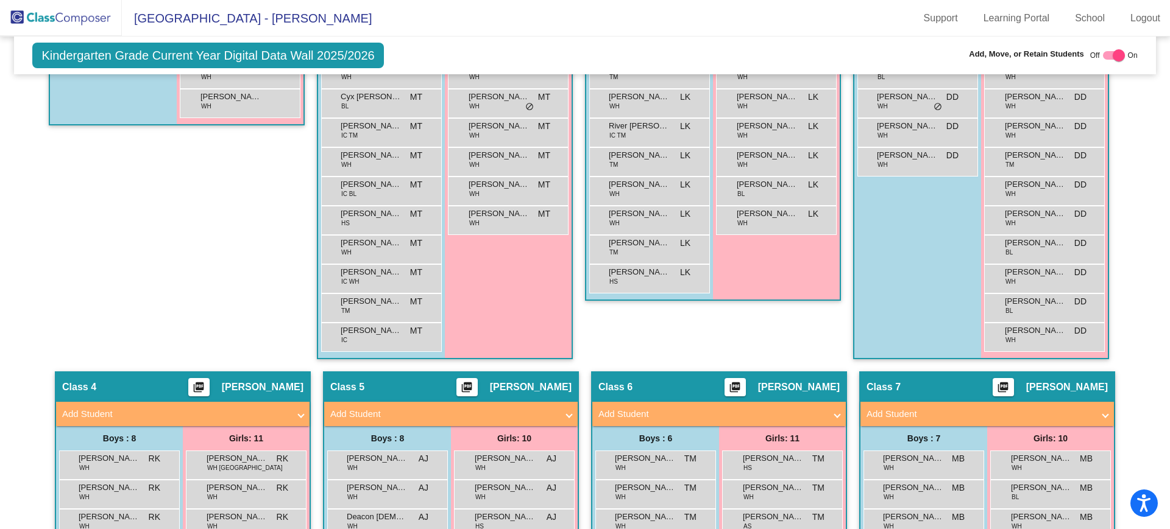
scroll to position [455, 0]
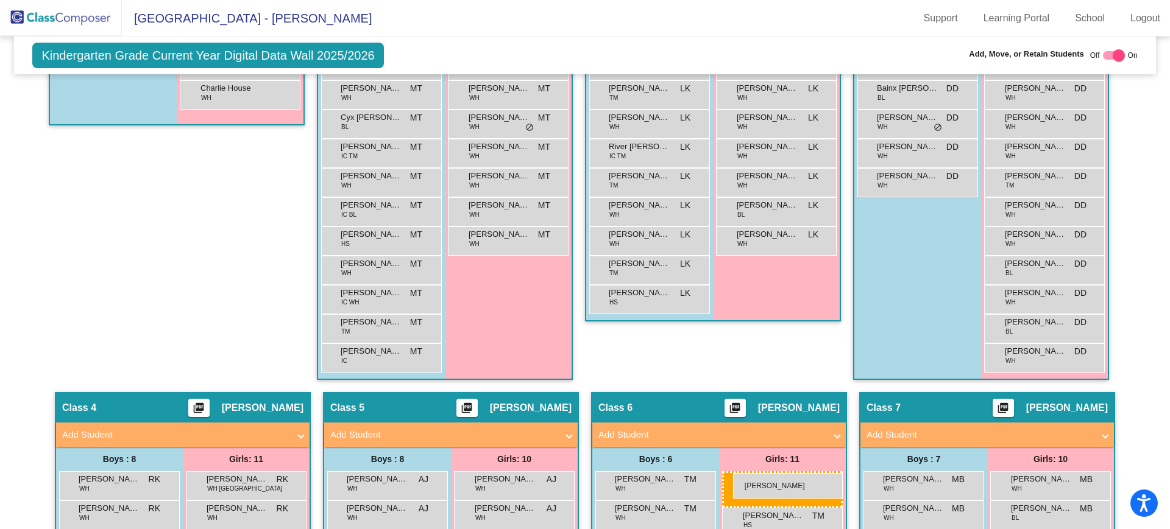
drag, startPoint x: 225, startPoint y: 127, endPoint x: 733, endPoint y: 473, distance: 614.2
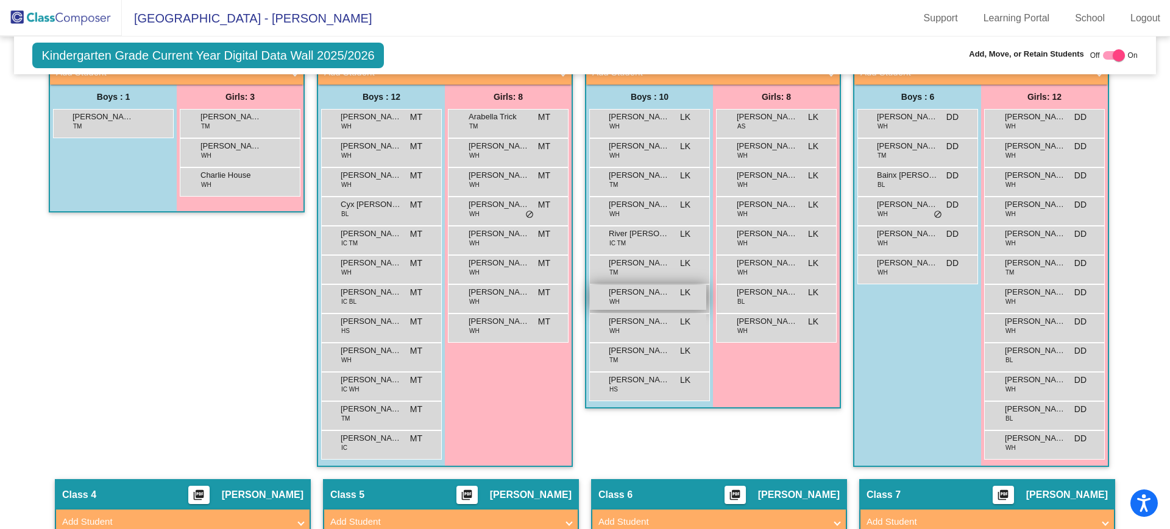
scroll to position [367, 0]
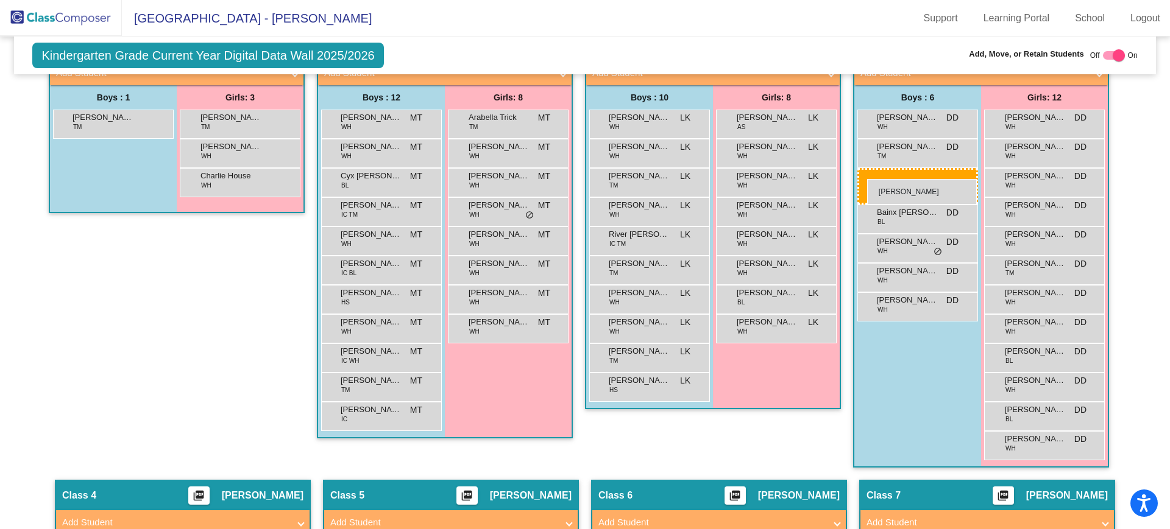
drag, startPoint x: 390, startPoint y: 130, endPoint x: 867, endPoint y: 179, distance: 479.5
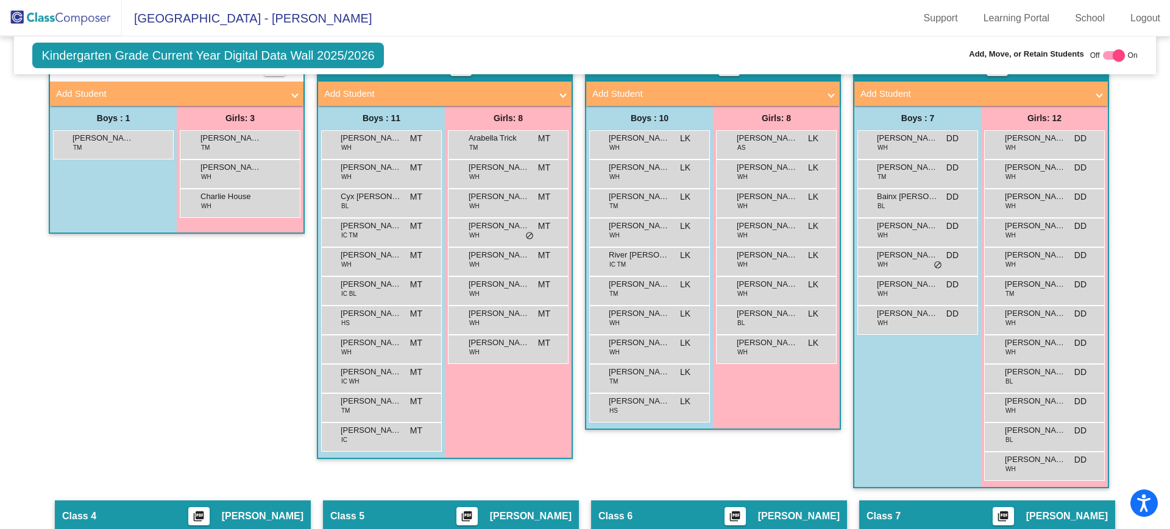
scroll to position [355, 0]
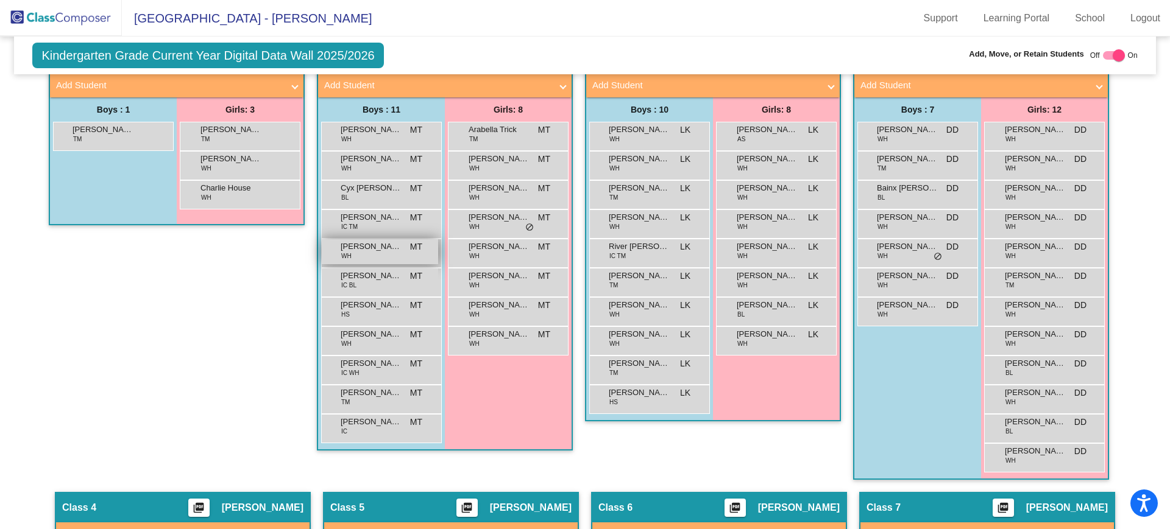
click at [373, 256] on div "[PERSON_NAME] WH MT lock do_not_disturb_alt" at bounding box center [380, 251] width 116 height 25
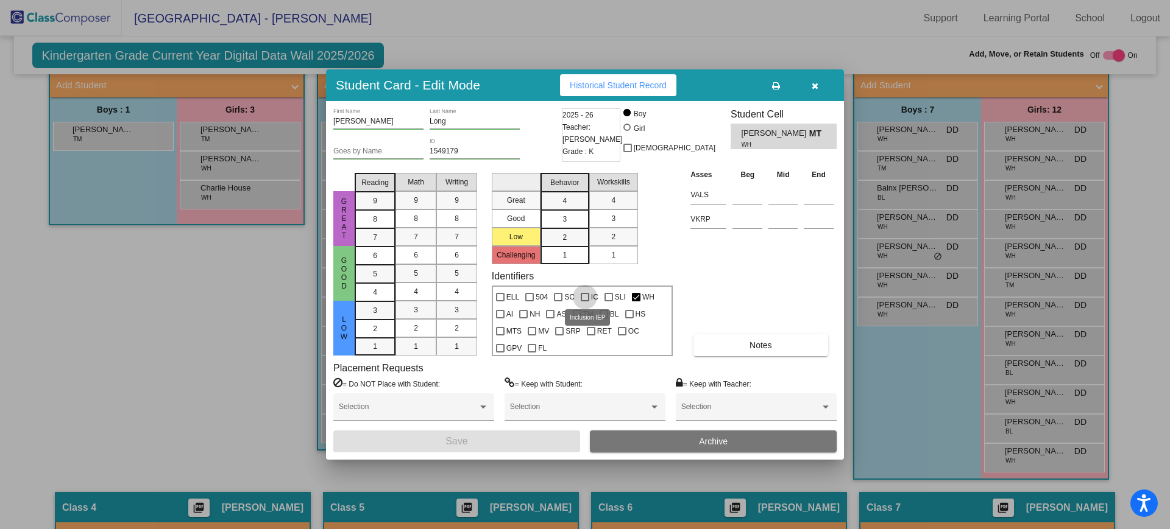
click at [585, 300] on div at bounding box center [585, 297] width 9 height 9
click at [585, 302] on input "IC" at bounding box center [584, 302] width 1 height 1
checkbox input "true"
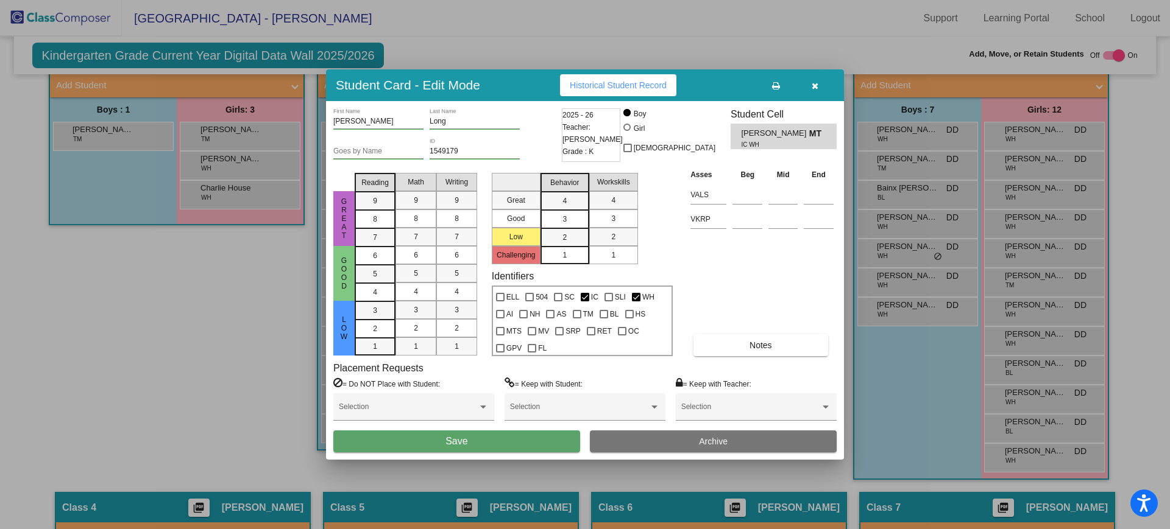
click at [544, 437] on button "Save" at bounding box center [456, 442] width 247 height 22
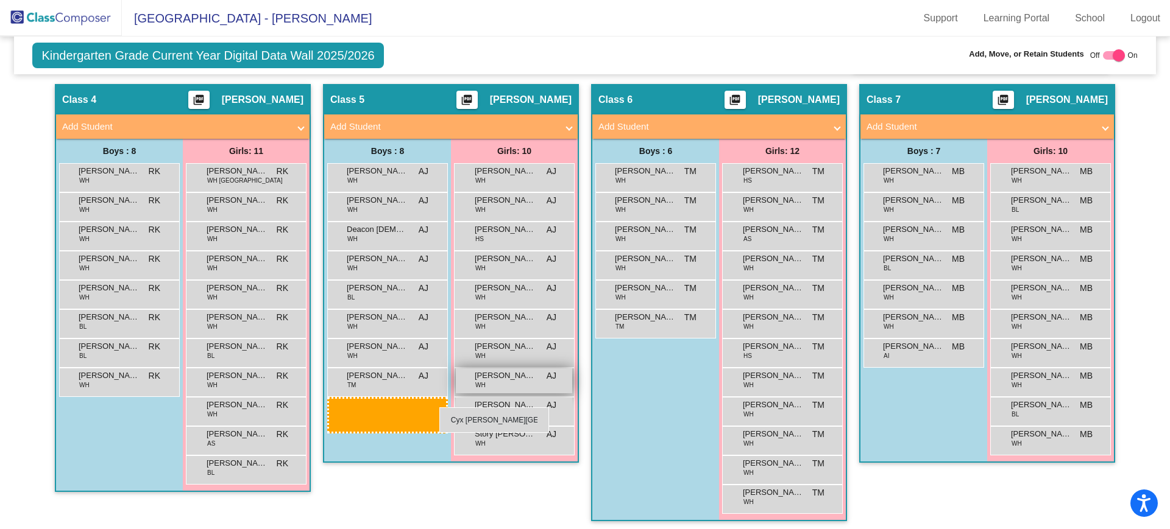
scroll to position [764, 0]
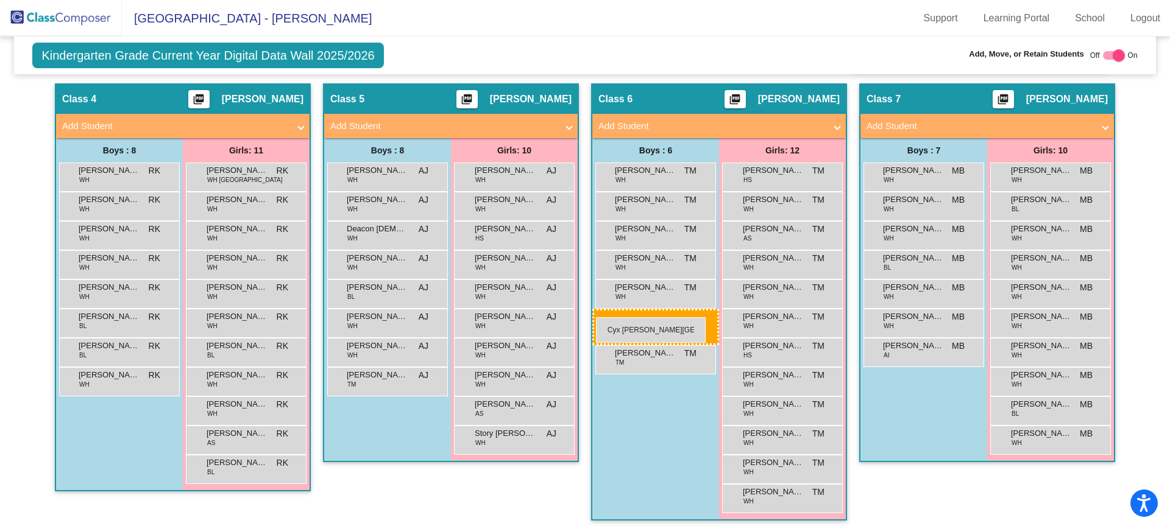
drag, startPoint x: 383, startPoint y: 197, endPoint x: 596, endPoint y: 317, distance: 244.7
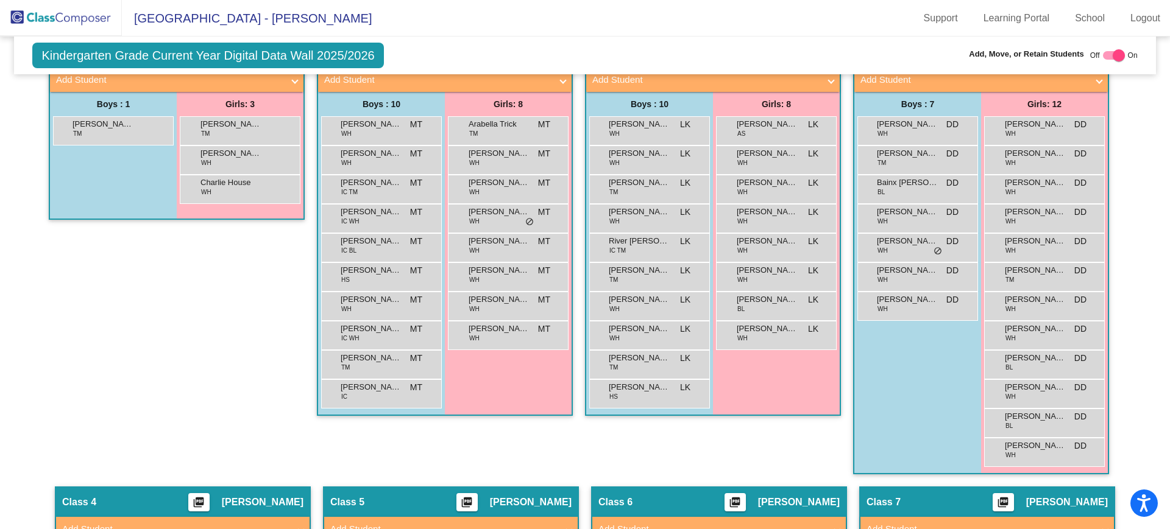
scroll to position [385, 0]
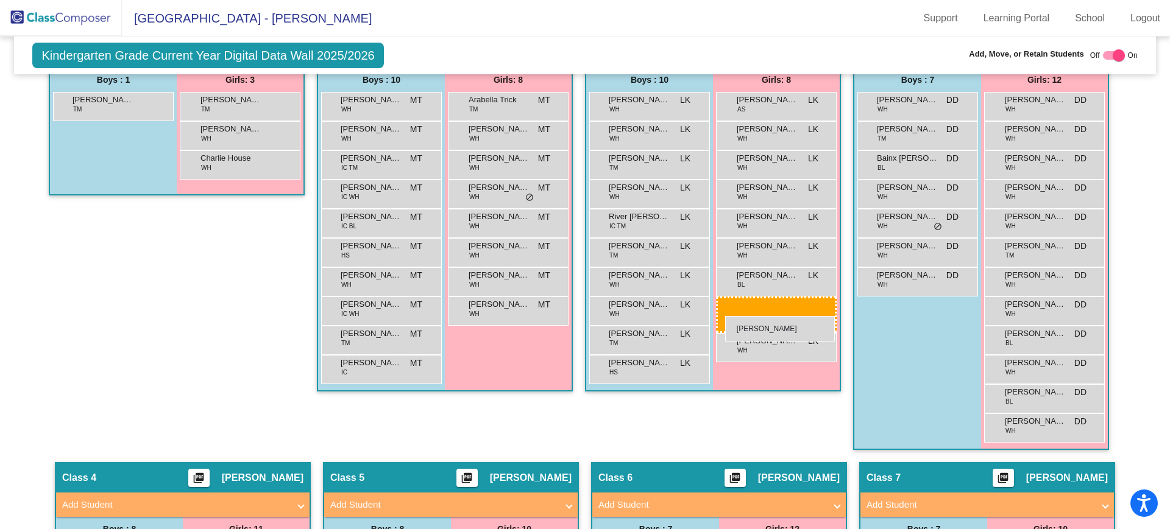
drag, startPoint x: 783, startPoint y: 321, endPoint x: 725, endPoint y: 316, distance: 58.7
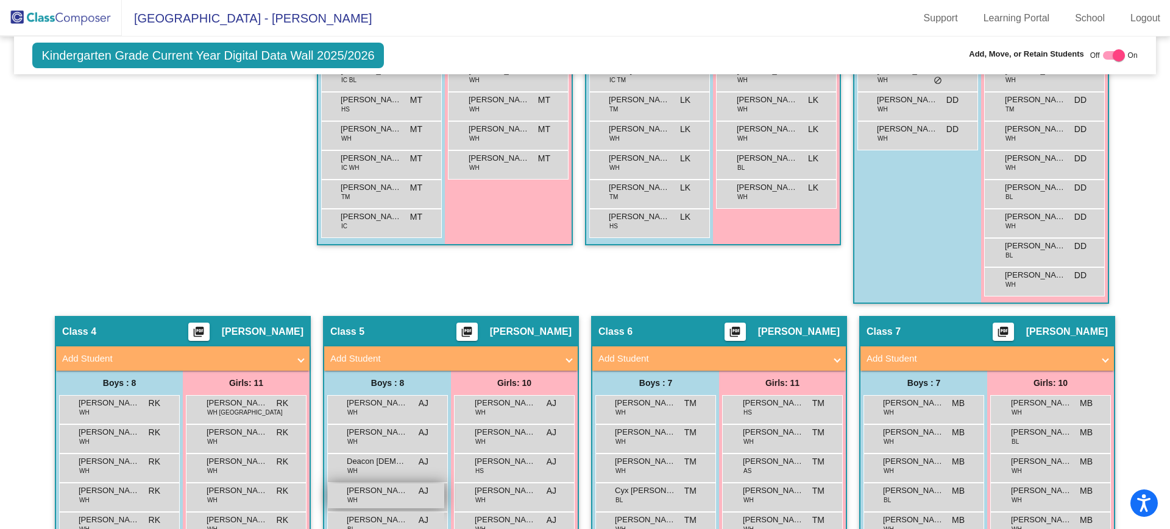
scroll to position [541, 0]
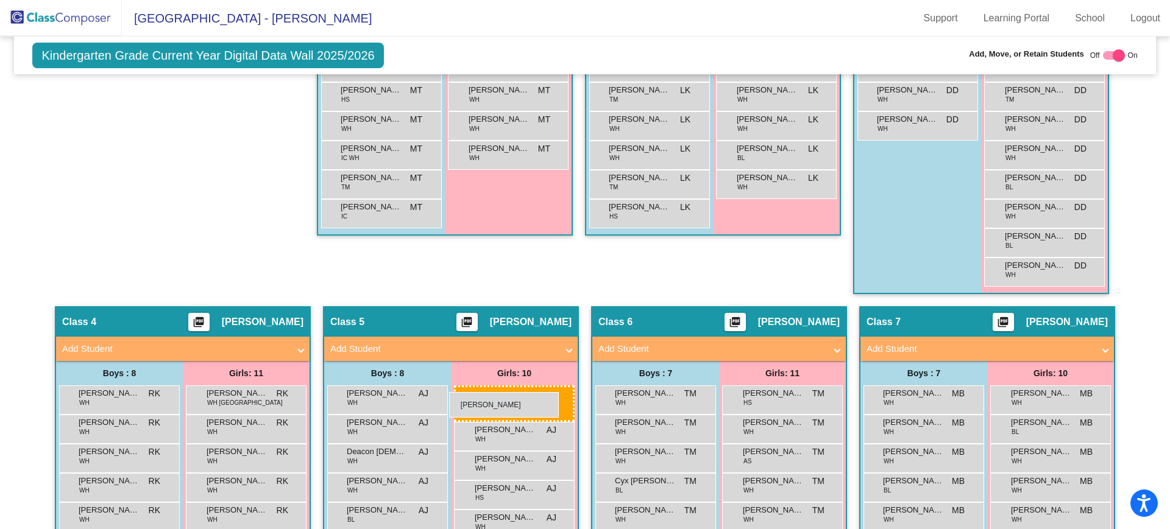
drag, startPoint x: 217, startPoint y: 239, endPoint x: 449, endPoint y: 392, distance: 277.9
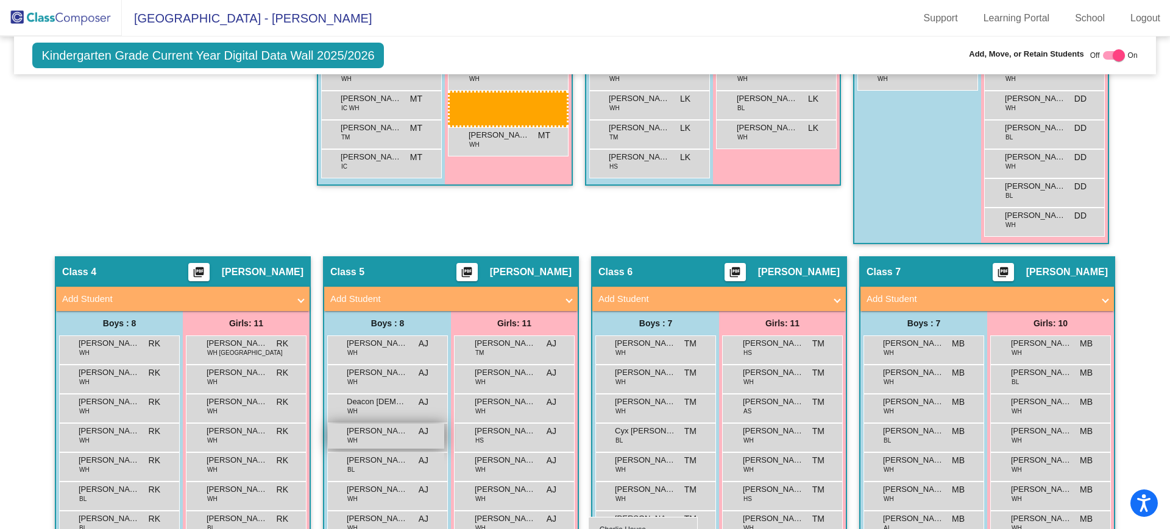
scroll to position [596, 0]
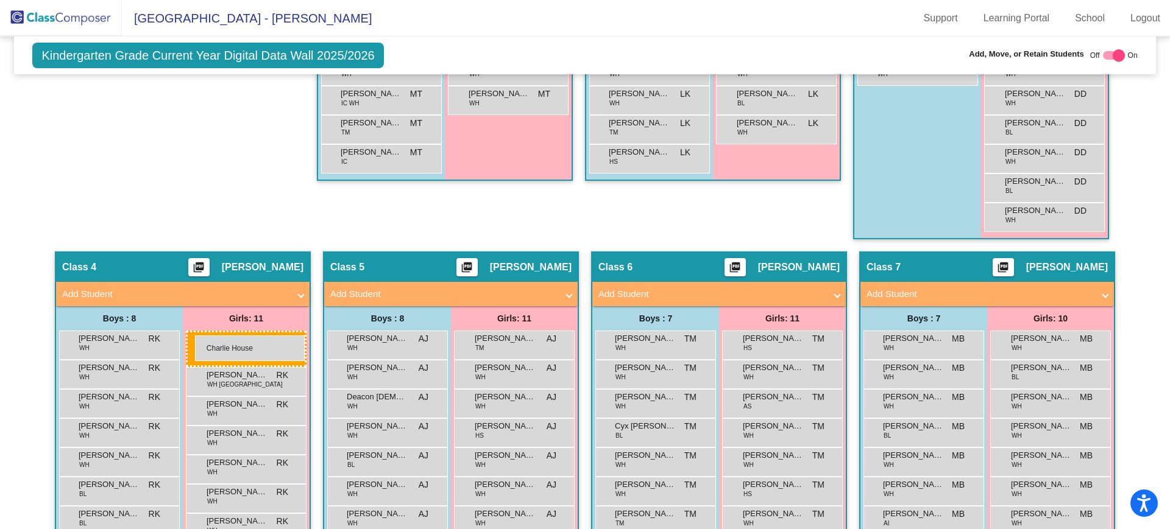
drag, startPoint x: 248, startPoint y: 329, endPoint x: 195, endPoint y: 336, distance: 53.4
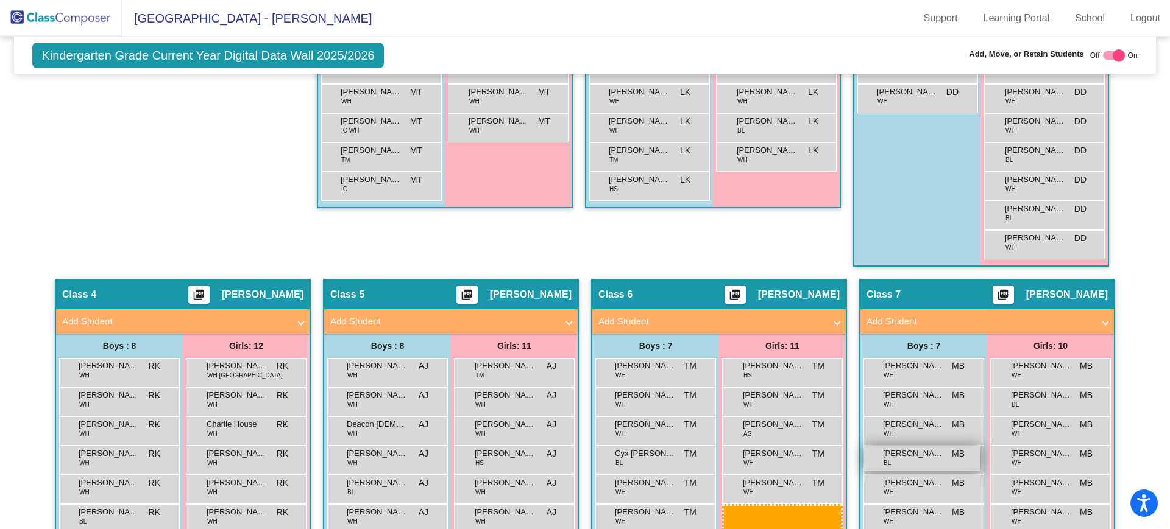
scroll to position [578, 0]
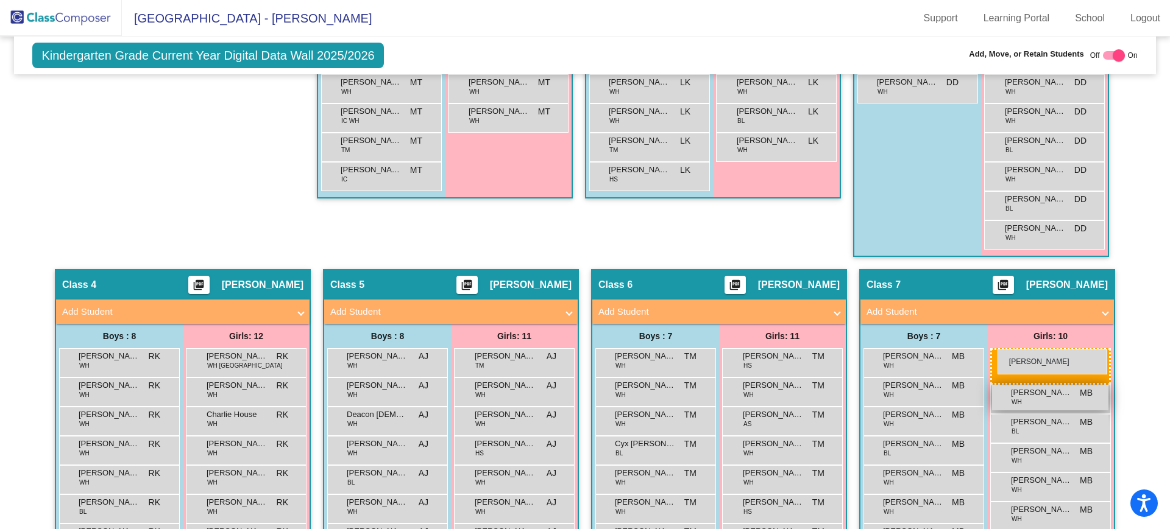
drag, startPoint x: 259, startPoint y: 166, endPoint x: 990, endPoint y: 352, distance: 754.8
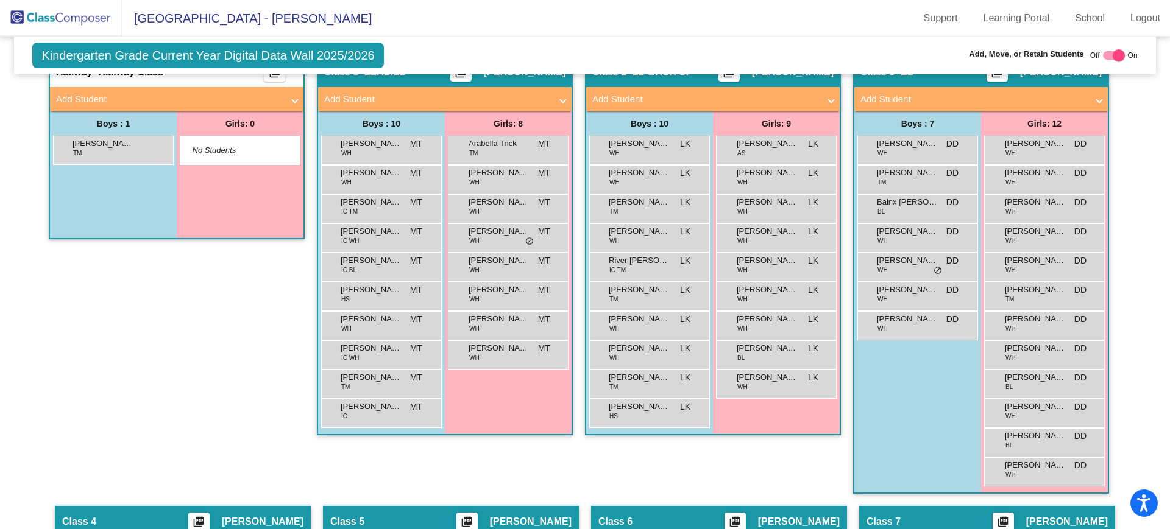
scroll to position [327, 0]
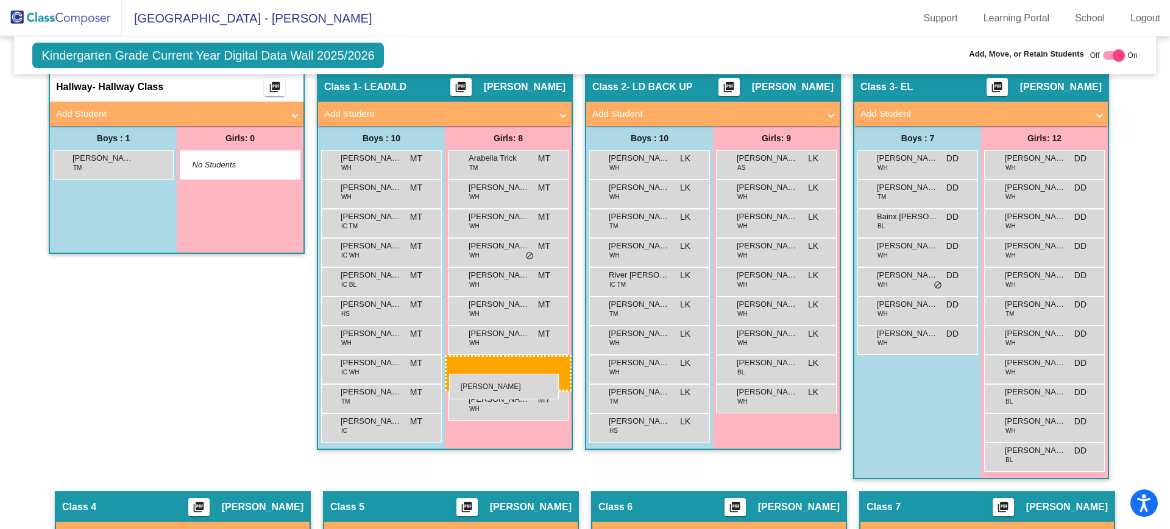
drag, startPoint x: 1036, startPoint y: 485, endPoint x: 449, endPoint y: 374, distance: 597.0
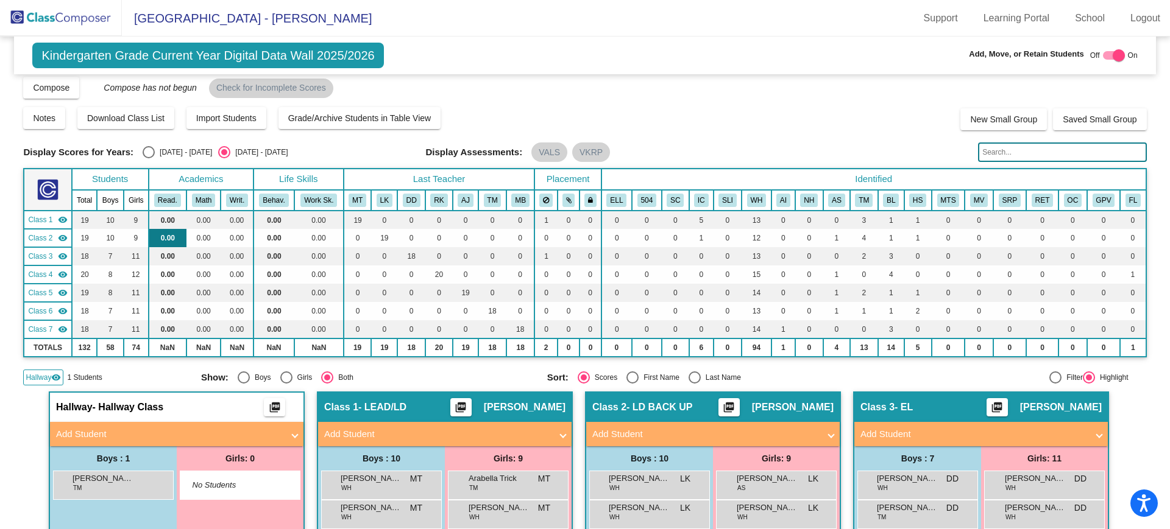
scroll to position [0, 0]
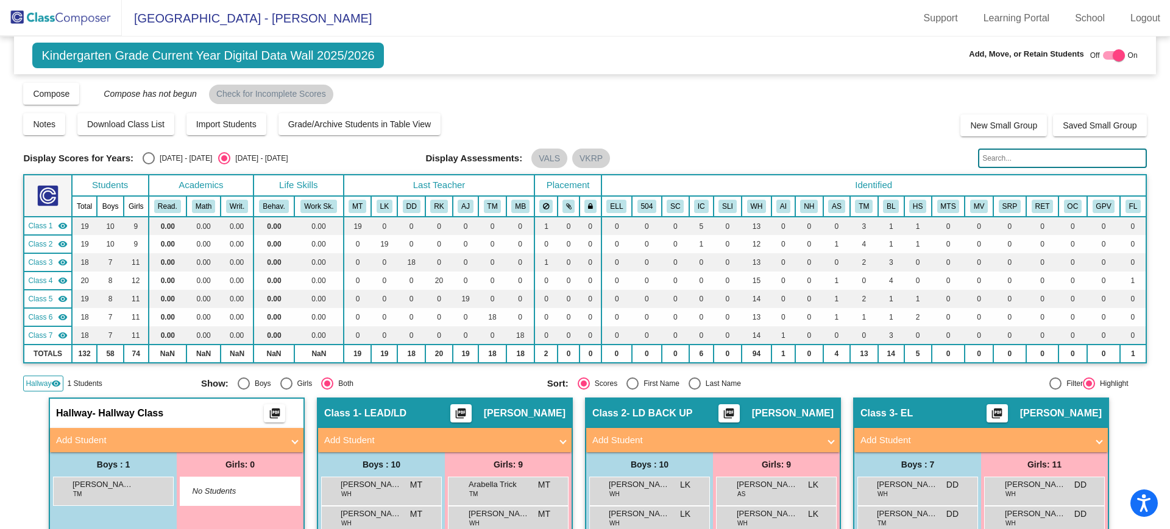
click at [84, 22] on img at bounding box center [61, 18] width 122 height 36
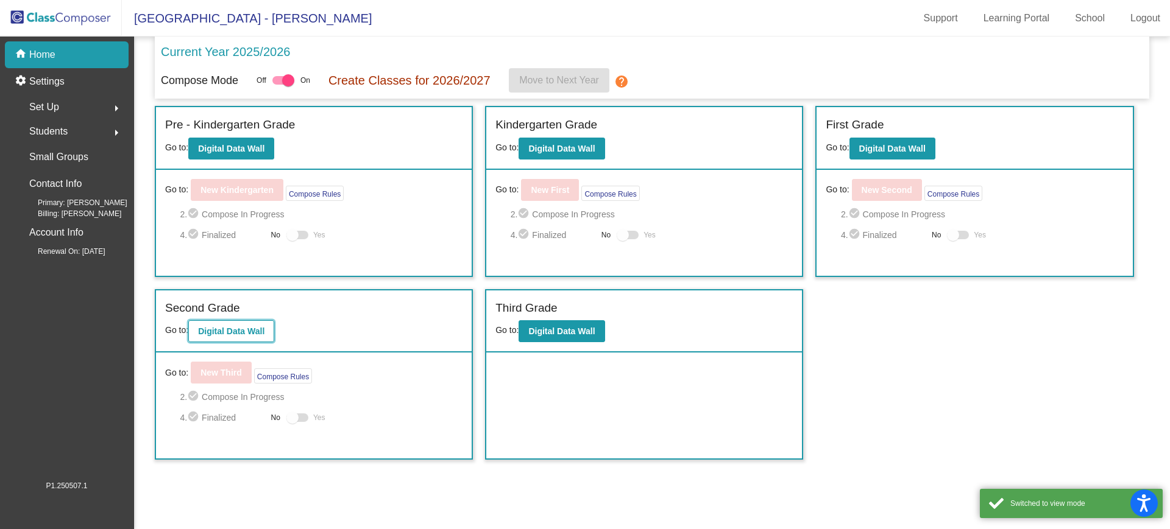
click at [258, 332] on b "Digital Data Wall" at bounding box center [231, 332] width 66 height 10
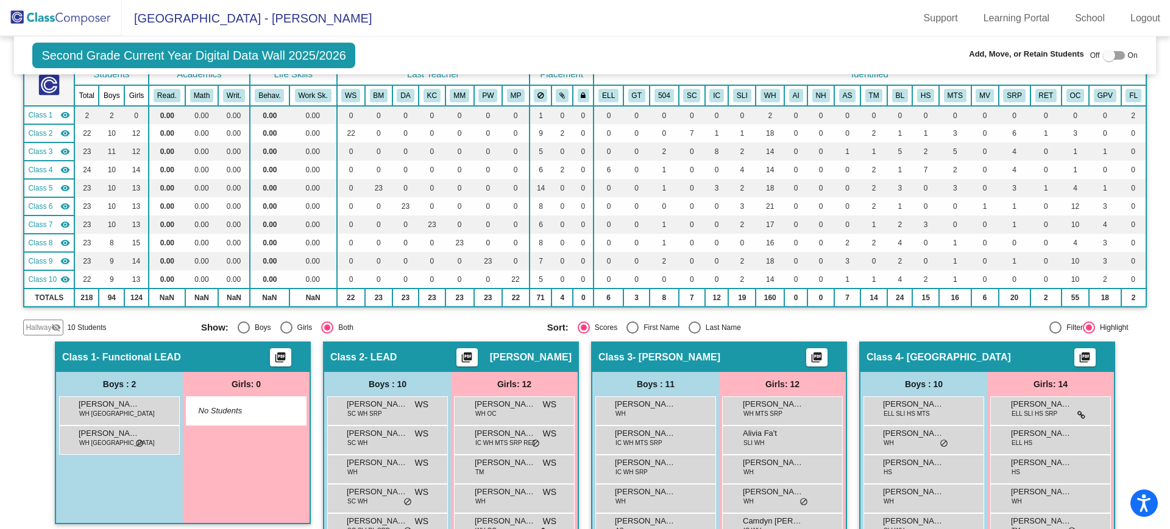
scroll to position [119, 0]
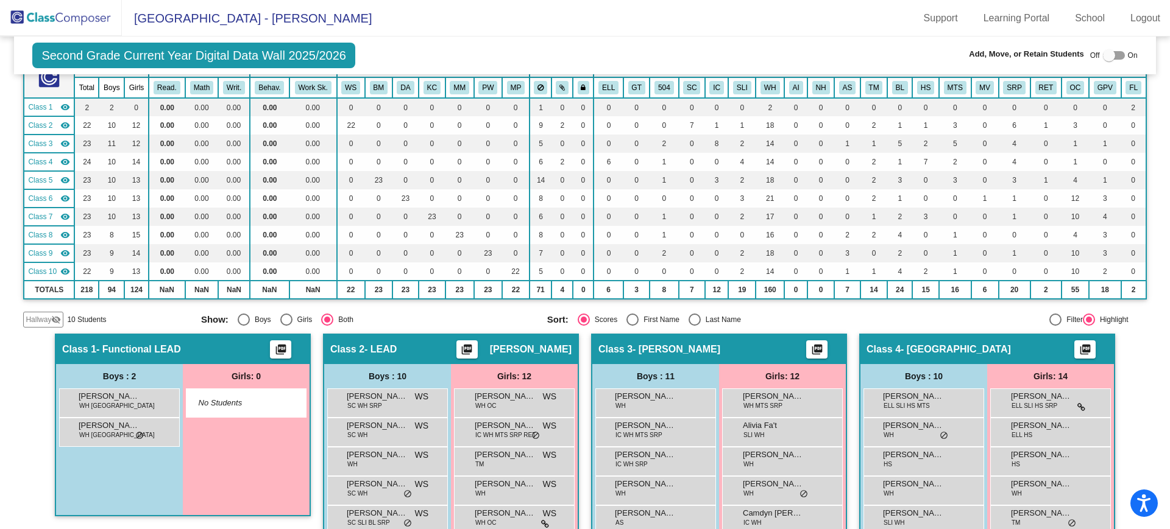
click at [49, 318] on span "Hallway" at bounding box center [39, 319] width 26 height 11
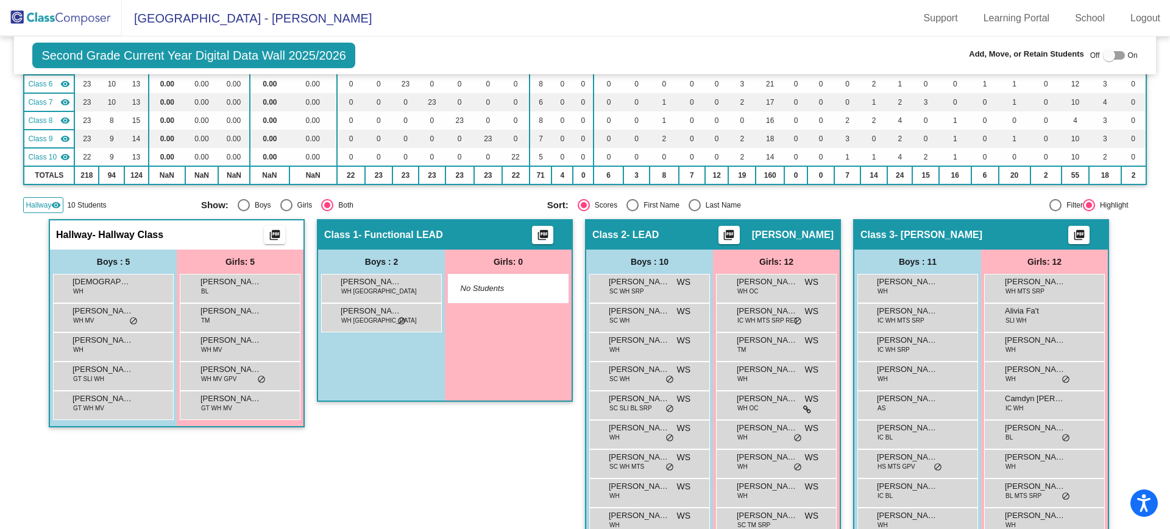
scroll to position [235, 0]
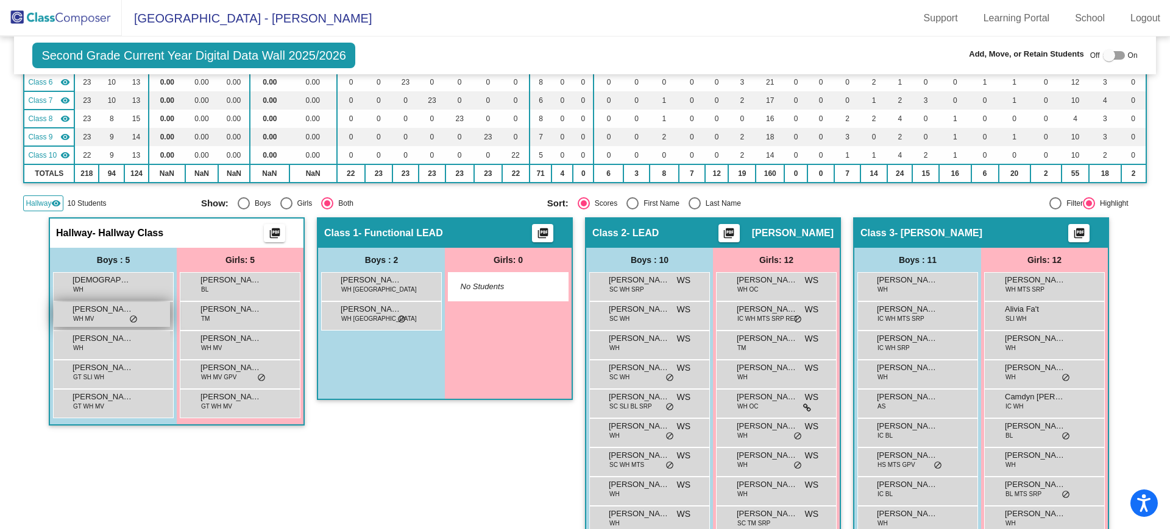
click at [113, 313] on span "[PERSON_NAME]" at bounding box center [102, 309] width 61 height 12
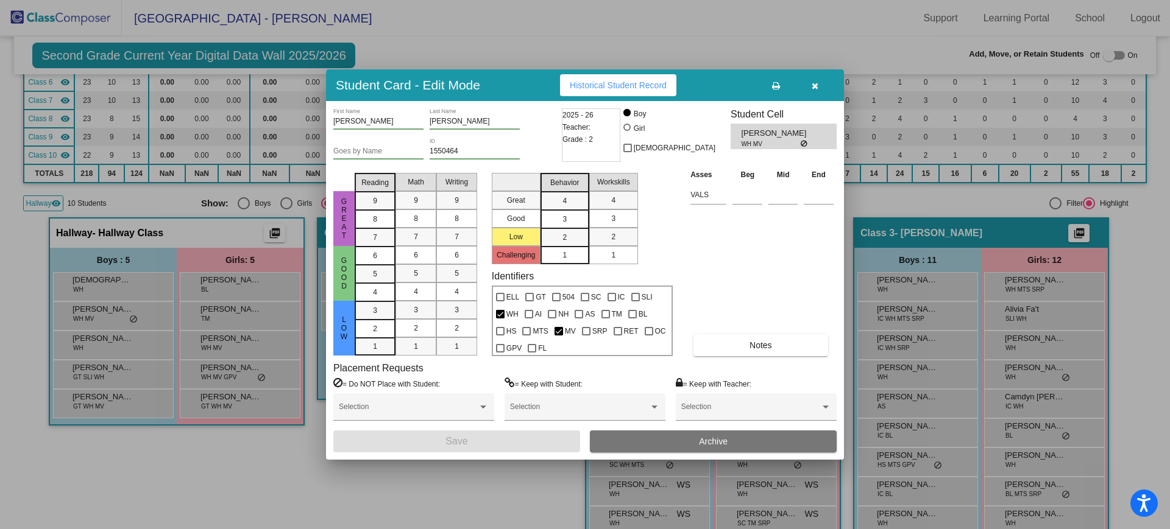
click at [674, 441] on button "Archive" at bounding box center [713, 442] width 247 height 22
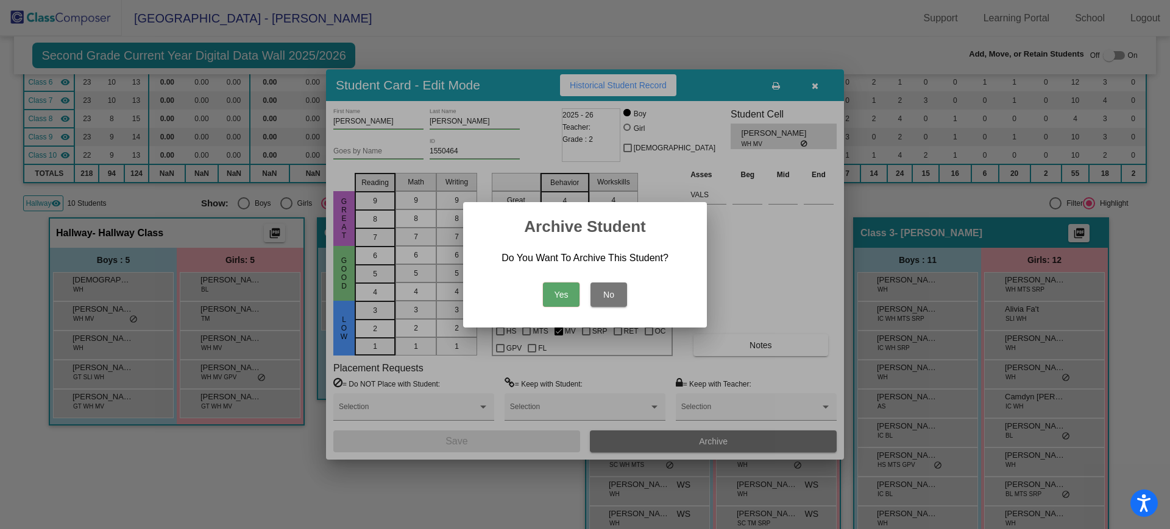
click at [571, 287] on button "Yes" at bounding box center [561, 295] width 37 height 24
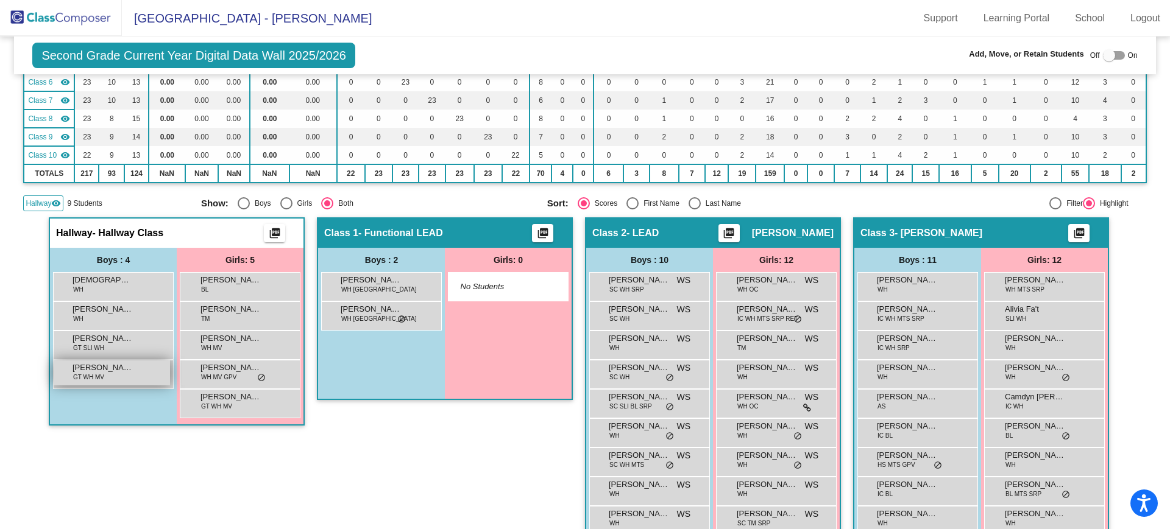
click at [134, 370] on div "[PERSON_NAME] WH MV lock do_not_disturb_alt" at bounding box center [112, 373] width 116 height 25
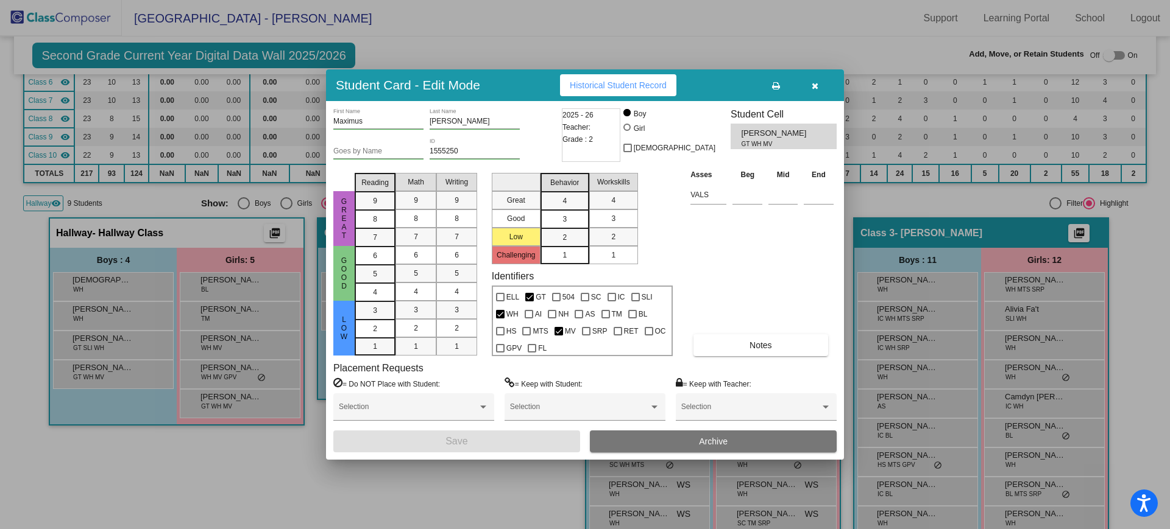
click at [683, 442] on button "Archive" at bounding box center [713, 442] width 247 height 22
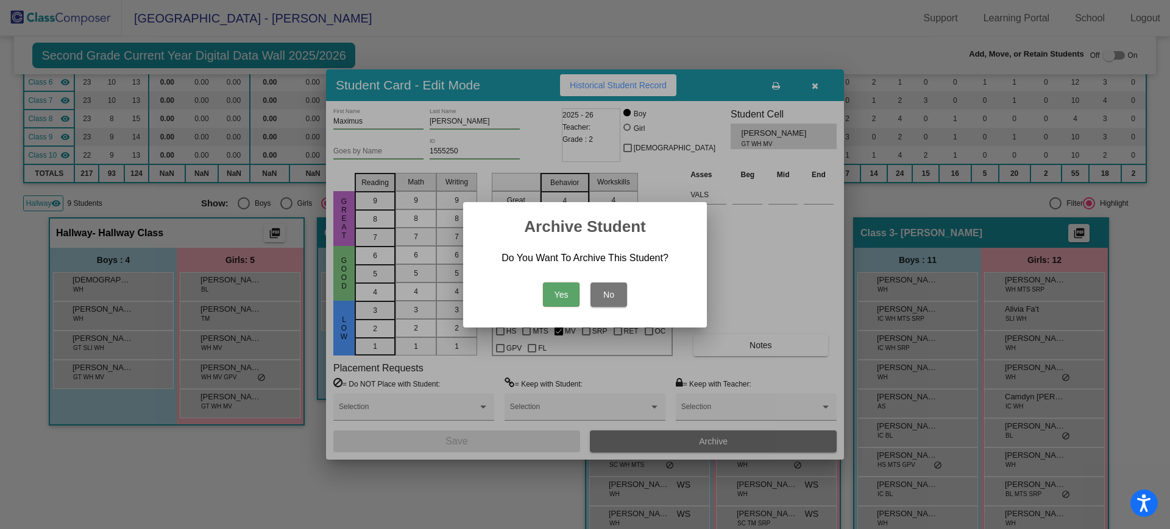
click at [571, 292] on button "Yes" at bounding box center [561, 295] width 37 height 24
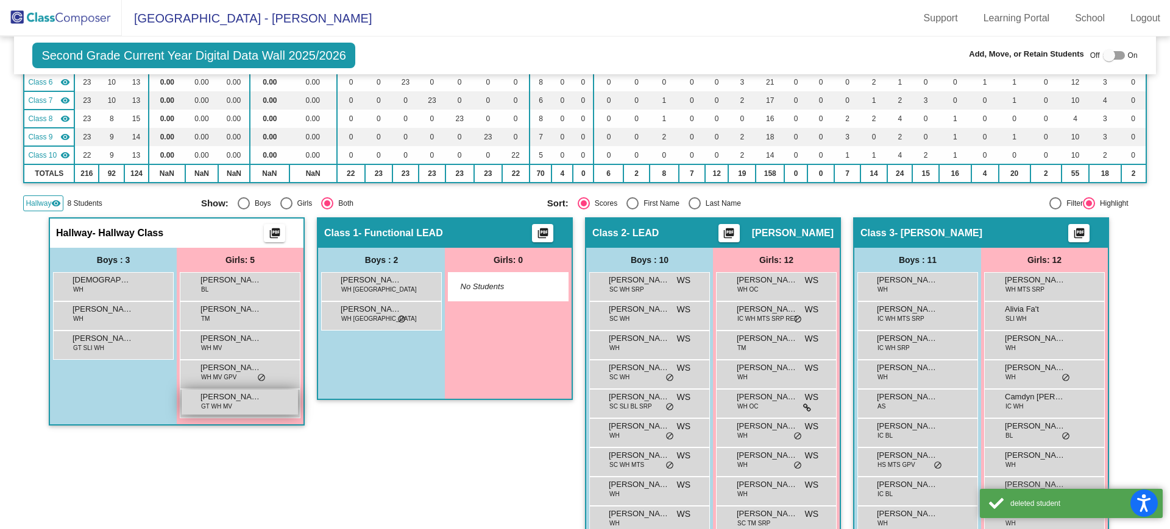
click at [223, 406] on span "GT WH MV" at bounding box center [216, 406] width 31 height 9
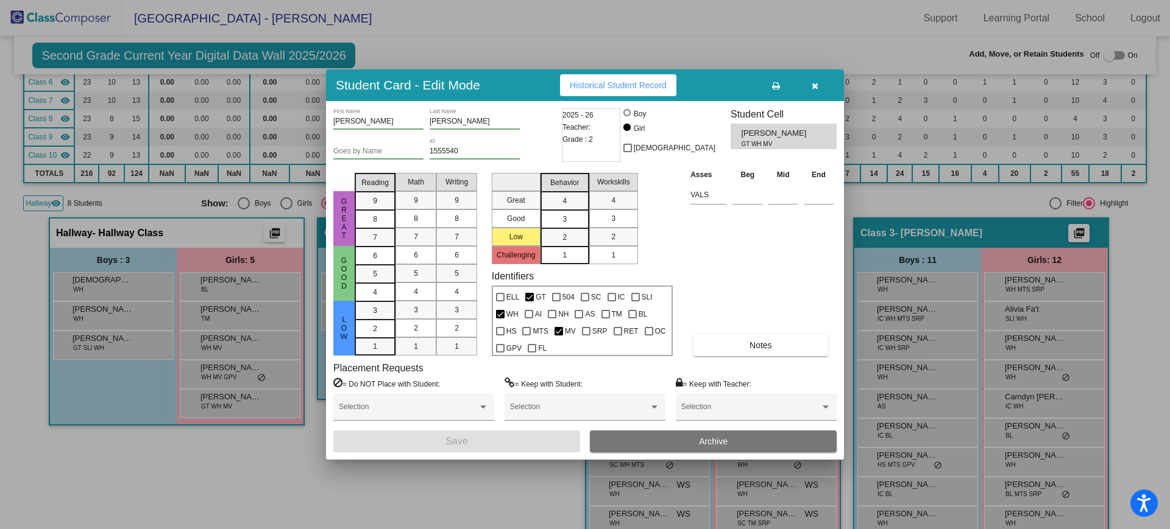
click at [625, 440] on button "Archive" at bounding box center [713, 442] width 247 height 22
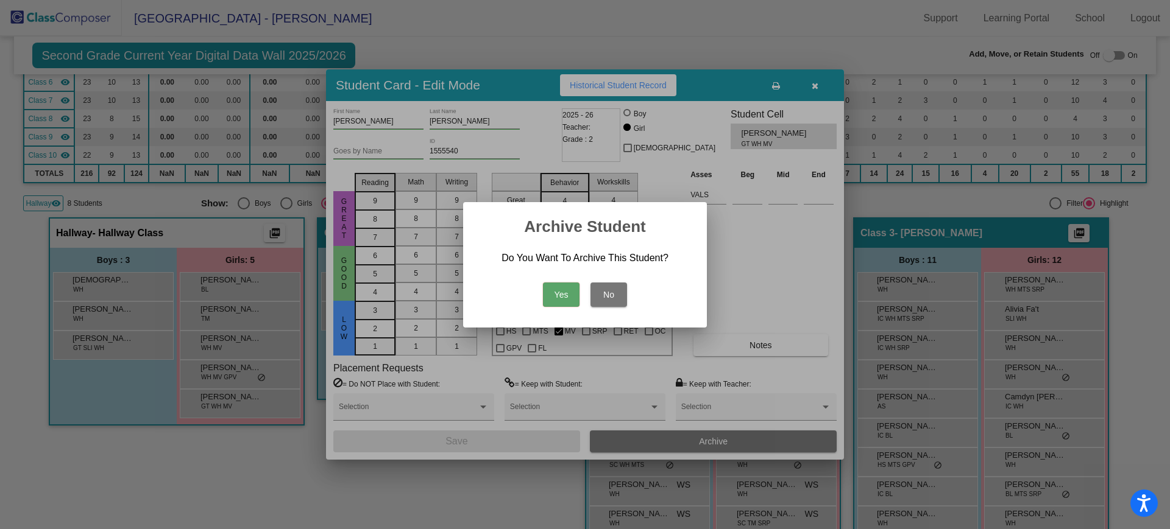
click at [554, 294] on button "Yes" at bounding box center [561, 295] width 37 height 24
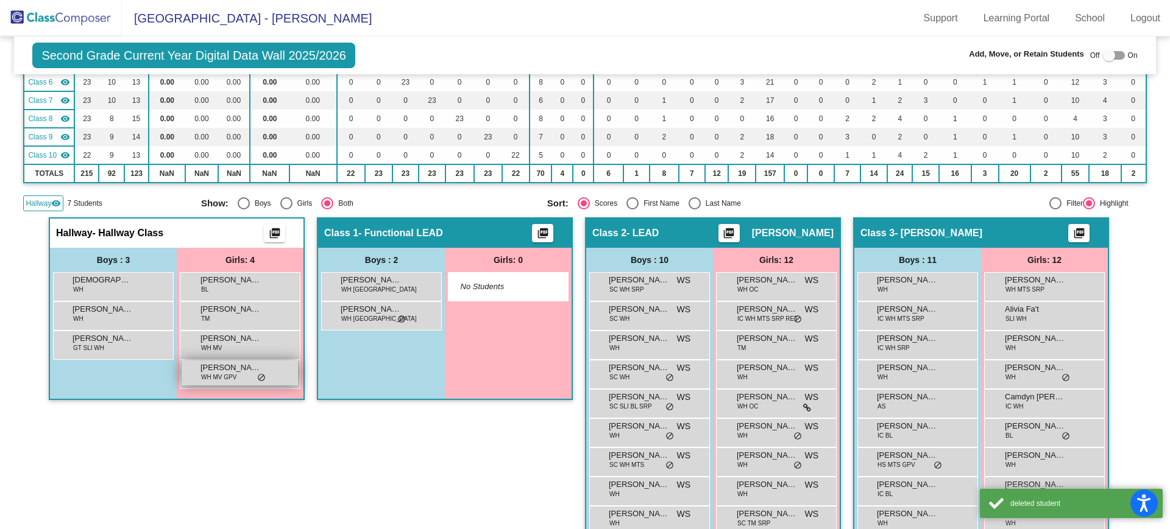
click at [226, 379] on span "WH MV GPV" at bounding box center [218, 377] width 35 height 9
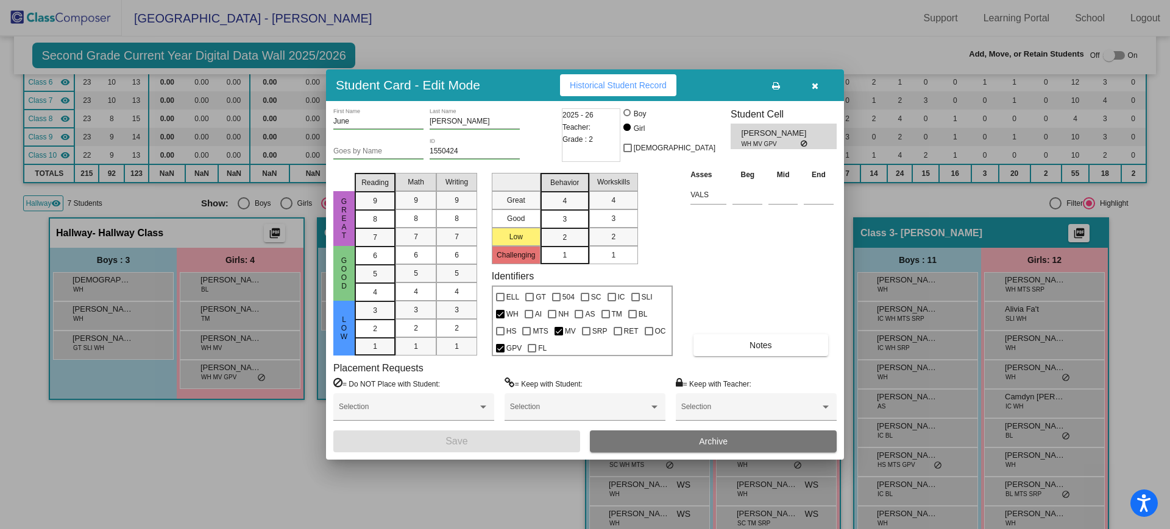
click at [646, 439] on button "Archive" at bounding box center [713, 442] width 247 height 22
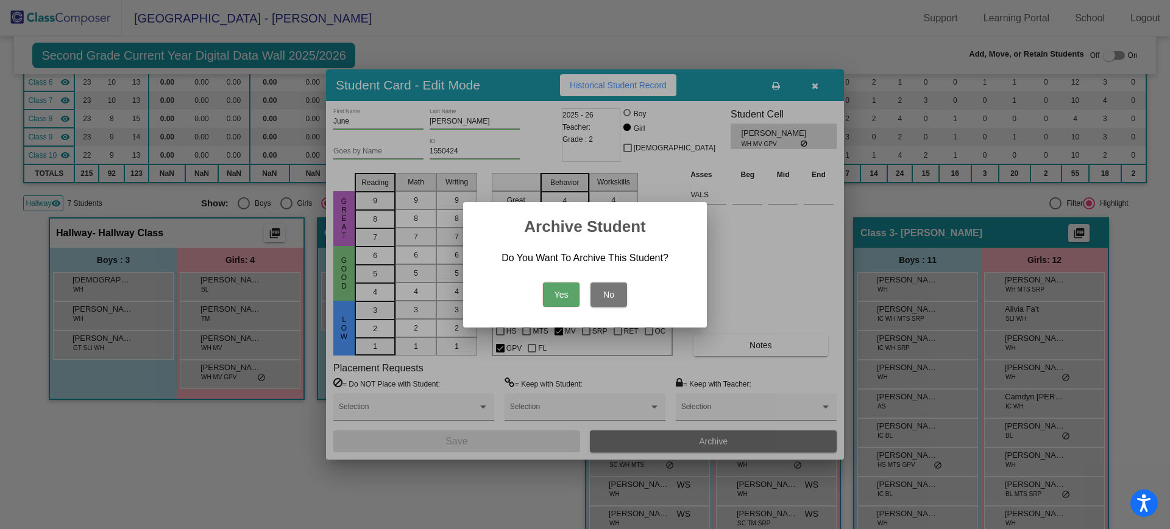
click at [562, 295] on button "Yes" at bounding box center [561, 295] width 37 height 24
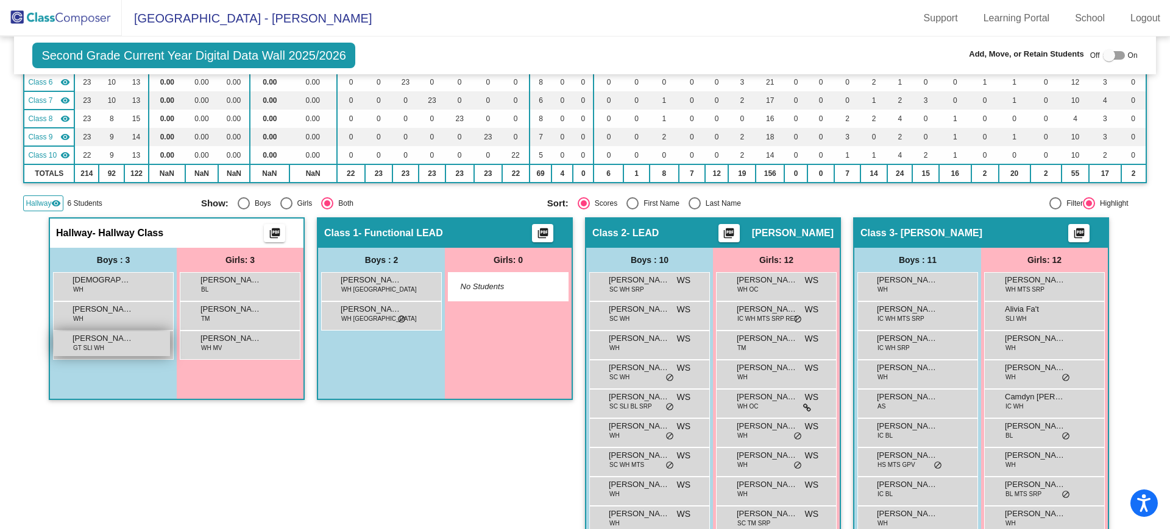
click at [131, 355] on div "[PERSON_NAME] GT SLI WH lock do_not_disturb_alt" at bounding box center [112, 343] width 116 height 25
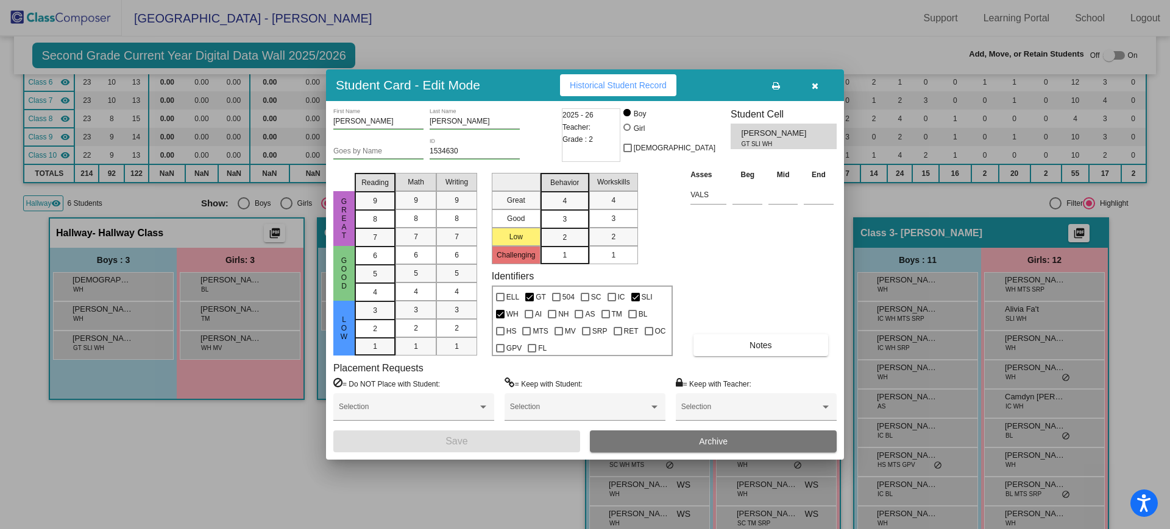
click at [669, 451] on button "Archive" at bounding box center [713, 442] width 247 height 22
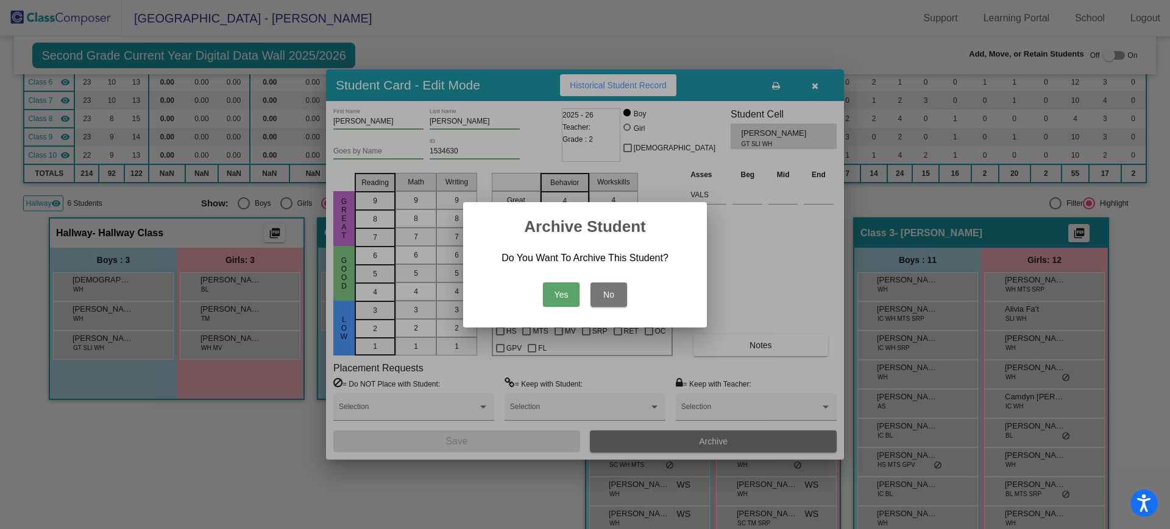
click at [561, 295] on button "Yes" at bounding box center [561, 295] width 37 height 24
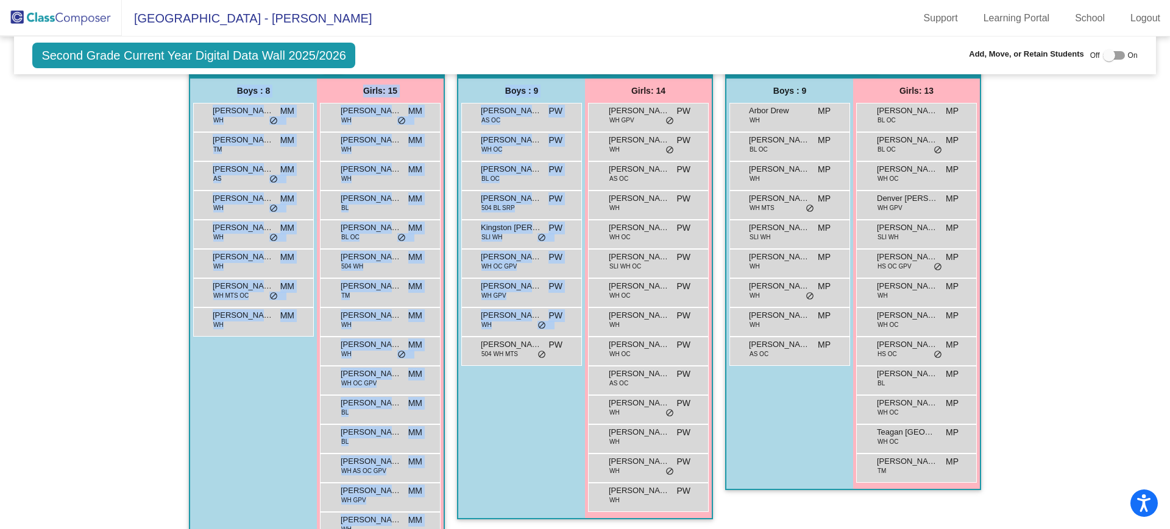
scroll to position [1345, 0]
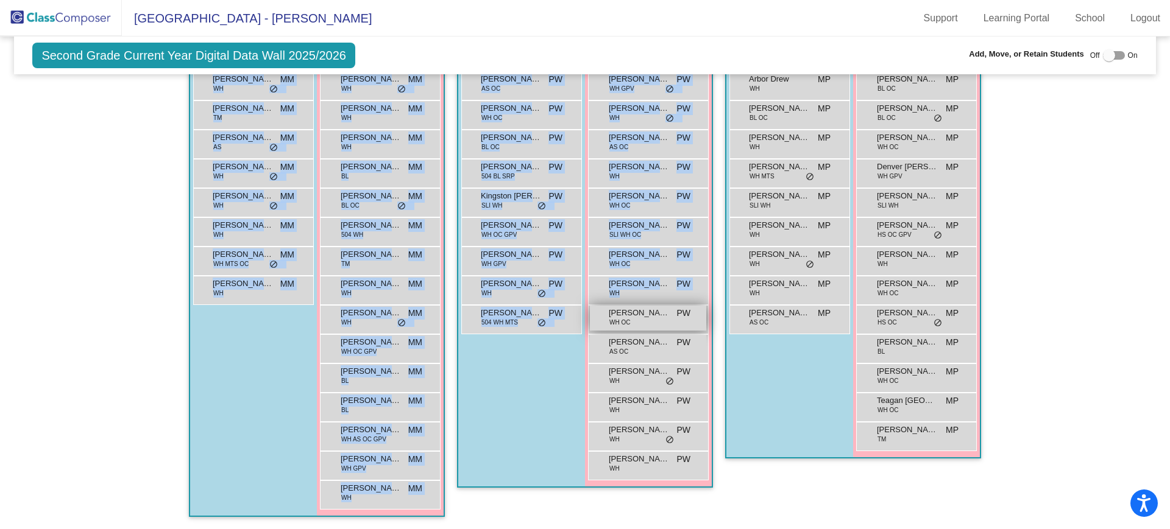
drag, startPoint x: 223, startPoint y: 231, endPoint x: 604, endPoint y: 316, distance: 390.8
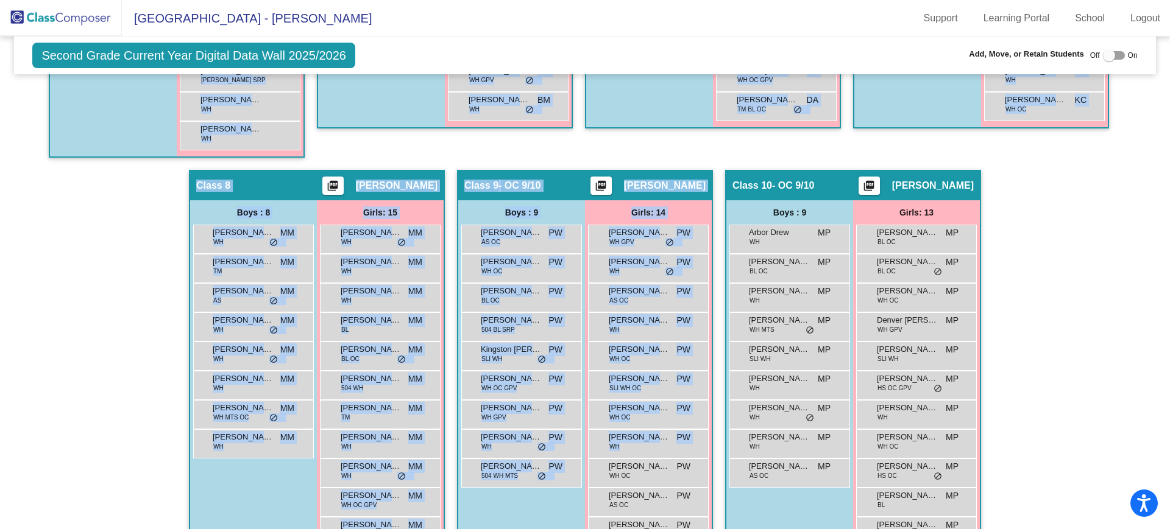
scroll to position [947, 0]
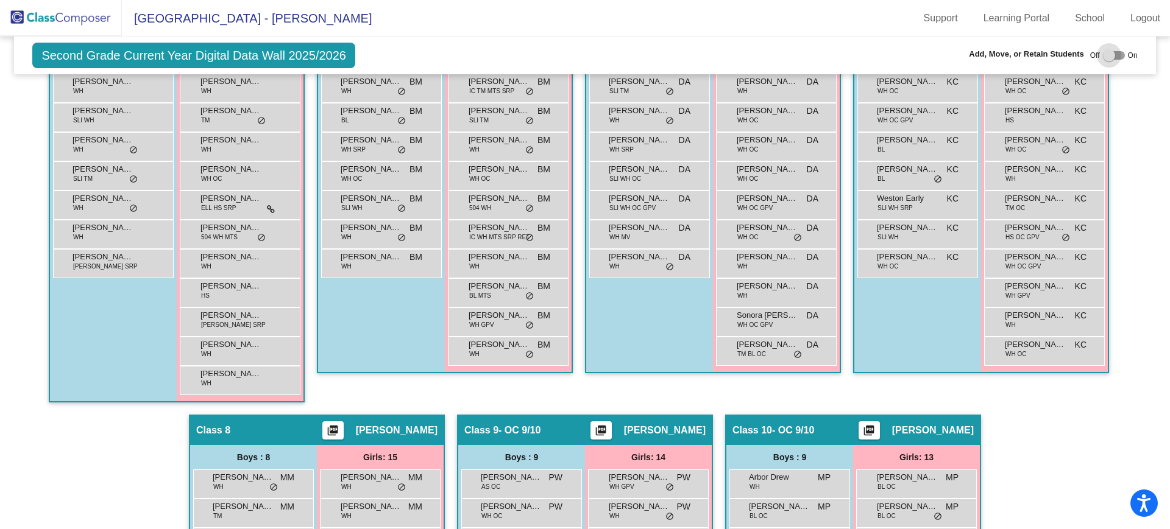
click at [1109, 52] on div at bounding box center [1114, 55] width 22 height 9
checkbox input "true"
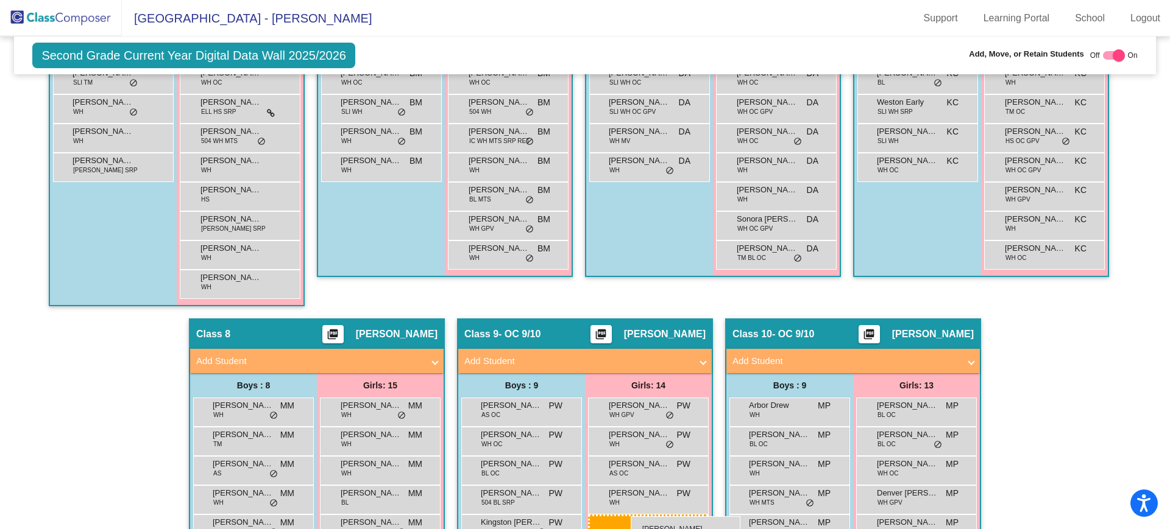
scroll to position [1111, 0]
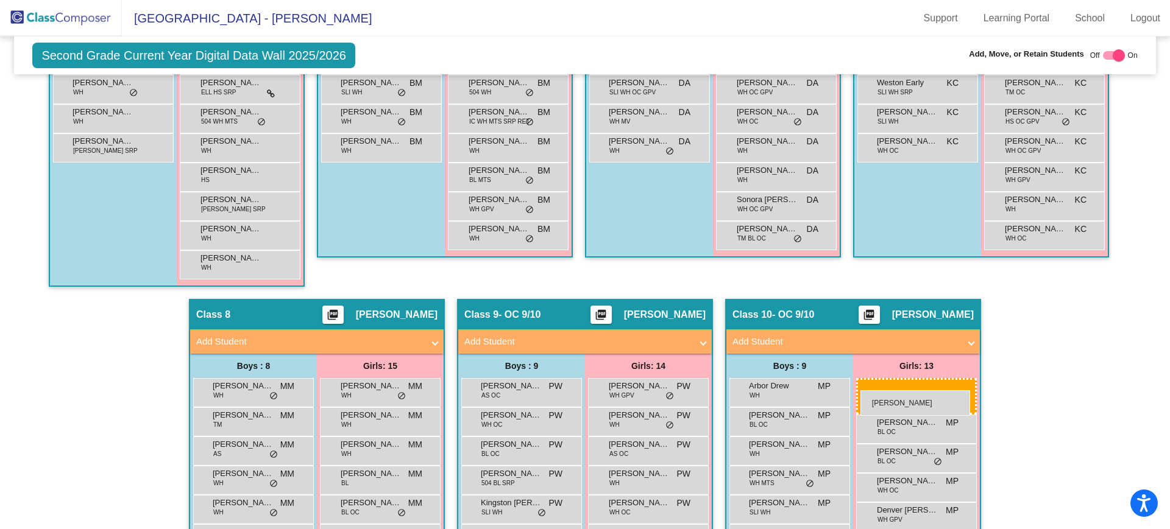
drag, startPoint x: 242, startPoint y: 202, endPoint x: 860, endPoint y: 390, distance: 646.5
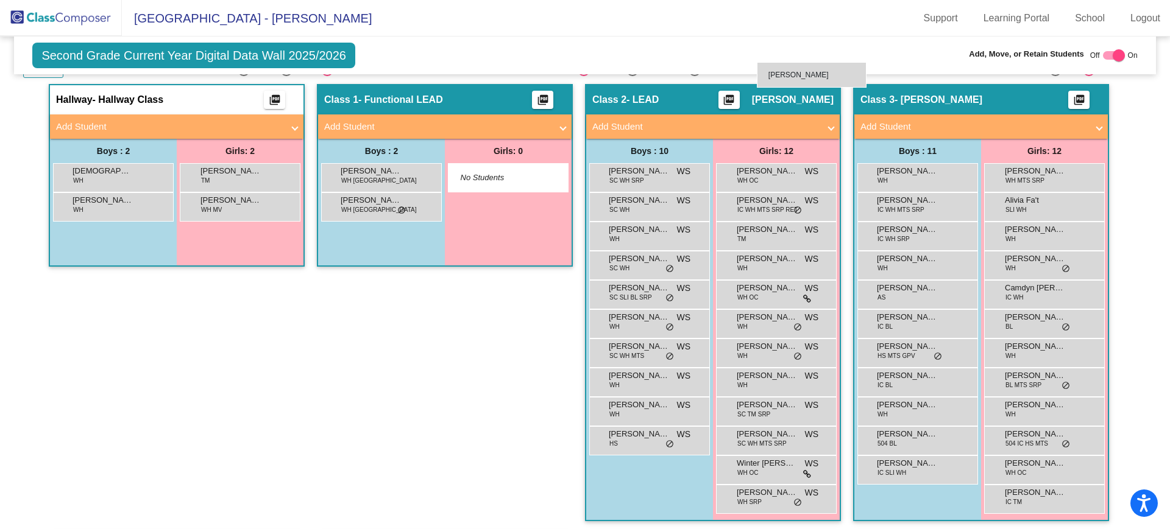
scroll to position [369, 0]
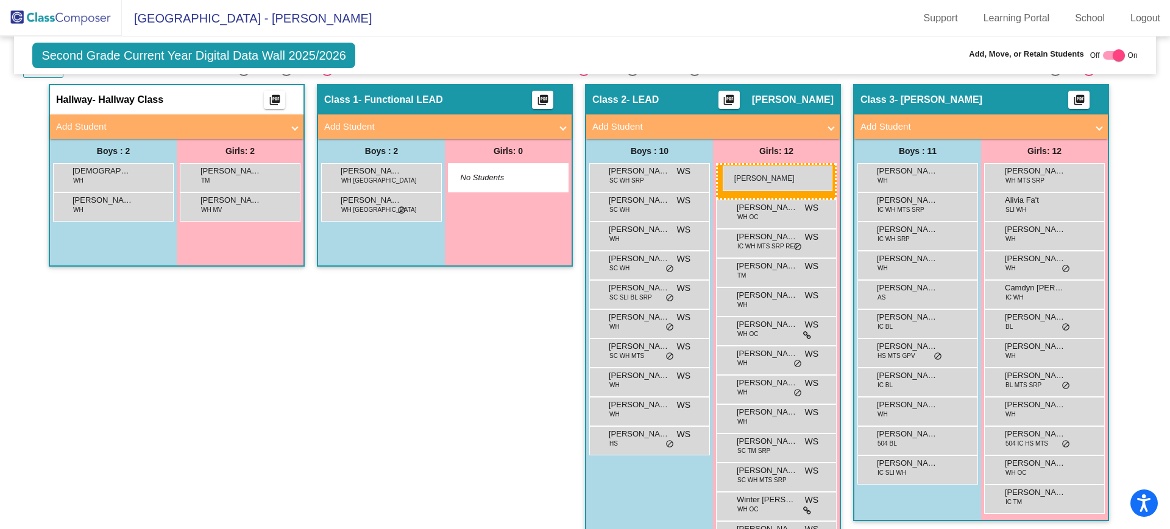
drag, startPoint x: 905, startPoint y: 207, endPoint x: 722, endPoint y: 166, distance: 187.3
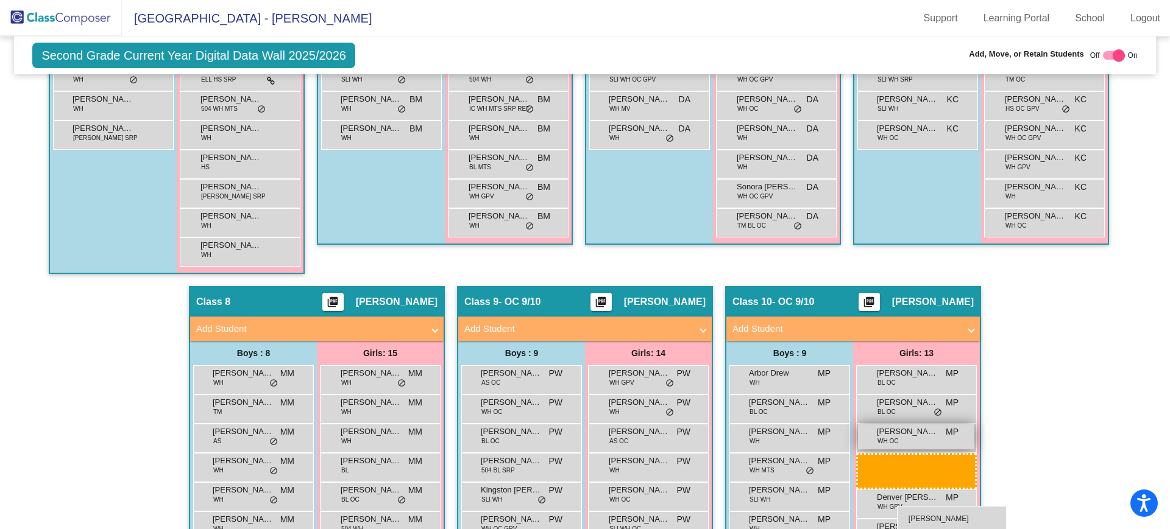
scroll to position [1126, 0]
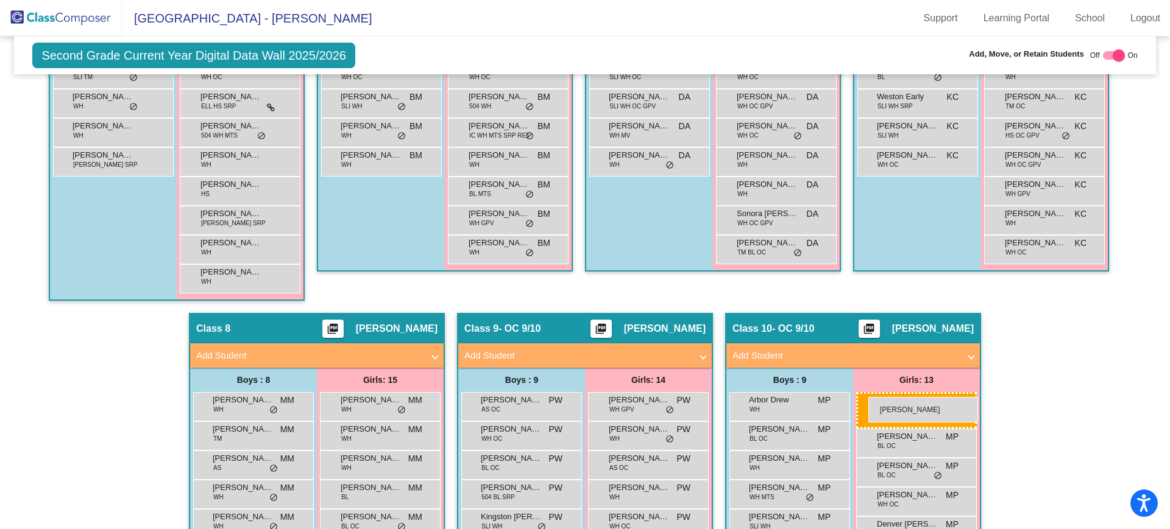
drag, startPoint x: 263, startPoint y: 180, endPoint x: 867, endPoint y: 397, distance: 642.2
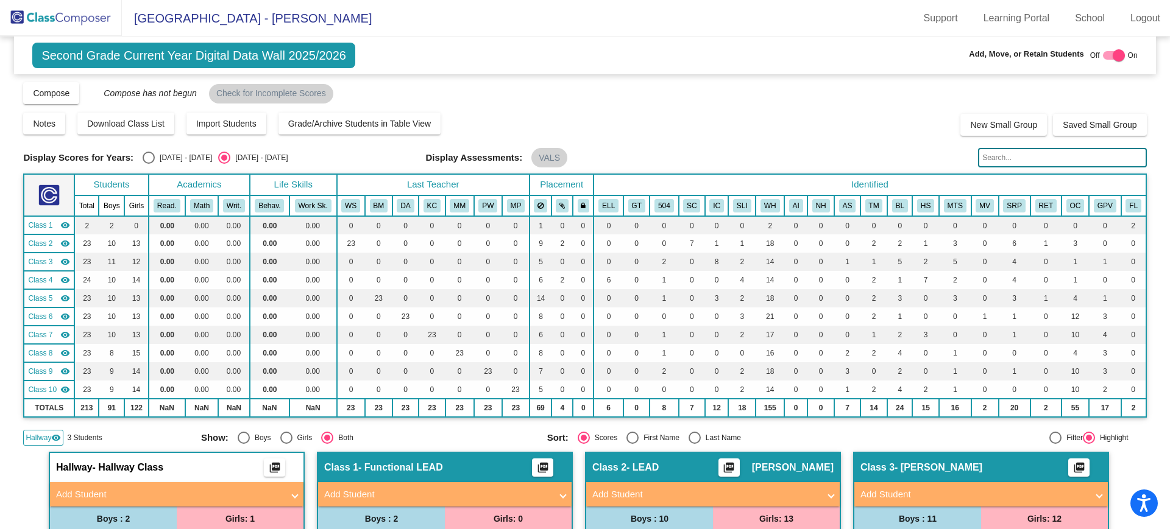
scroll to position [0, 0]
click at [987, 156] on input "text" at bounding box center [1062, 158] width 168 height 19
type input "[PERSON_NAME]"
drag, startPoint x: 1011, startPoint y: 155, endPoint x: 885, endPoint y: 154, distance: 126.1
click at [886, 154] on div "Display Scores for Years: [DATE] - [DATE] [DATE] - [DATE] Display Assessments: …" at bounding box center [584, 158] width 1123 height 19
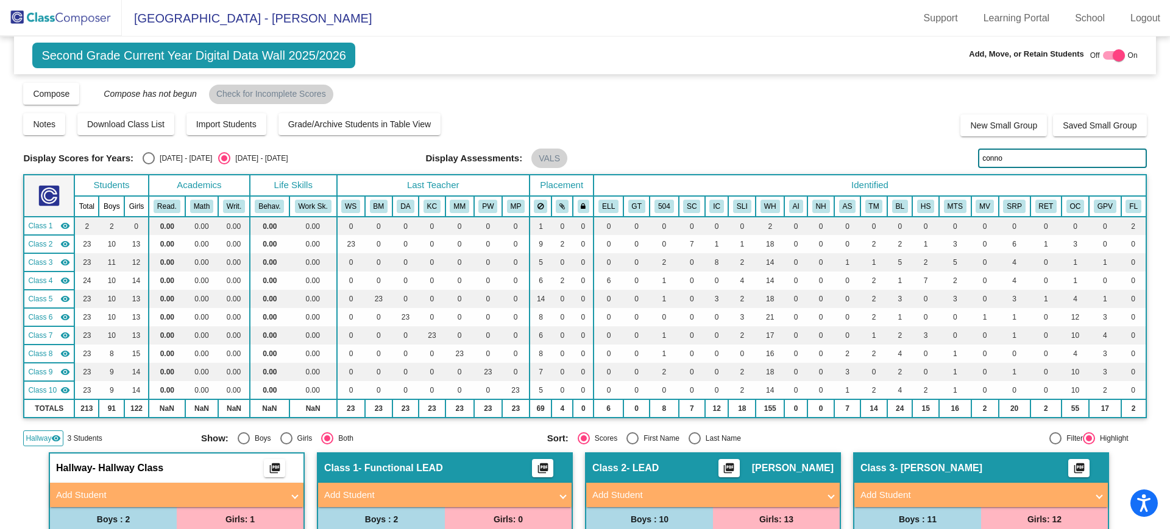
type input "[PERSON_NAME]"
drag, startPoint x: 1026, startPoint y: 153, endPoint x: 905, endPoint y: 154, distance: 121.2
click at [907, 155] on div "Display Scores for Years: [DATE] - [DATE] [DATE] - [DATE] Display Assessments: …" at bounding box center [584, 158] width 1123 height 19
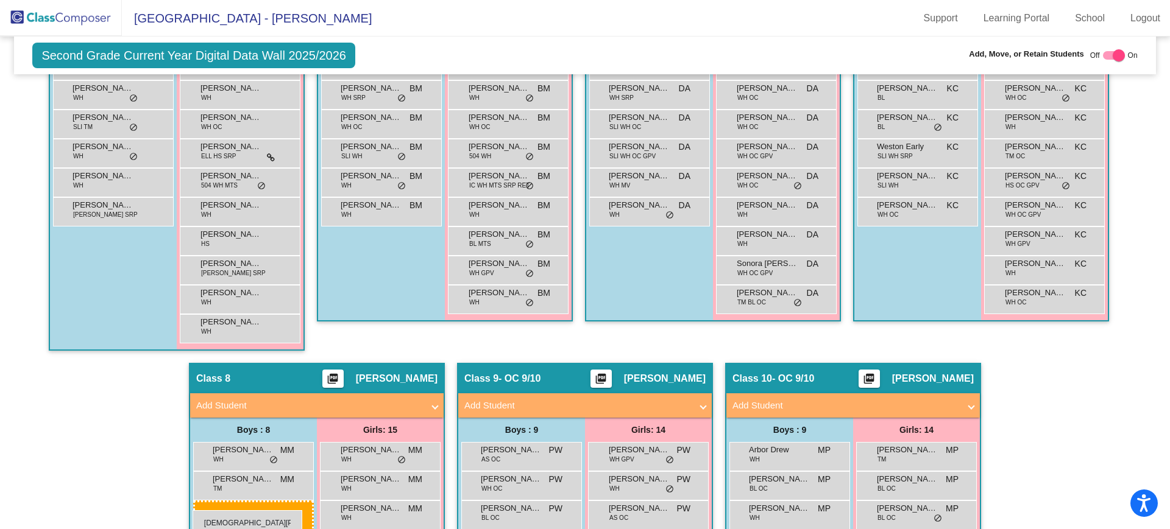
scroll to position [1086, 0]
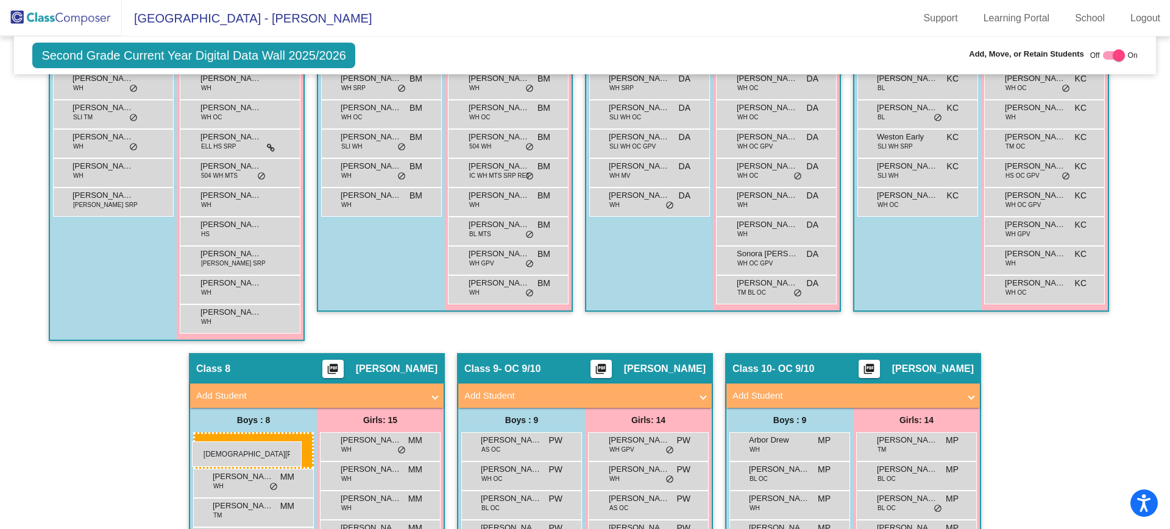
drag, startPoint x: 124, startPoint y: 286, endPoint x: 192, endPoint y: 442, distance: 169.4
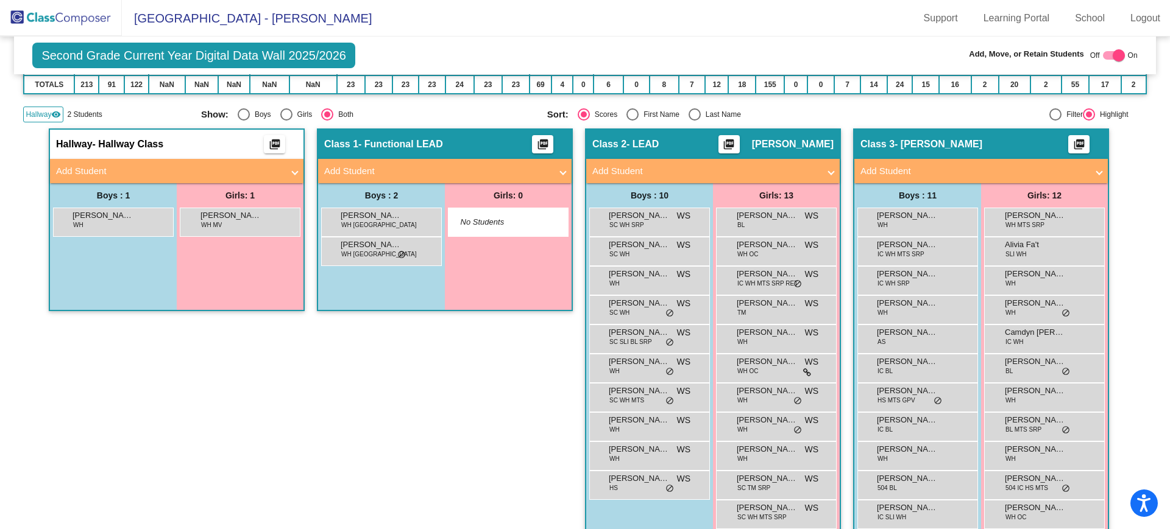
scroll to position [313, 0]
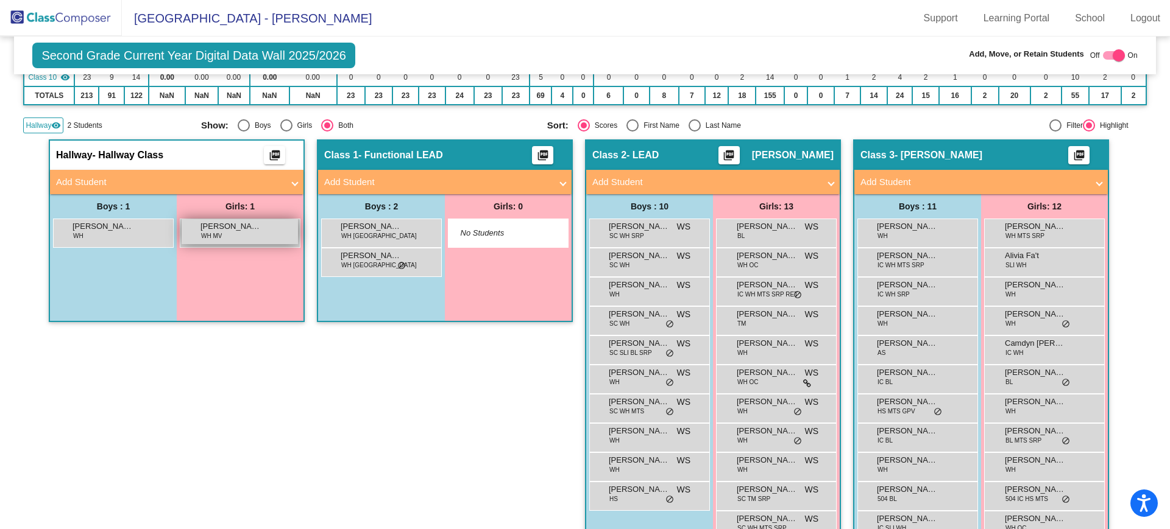
click at [255, 234] on div "[PERSON_NAME] WH MV lock do_not_disturb_alt" at bounding box center [240, 231] width 116 height 25
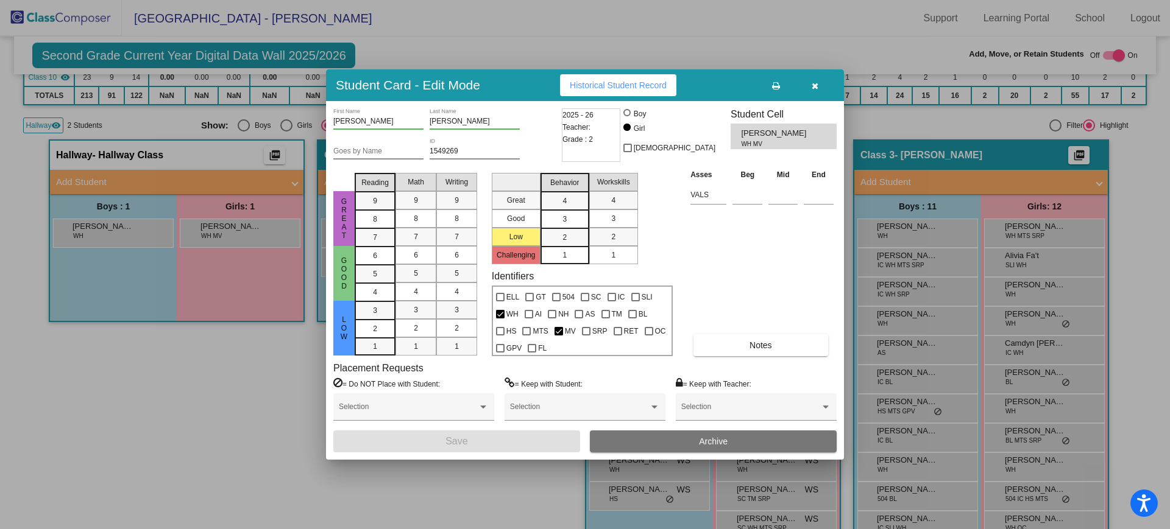
click at [642, 447] on button "Archive" at bounding box center [713, 442] width 247 height 22
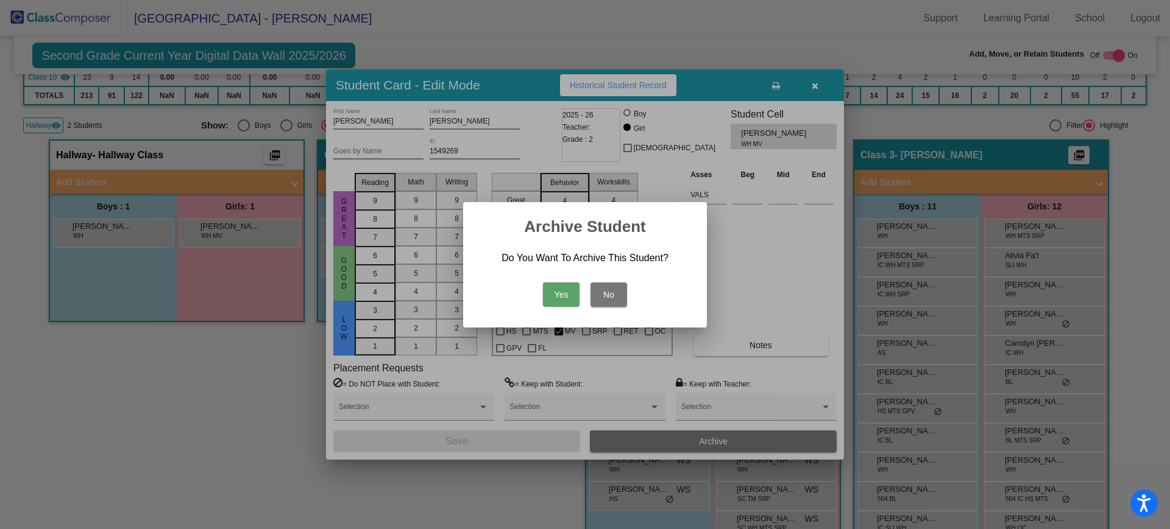
click at [573, 298] on button "Yes" at bounding box center [561, 295] width 37 height 24
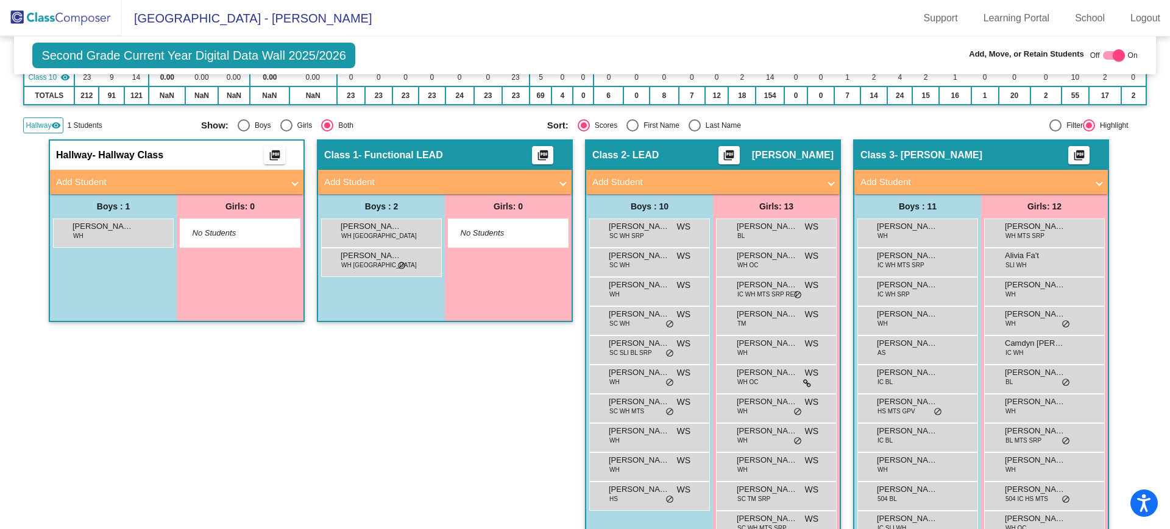
scroll to position [0, 0]
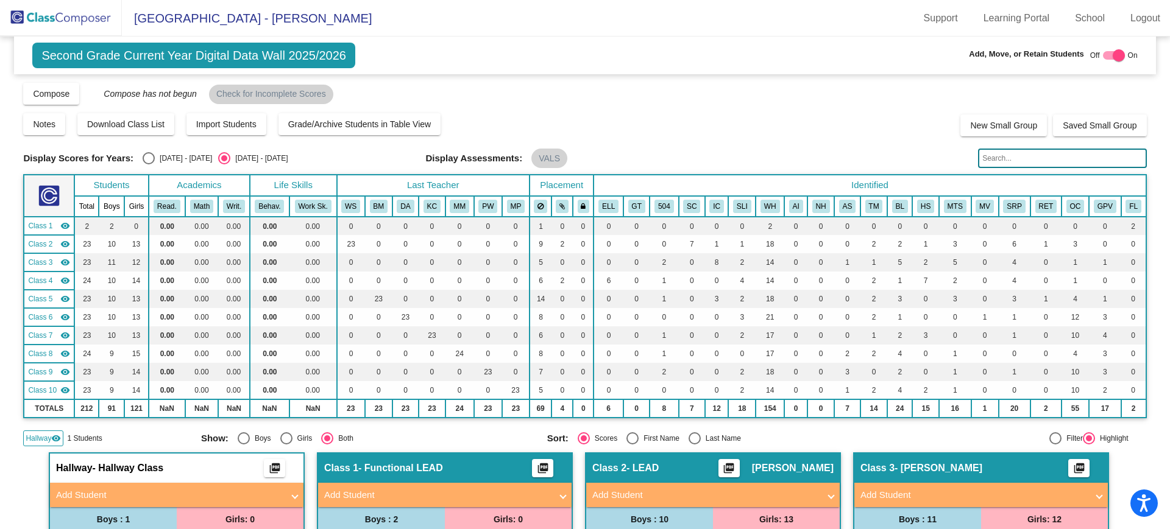
click at [1043, 156] on input "text" at bounding box center [1062, 158] width 168 height 19
type input "[PERSON_NAME]"
drag, startPoint x: 1003, startPoint y: 158, endPoint x: 961, endPoint y: 154, distance: 42.9
click at [962, 155] on div "Display Scores for Years: [DATE] - [DATE] [DATE] - [DATE] Display Assessments: …" at bounding box center [584, 158] width 1123 height 19
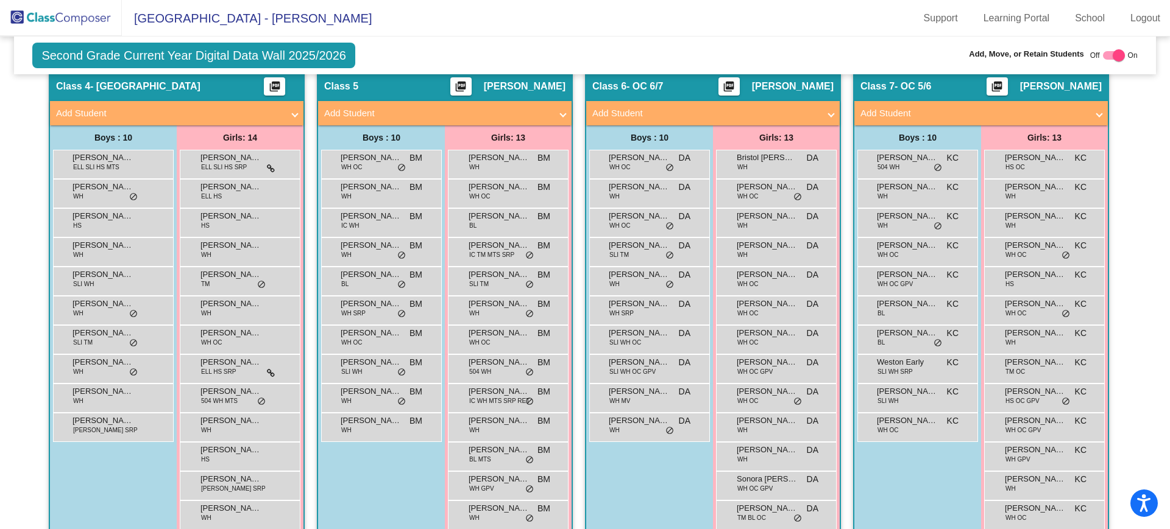
scroll to position [856, 0]
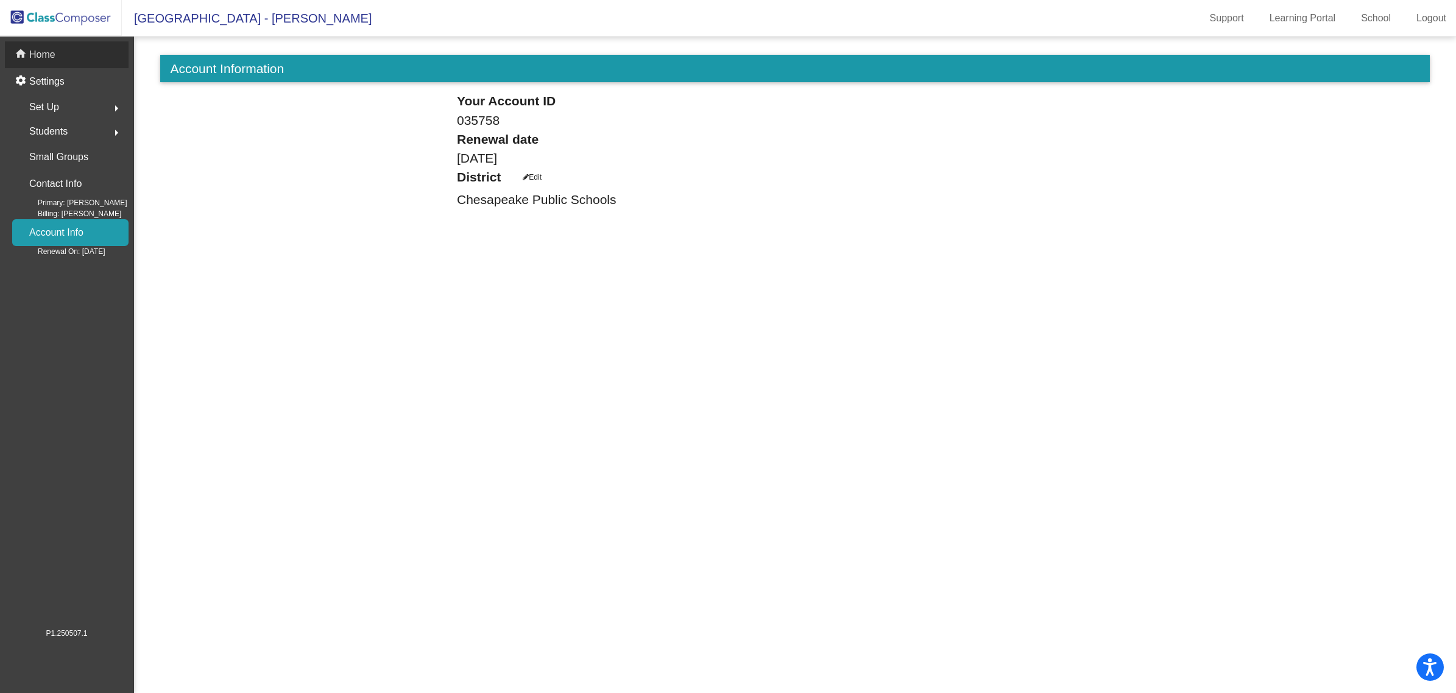
click at [52, 60] on p "Home" at bounding box center [42, 55] width 26 height 15
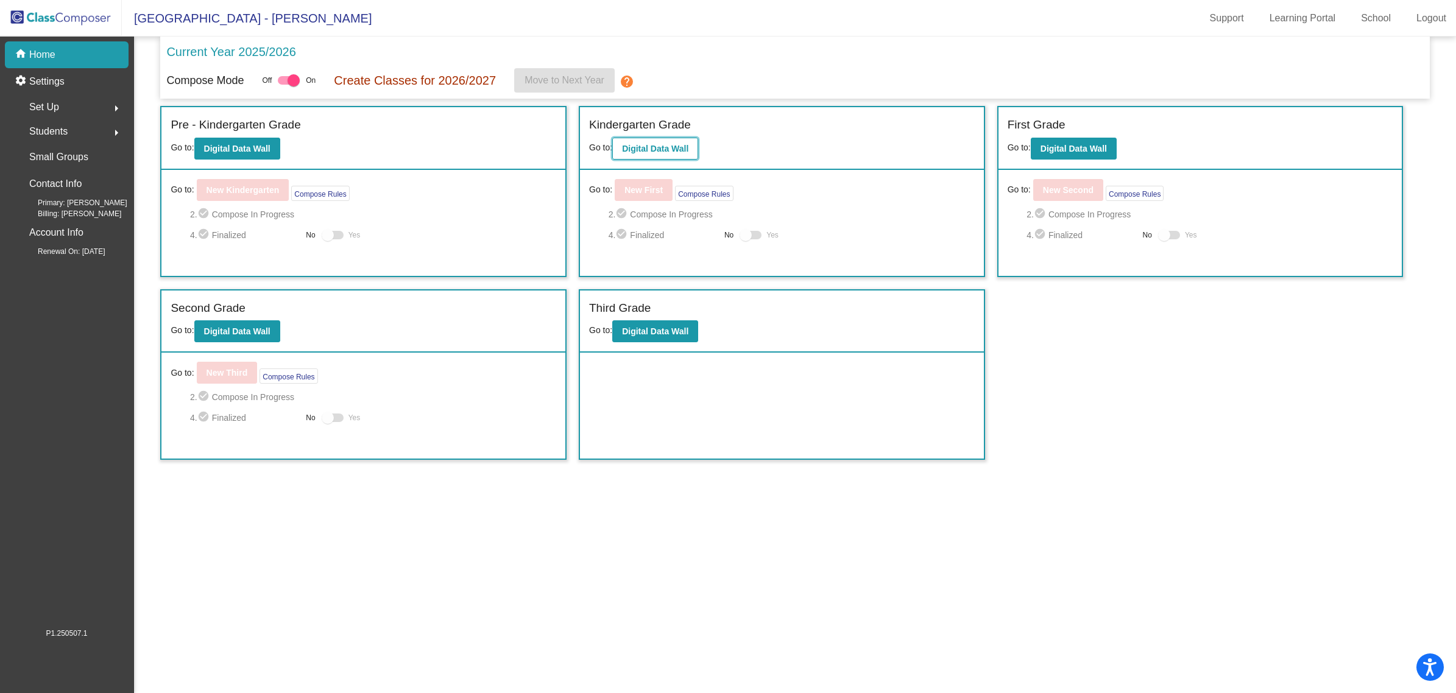
click at [672, 151] on b "Digital Data Wall" at bounding box center [655, 149] width 66 height 10
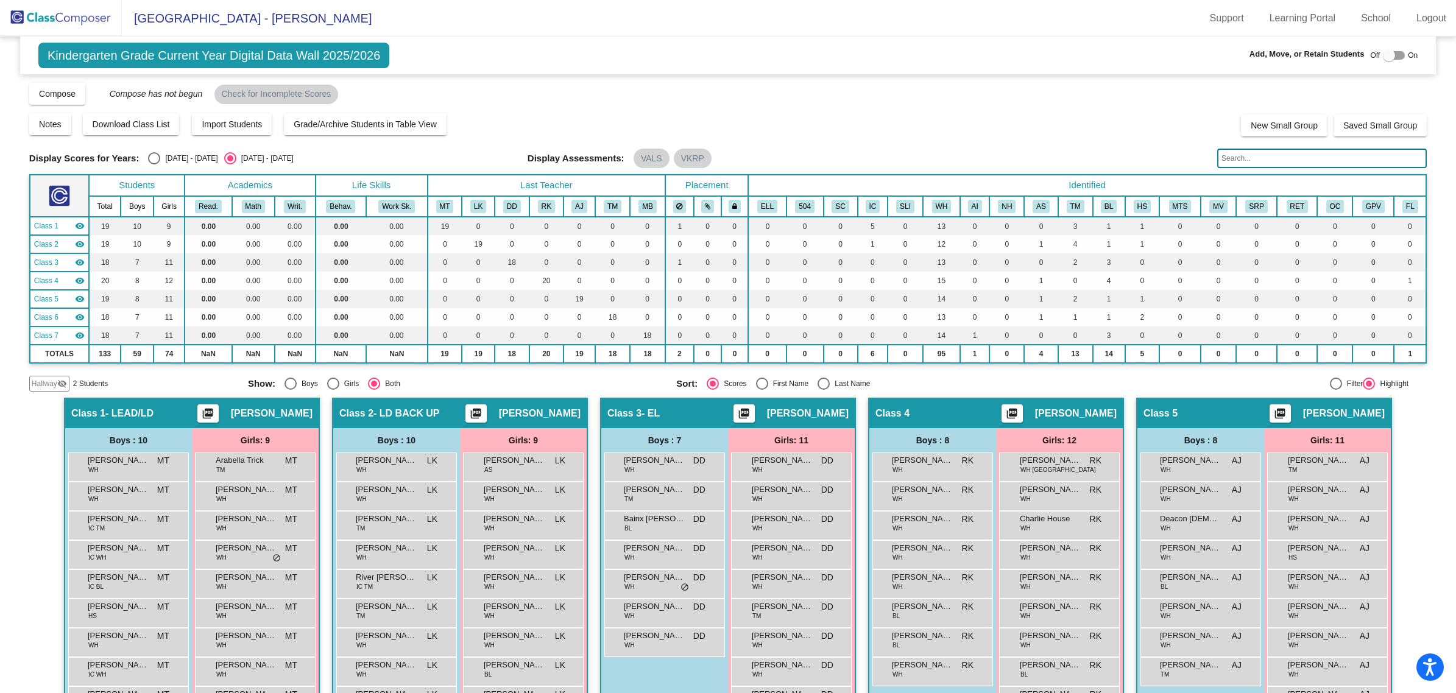
click at [48, 382] on span "Hallway" at bounding box center [45, 383] width 26 height 11
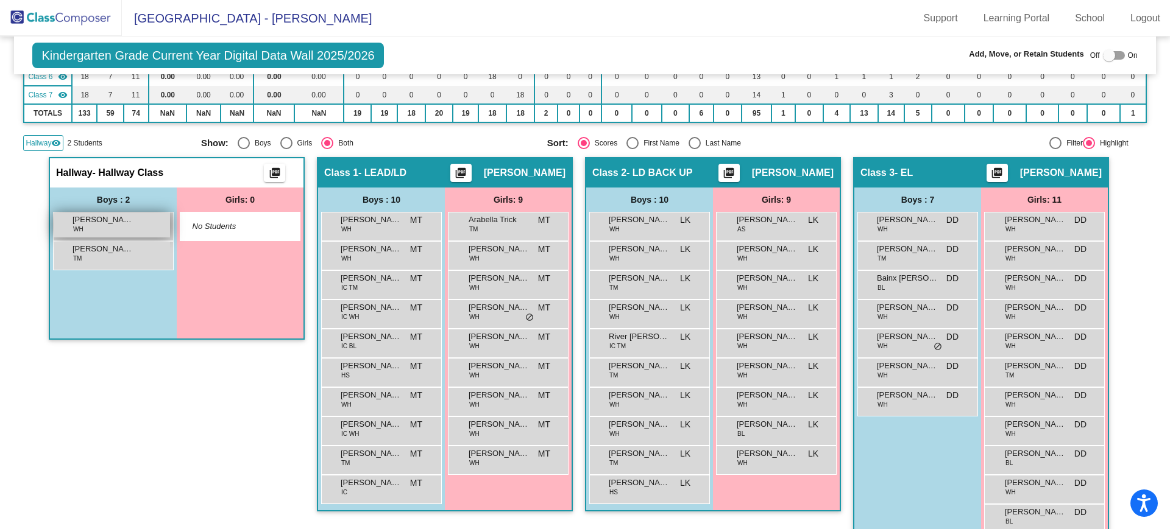
scroll to position [233, 0]
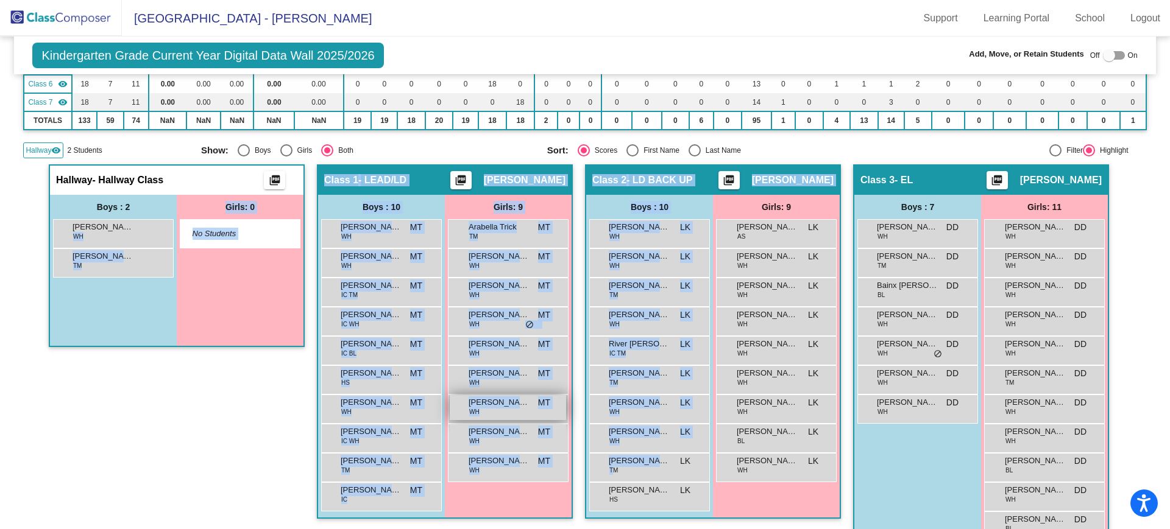
drag, startPoint x: 111, startPoint y: 222, endPoint x: 552, endPoint y: 403, distance: 475.9
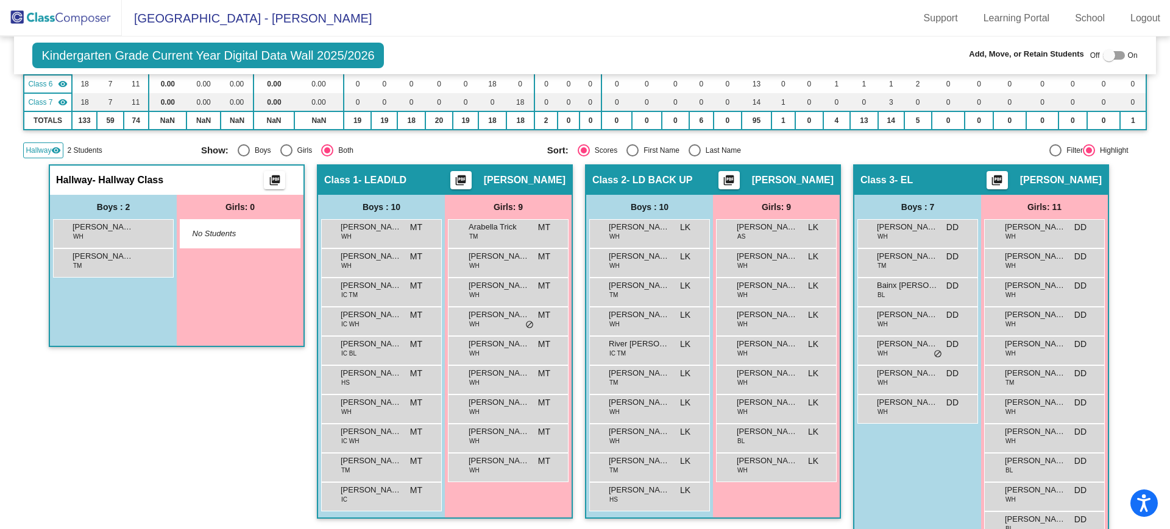
click at [1115, 56] on div at bounding box center [1114, 55] width 22 height 9
checkbox input "true"
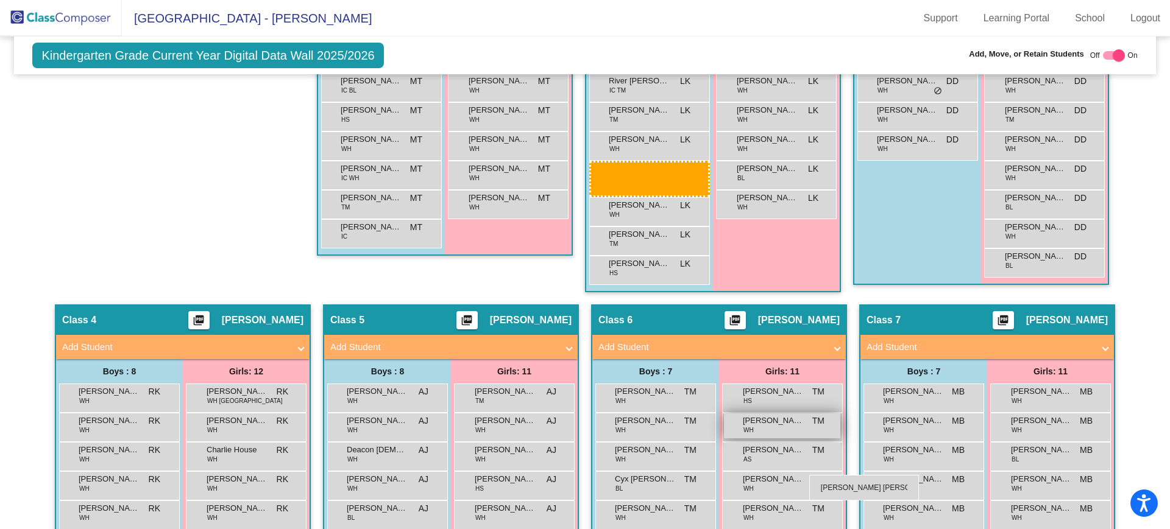
scroll to position [521, 0]
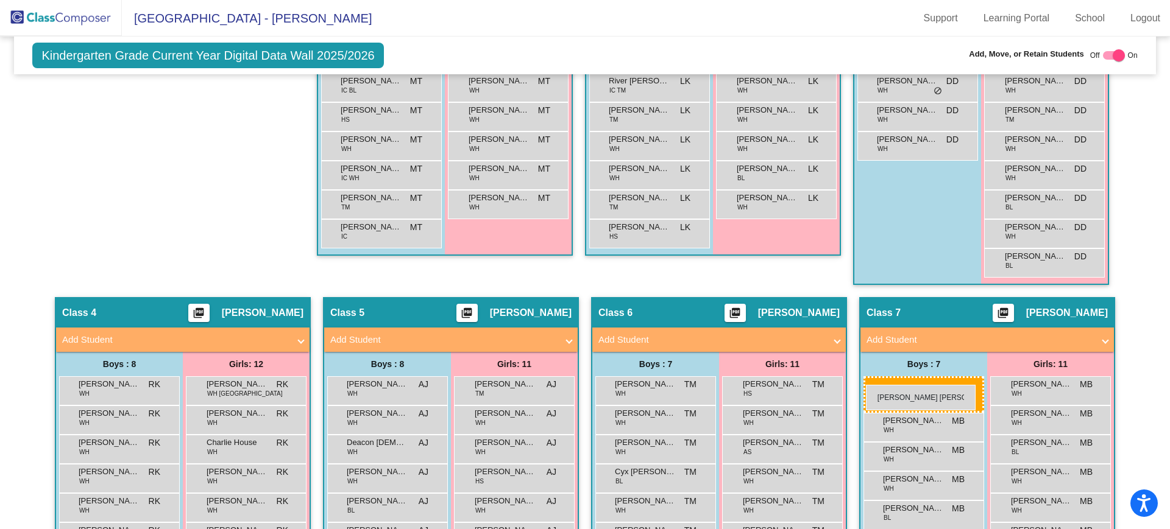
drag, startPoint x: 118, startPoint y: 254, endPoint x: 866, endPoint y: 385, distance: 759.4
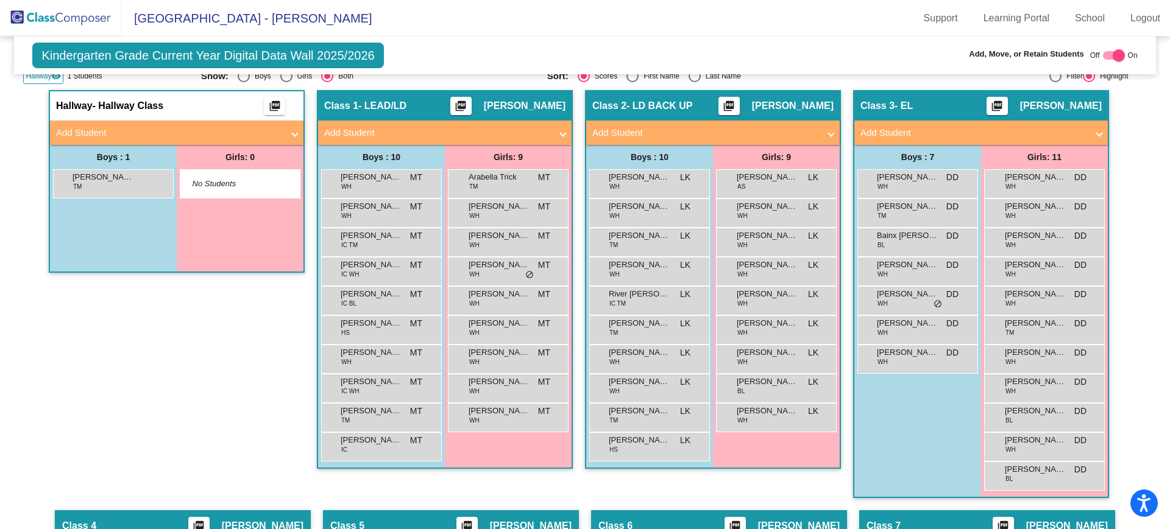
scroll to position [0, 0]
